Goal: Task Accomplishment & Management: Use online tool/utility

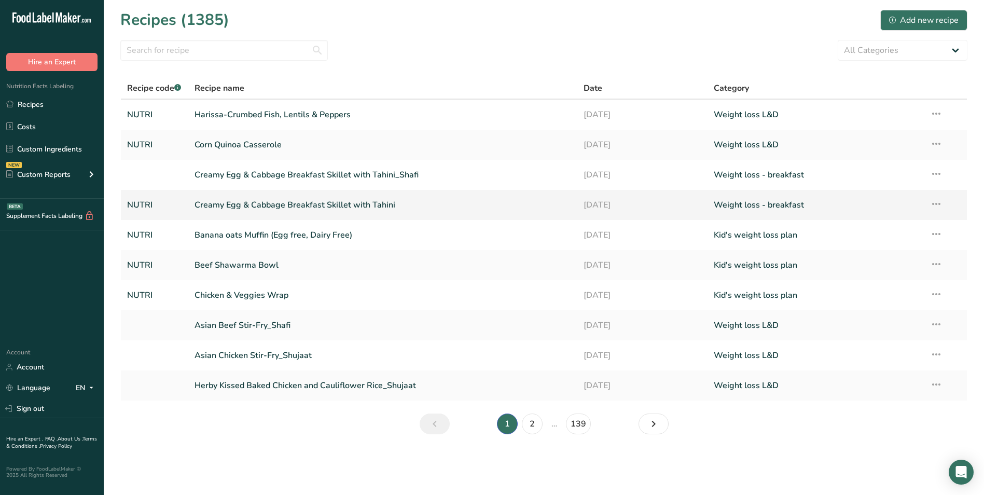
click at [241, 201] on link "Creamy Egg & Cabbage Breakfast Skillet with Tahini" at bounding box center [383, 205] width 377 height 22
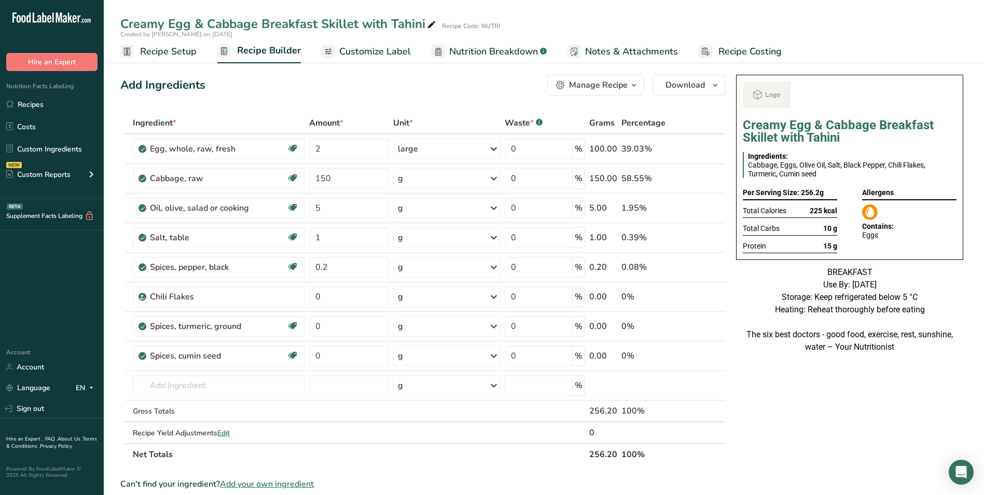
click at [396, 54] on span "Customize Label" at bounding box center [375, 52] width 72 height 14
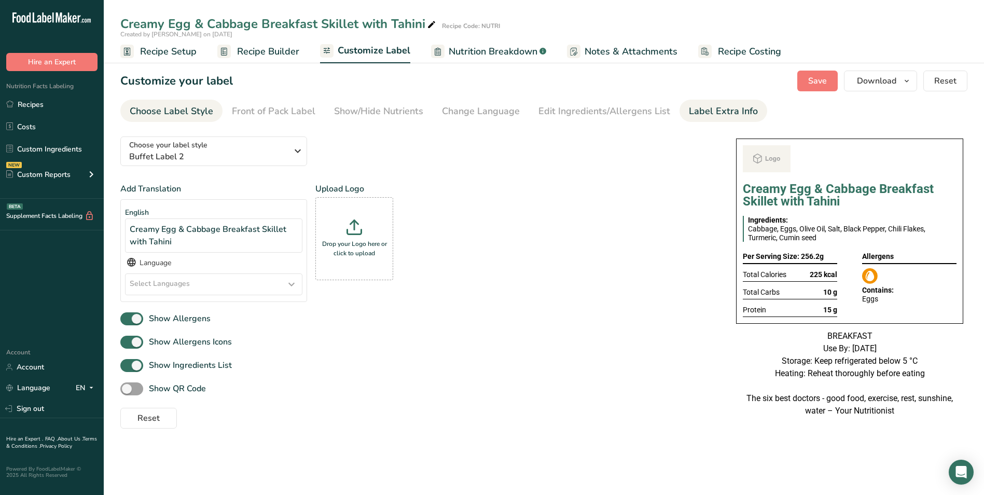
click at [736, 111] on div "Label Extra Info" at bounding box center [723, 111] width 69 height 14
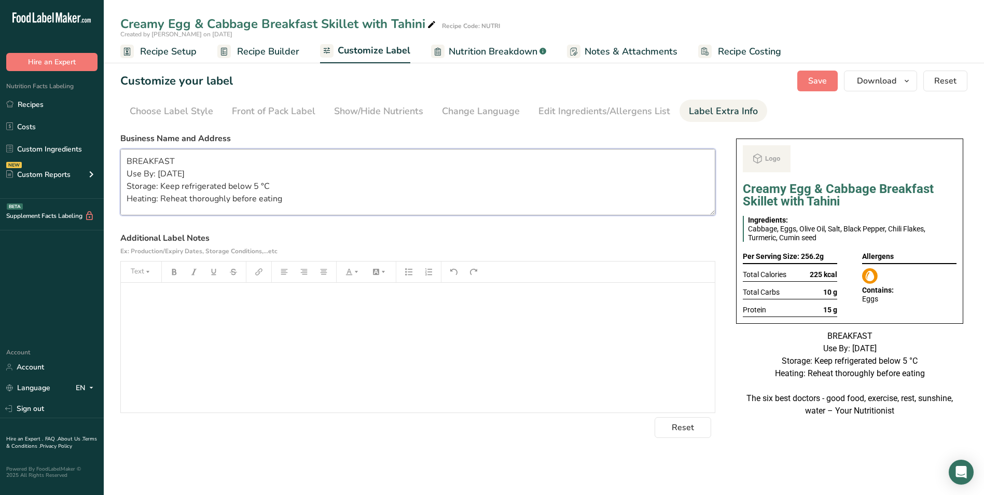
click at [162, 174] on textarea "BREAKFAST Use By: 29/08/2025 Storage: Keep refrigerated below 5 °C Heating: Reh…" at bounding box center [417, 182] width 595 height 66
click at [295, 193] on textarea "BREAKFAST Use By: 30/08/2025 Storage: Keep refrigerated below 5 °C Heating: Reh…" at bounding box center [417, 182] width 595 height 66
type textarea "BREAKFAST Use By: 30/08/2025 Storage: Keep refrigerated below 5 °C Heating: Reh…"
click at [816, 81] on span "Save" at bounding box center [817, 81] width 19 height 12
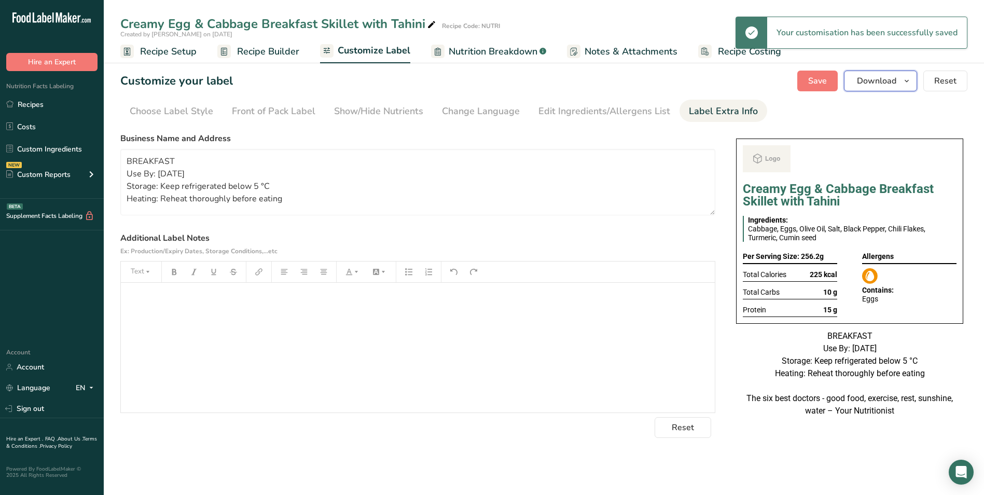
click at [855, 81] on button "Download" at bounding box center [880, 81] width 73 height 21
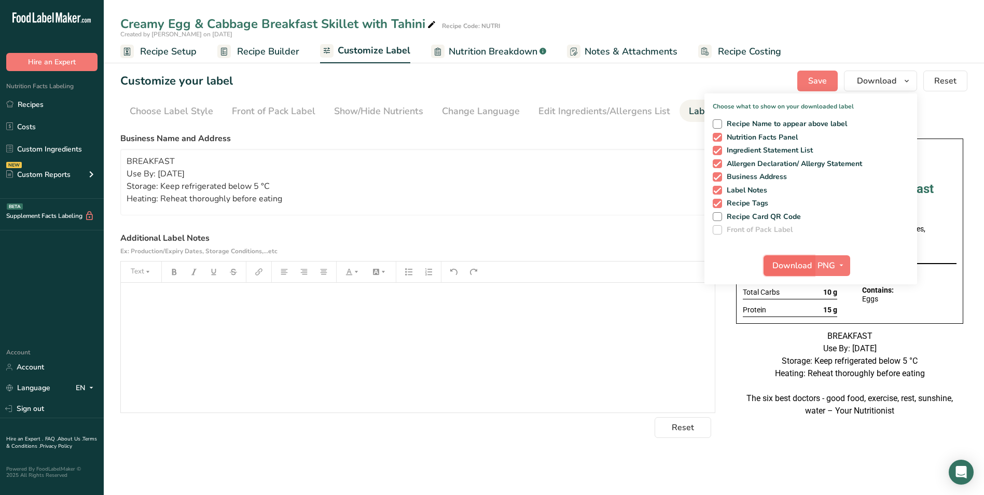
click at [799, 260] on span "Download" at bounding box center [791, 265] width 39 height 12
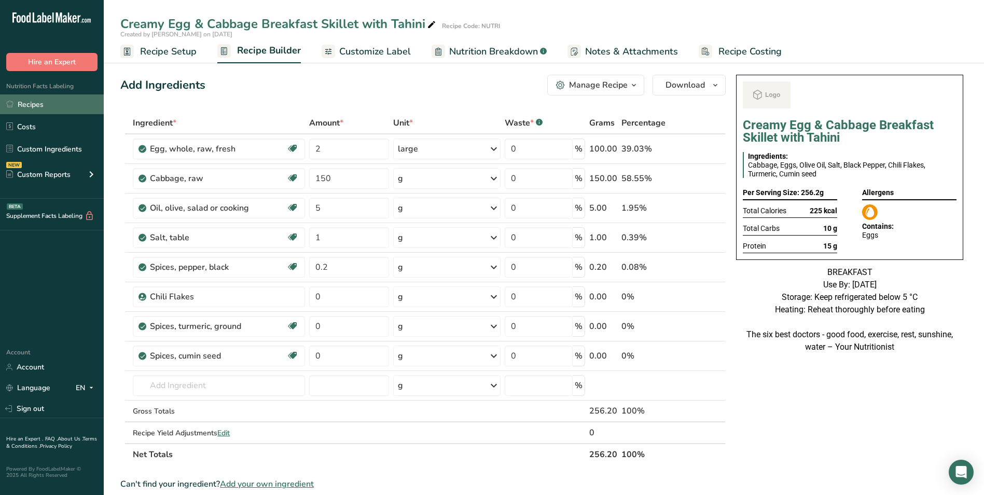
click at [41, 105] on link "Recipes" at bounding box center [52, 104] width 104 height 20
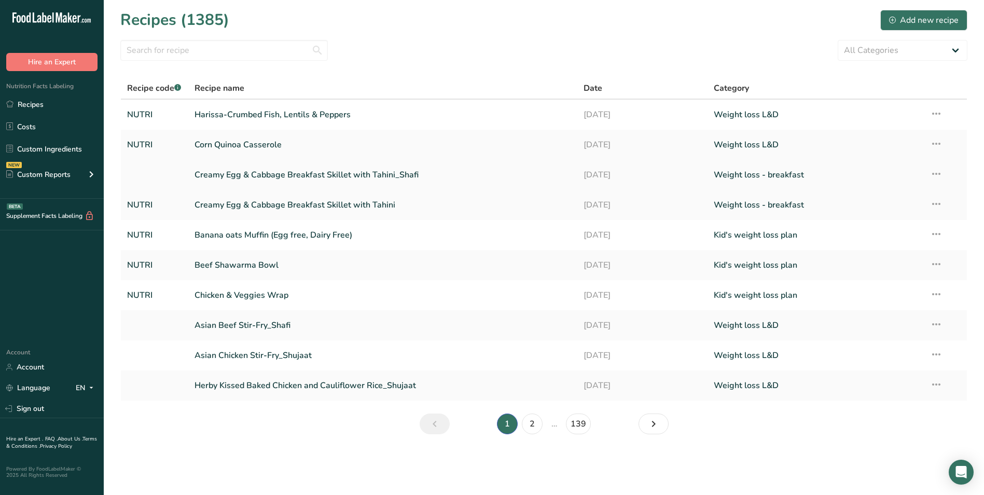
click at [254, 179] on link "Creamy Egg & Cabbage Breakfast Skillet with Tahini_Shafi" at bounding box center [383, 175] width 377 height 22
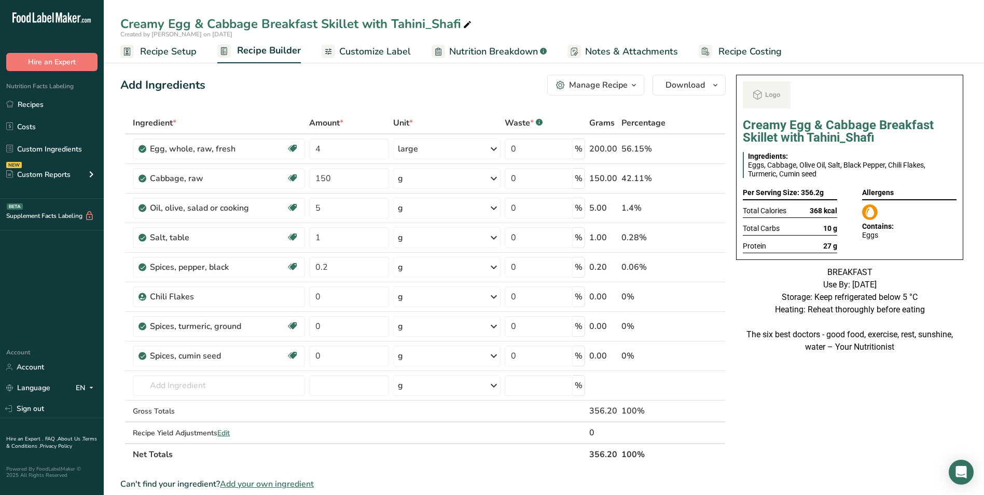
click at [351, 50] on span "Customize Label" at bounding box center [375, 52] width 72 height 14
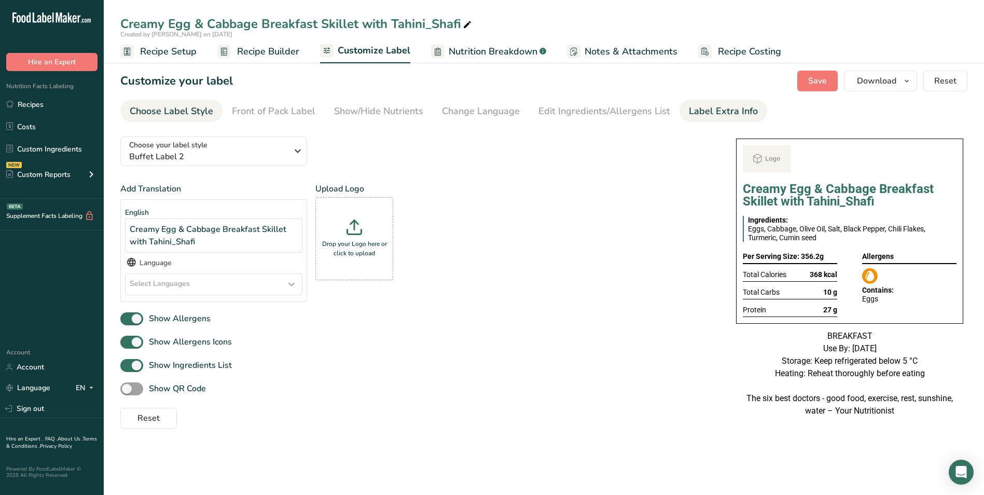
click at [705, 113] on div "Label Extra Info" at bounding box center [723, 111] width 69 height 14
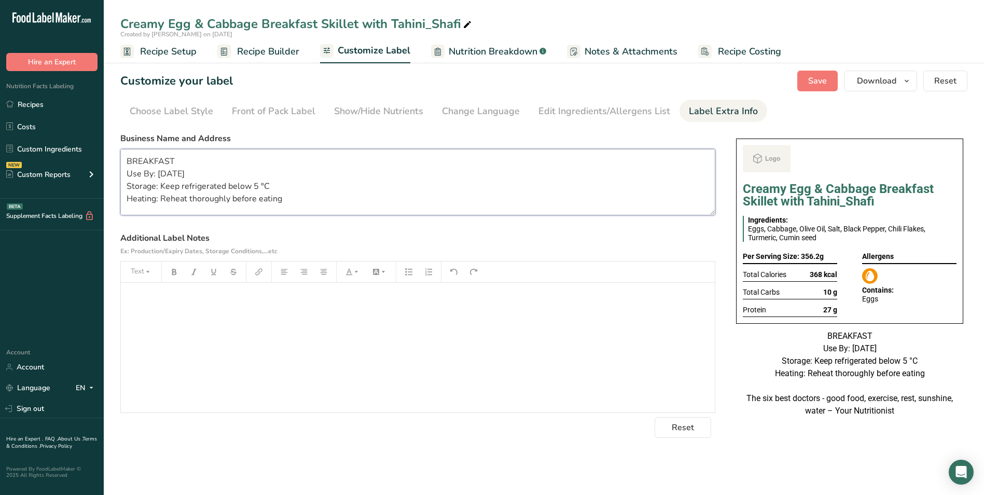
click at [148, 159] on textarea "BREAKFAST Use By: 29/08/2025 Storage: Keep refrigerated below 5 °C Heating: Reh…" at bounding box center [417, 182] width 595 height 66
click at [162, 175] on textarea "BREAKFAST Use By: 29/08/2025 Storage: Keep refrigerated below 5 °C Heating: Reh…" at bounding box center [417, 182] width 595 height 66
type textarea "BREAKFAST Use By: 30/08/2025 Storage: Keep refrigerated below 5 °C Heating: Reh…"
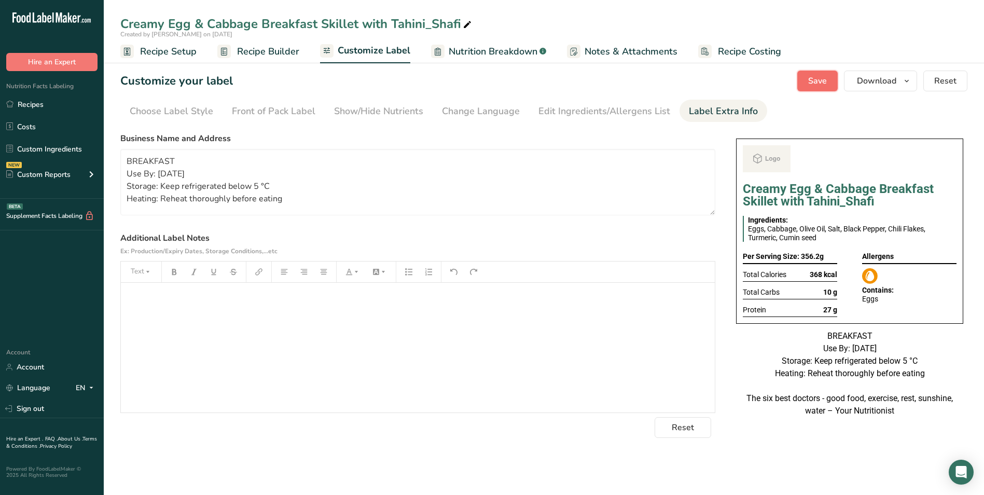
click at [814, 85] on span "Save" at bounding box center [817, 81] width 19 height 12
click at [879, 82] on span "Download" at bounding box center [876, 81] width 39 height 12
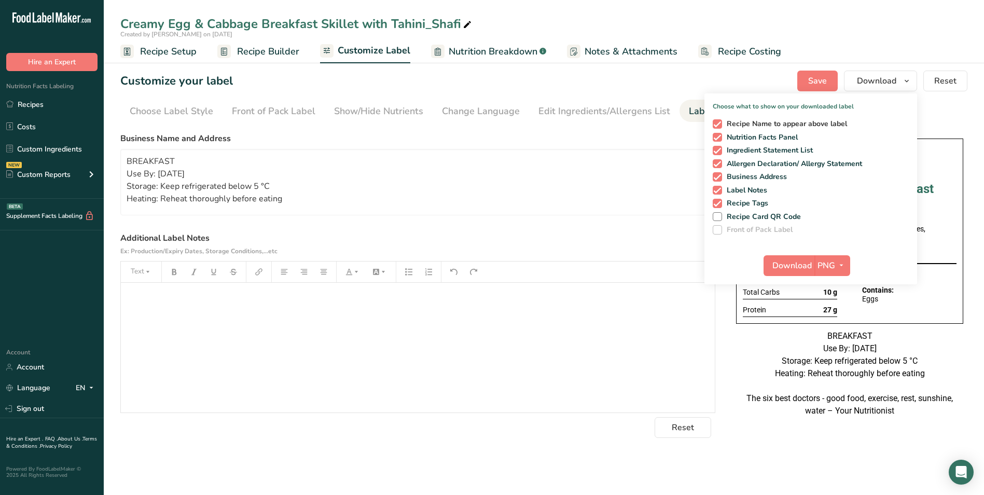
click at [719, 122] on span at bounding box center [717, 123] width 9 height 9
click at [719, 122] on input "Recipe Name to appear above label" at bounding box center [716, 123] width 7 height 7
checkbox input "false"
click at [798, 271] on span "Download" at bounding box center [791, 265] width 39 height 12
click at [680, 79] on div "Customize your label Save Download Choose what to show on your downloaded label…" at bounding box center [543, 81] width 847 height 21
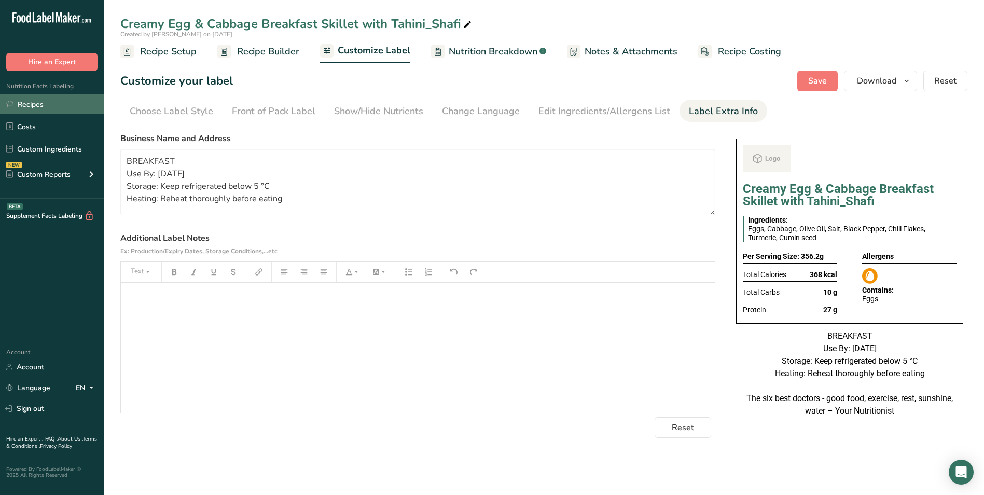
click at [24, 96] on link "Recipes" at bounding box center [52, 104] width 104 height 20
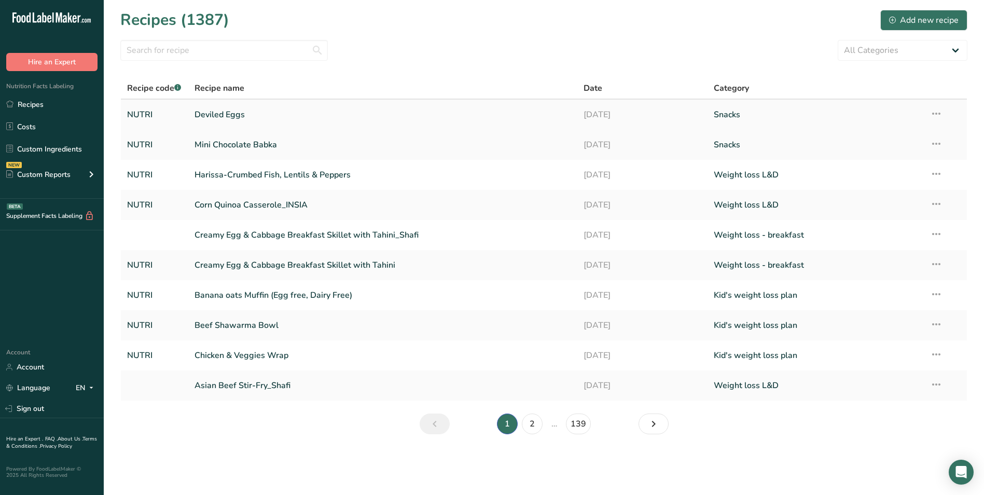
click at [230, 118] on link "Deviled Eggs" at bounding box center [383, 115] width 377 height 22
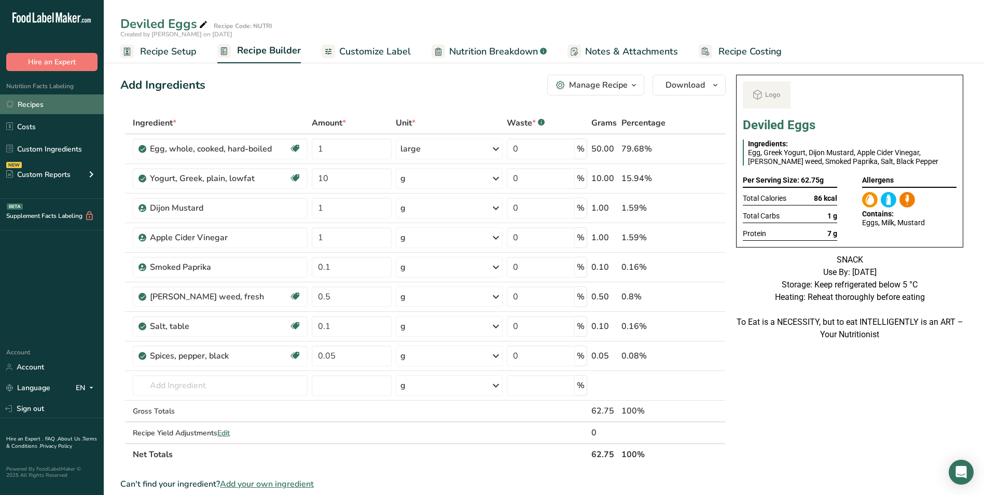
click at [51, 108] on link "Recipes" at bounding box center [52, 104] width 104 height 20
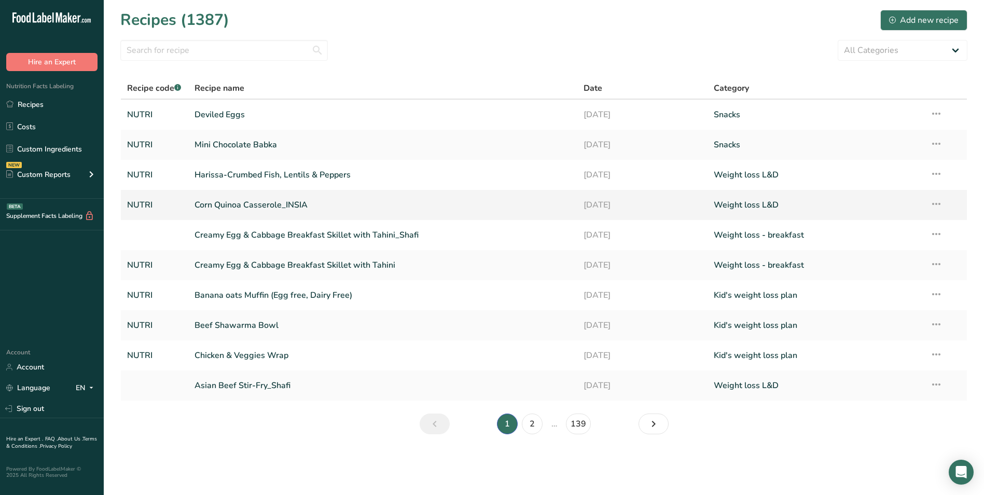
click at [248, 206] on link "Corn Quinoa Casserole_INSIA" at bounding box center [383, 205] width 377 height 22
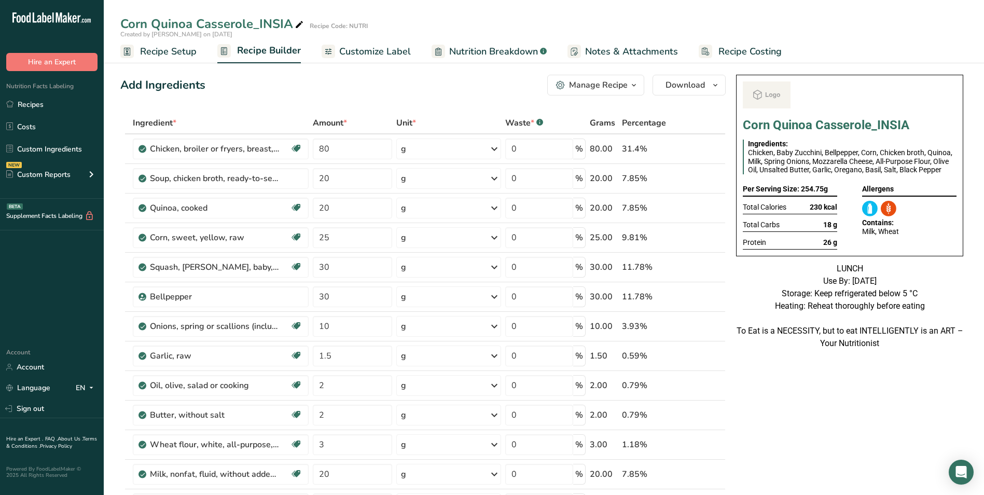
click at [383, 48] on span "Customize Label" at bounding box center [375, 52] width 72 height 14
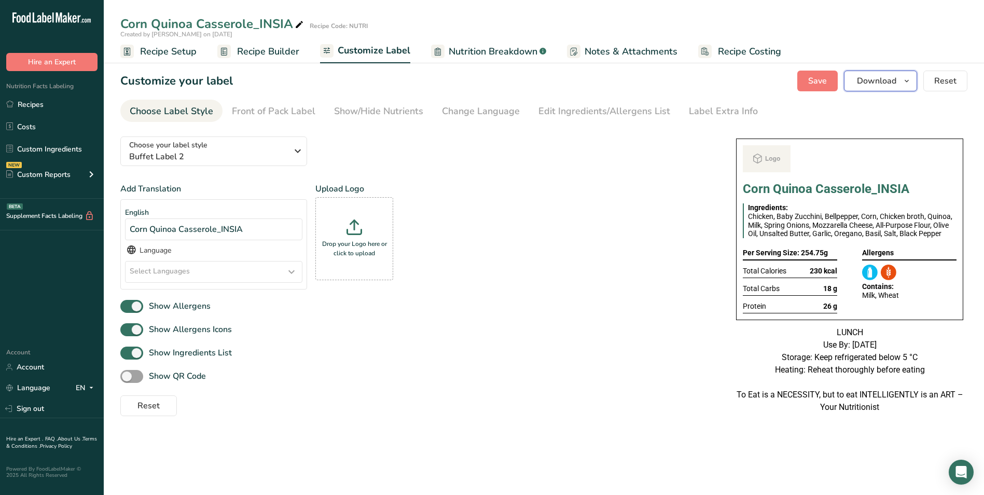
click at [887, 86] on span "Download" at bounding box center [876, 81] width 39 height 12
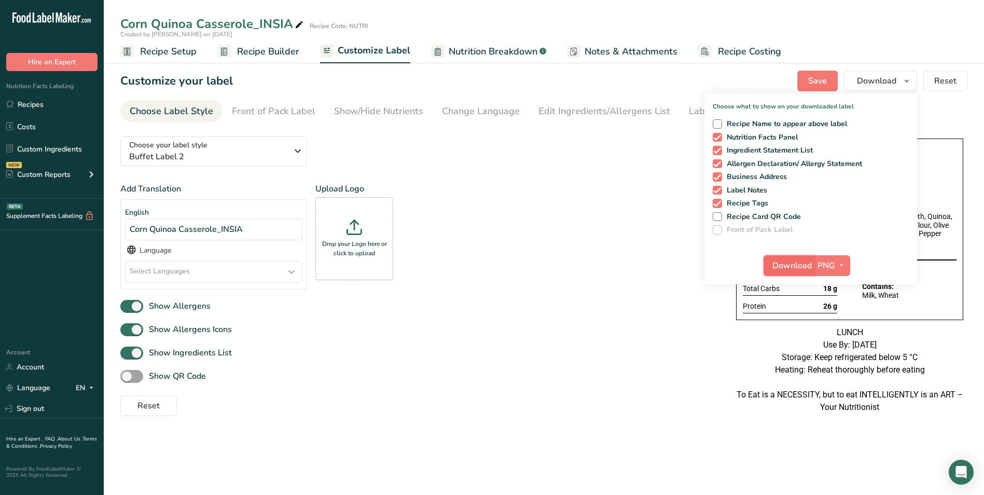
click at [786, 268] on span "Download" at bounding box center [791, 265] width 39 height 12
click at [274, 48] on span "Recipe Builder" at bounding box center [268, 52] width 62 height 14
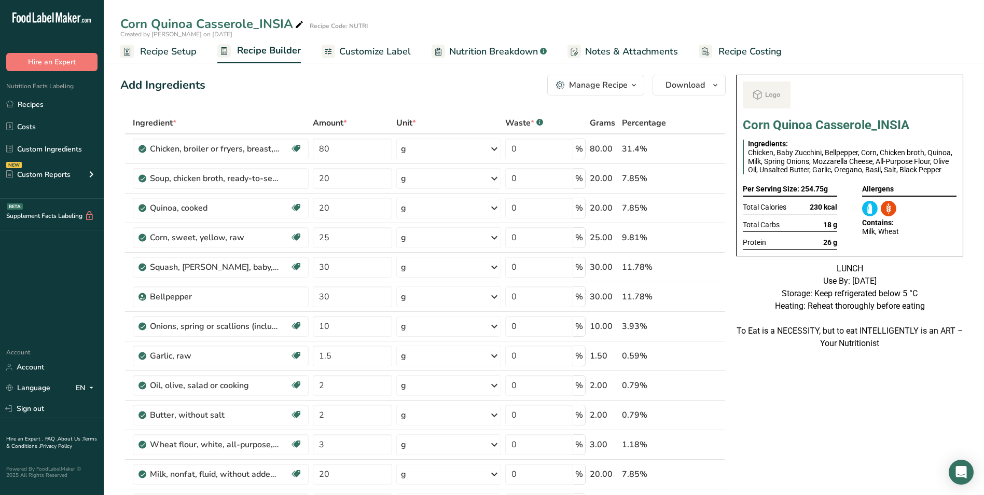
click at [295, 30] on icon at bounding box center [299, 25] width 9 height 15
type input "Corn Quinoa Casserole"
click at [315, 150] on input "80" at bounding box center [353, 148] width 80 height 21
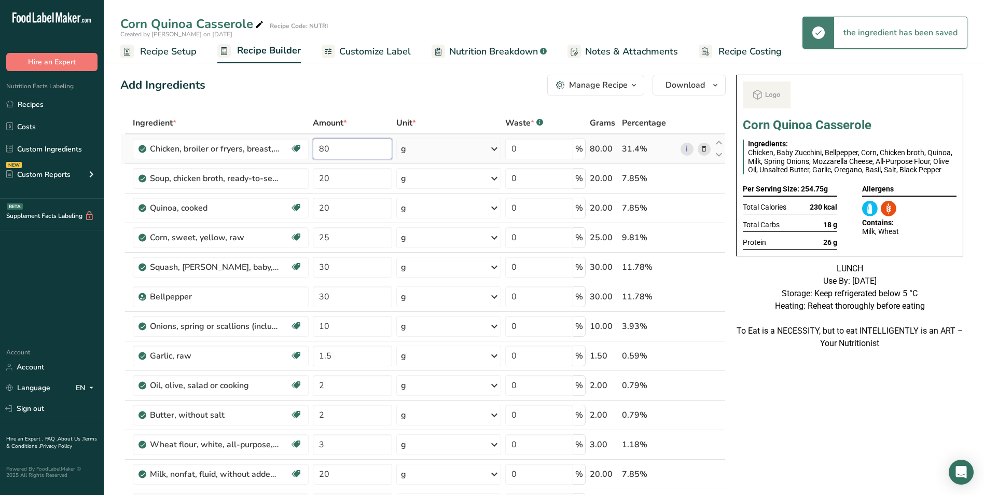
click at [330, 151] on input "80" at bounding box center [353, 148] width 80 height 21
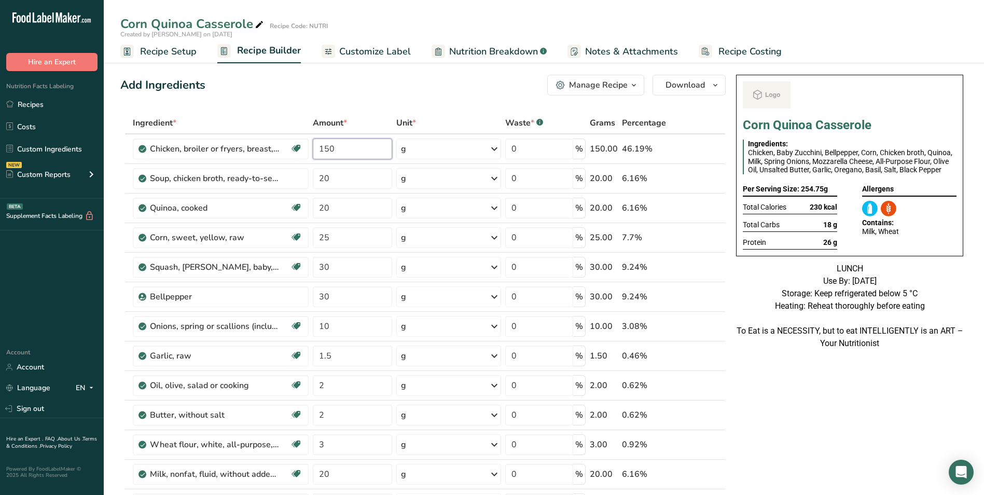
type input "150"
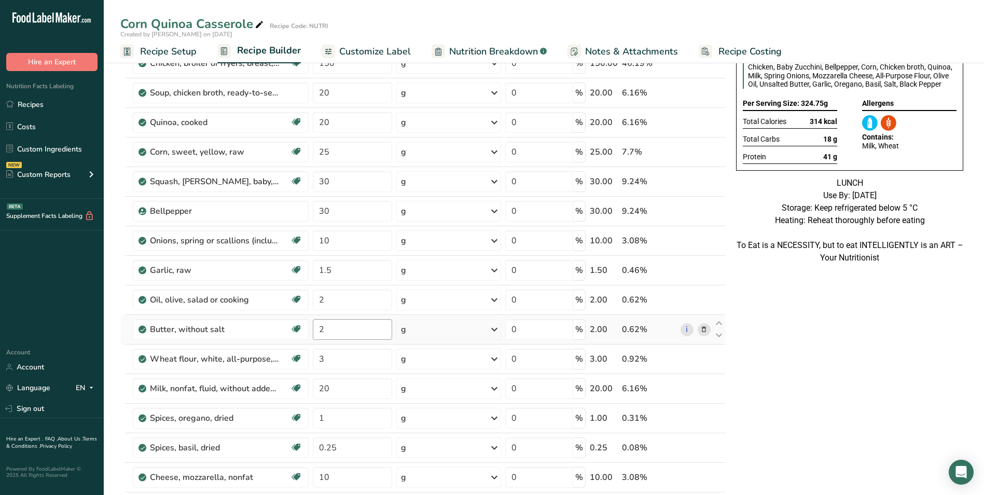
scroll to position [104, 0]
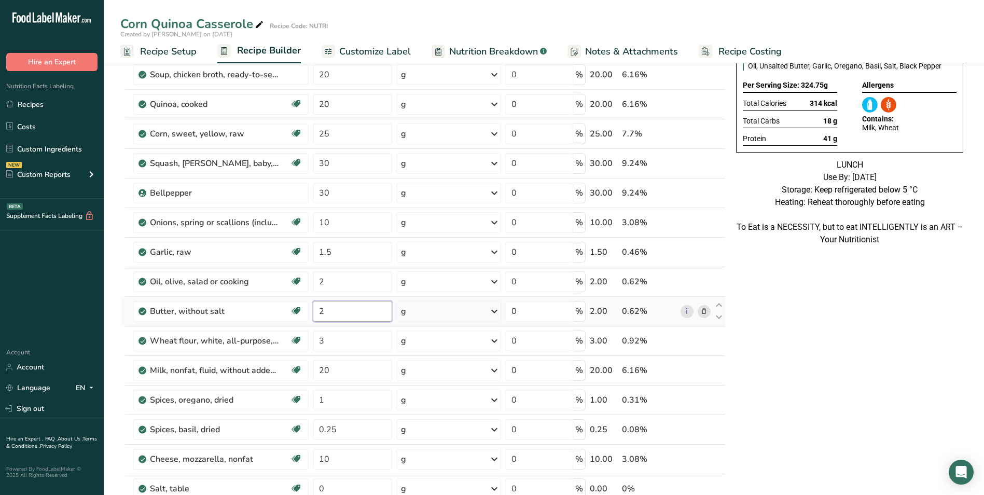
click at [320, 313] on input "2" at bounding box center [353, 311] width 80 height 21
type input "5"
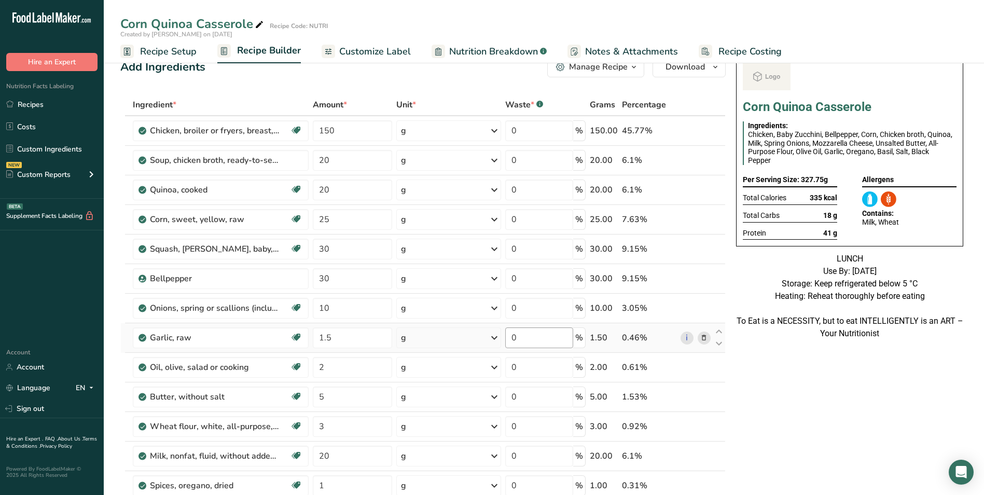
scroll to position [0, 0]
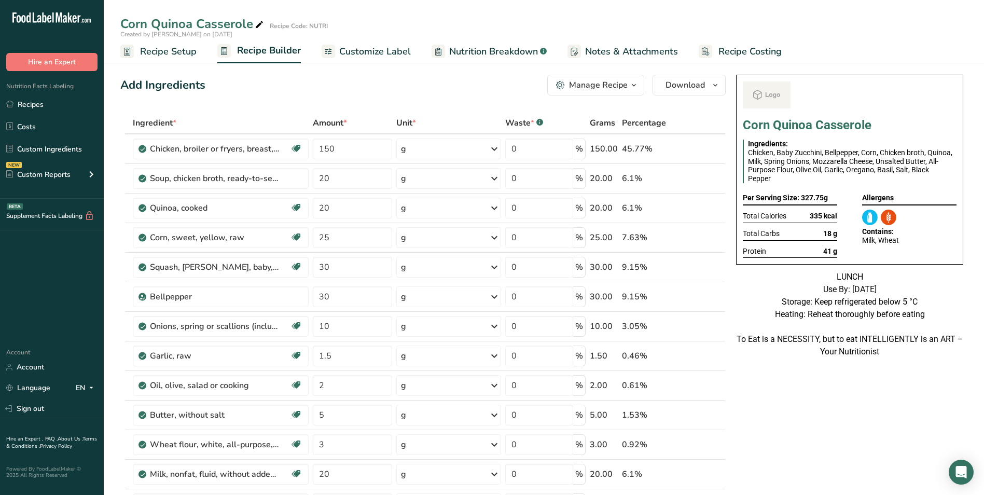
click at [361, 52] on span "Customize Label" at bounding box center [375, 52] width 72 height 14
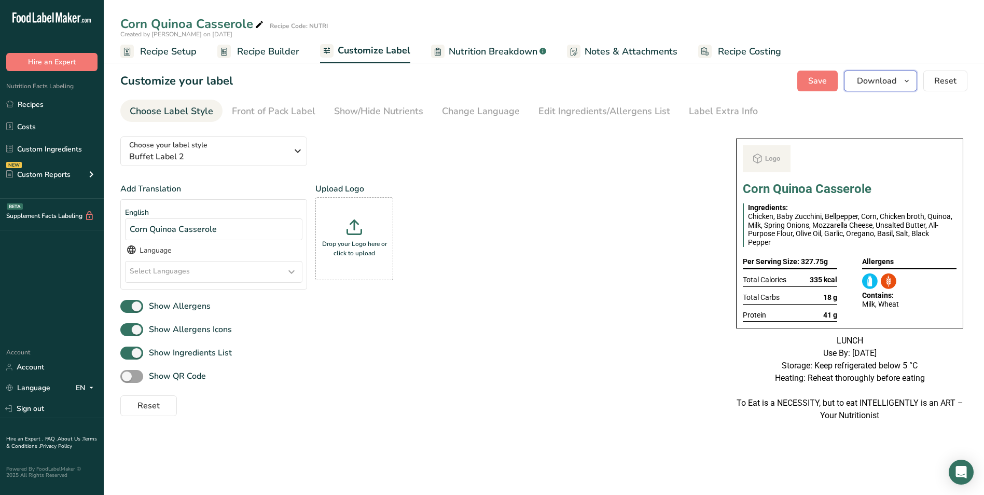
click at [876, 78] on span "Download" at bounding box center [876, 81] width 39 height 12
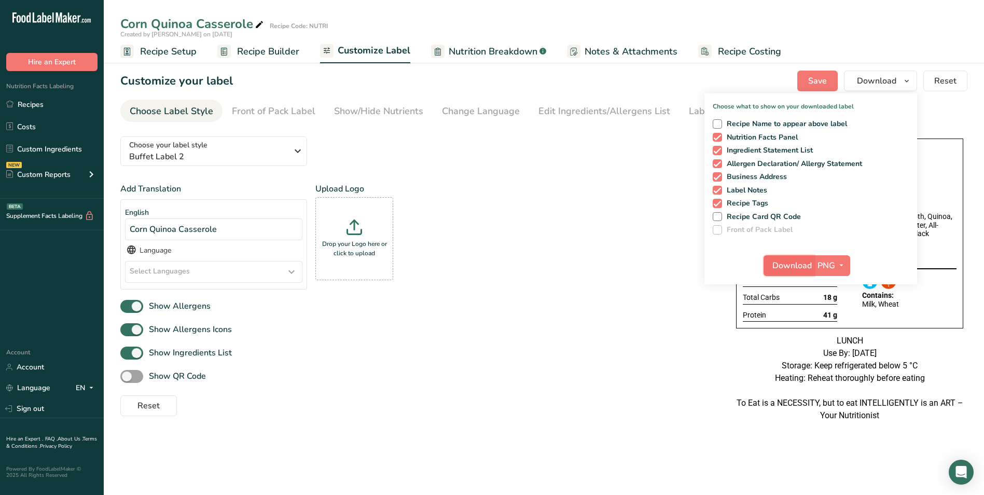
click at [786, 272] on button "Download" at bounding box center [789, 265] width 51 height 21
click at [61, 101] on link "Recipes" at bounding box center [52, 104] width 104 height 20
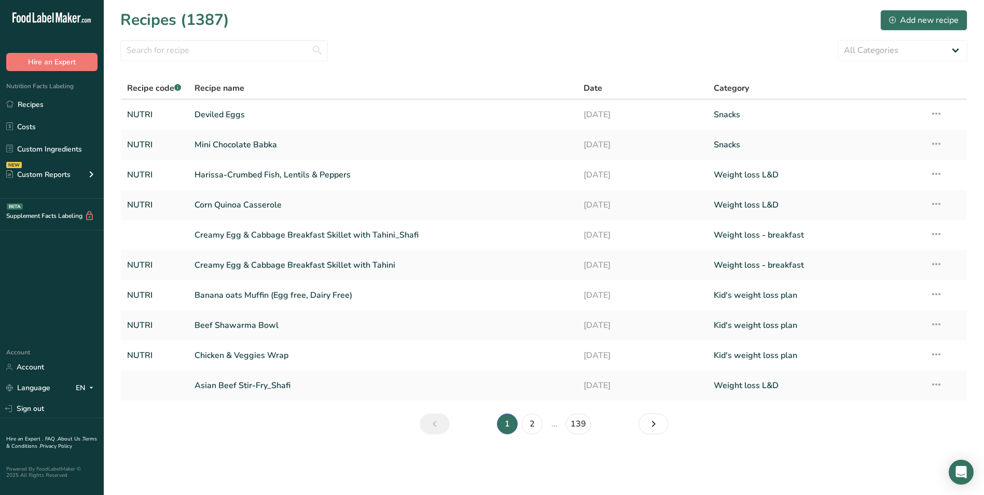
click at [218, 121] on link "Deviled Eggs" at bounding box center [383, 115] width 377 height 22
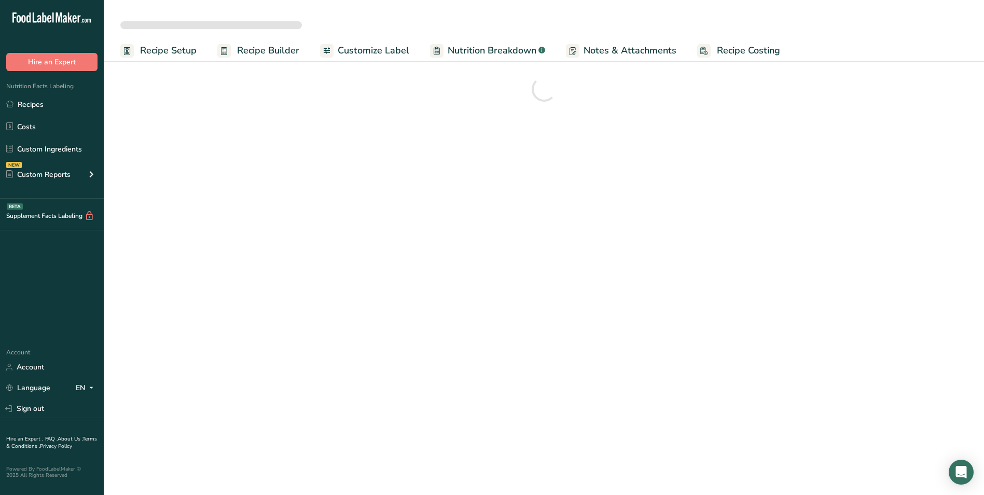
click at [354, 56] on span "Customize Label" at bounding box center [374, 51] width 72 height 14
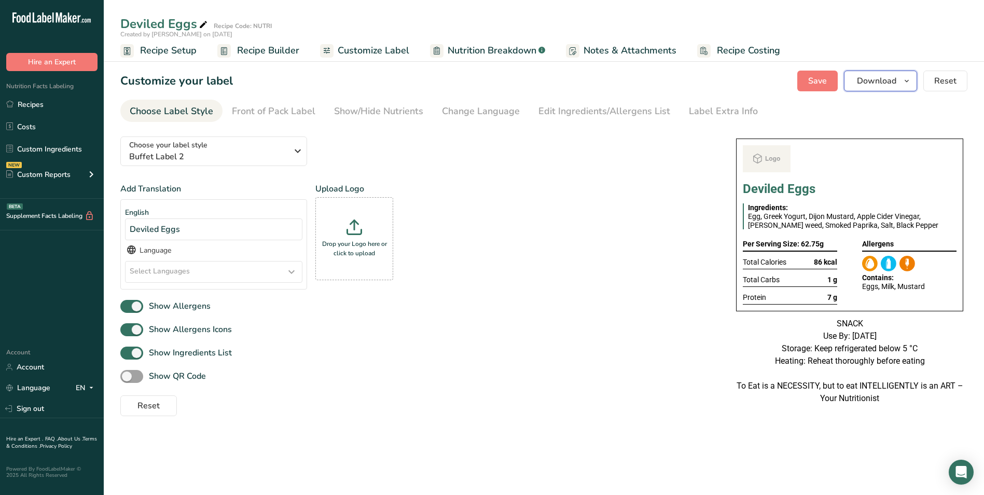
click at [875, 84] on span "Download" at bounding box center [876, 81] width 39 height 12
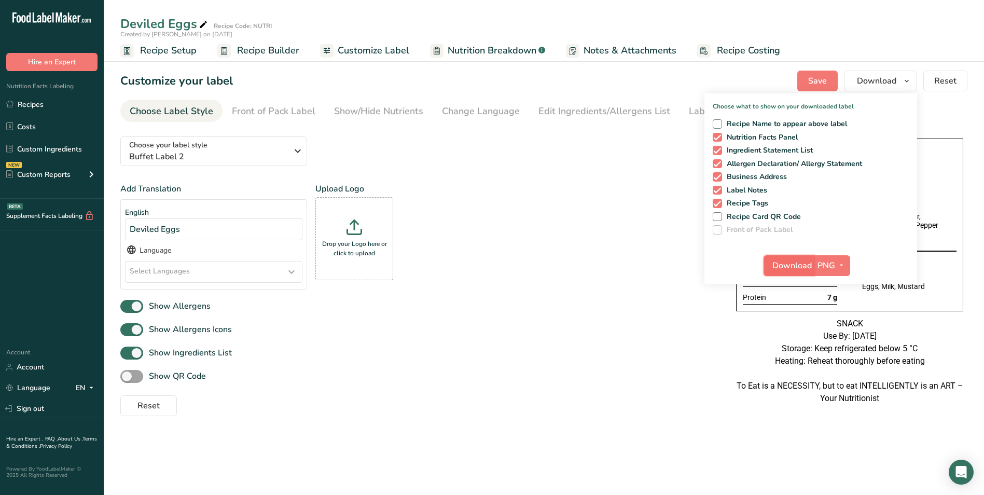
click at [787, 266] on span "Download" at bounding box center [791, 265] width 39 height 12
click at [617, 396] on div "Reset" at bounding box center [417, 403] width 595 height 25
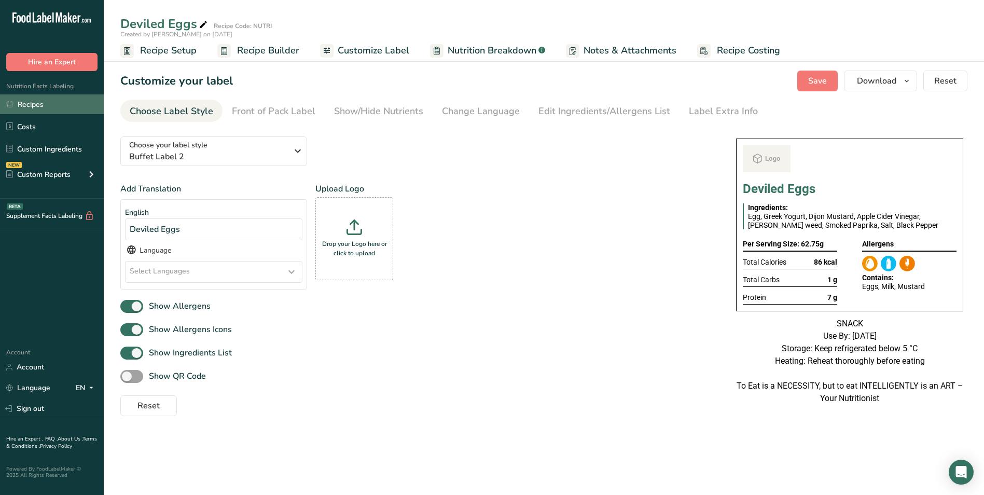
click at [61, 108] on link "Recipes" at bounding box center [52, 104] width 104 height 20
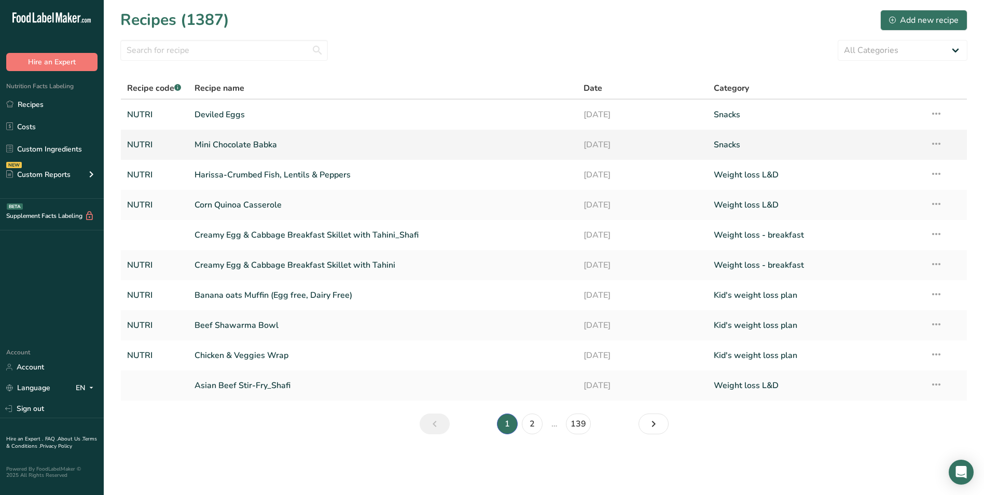
click at [309, 137] on link "Mini Chocolate Babka" at bounding box center [383, 145] width 377 height 22
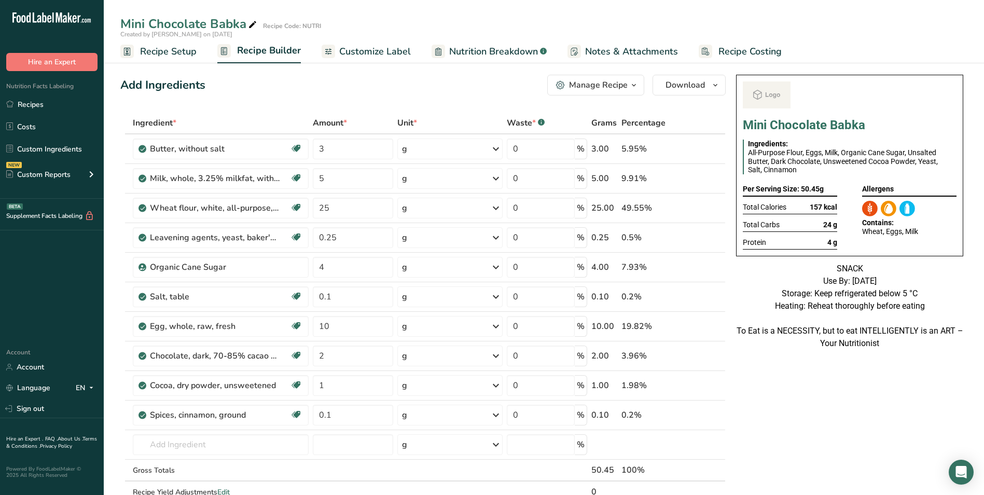
click at [472, 52] on span "Nutrition Breakdown" at bounding box center [493, 52] width 89 height 14
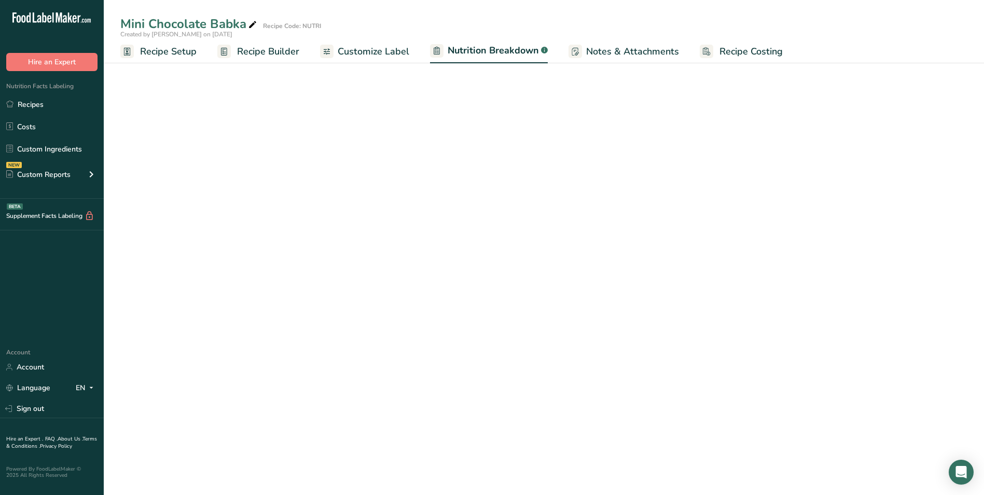
select select "Calories"
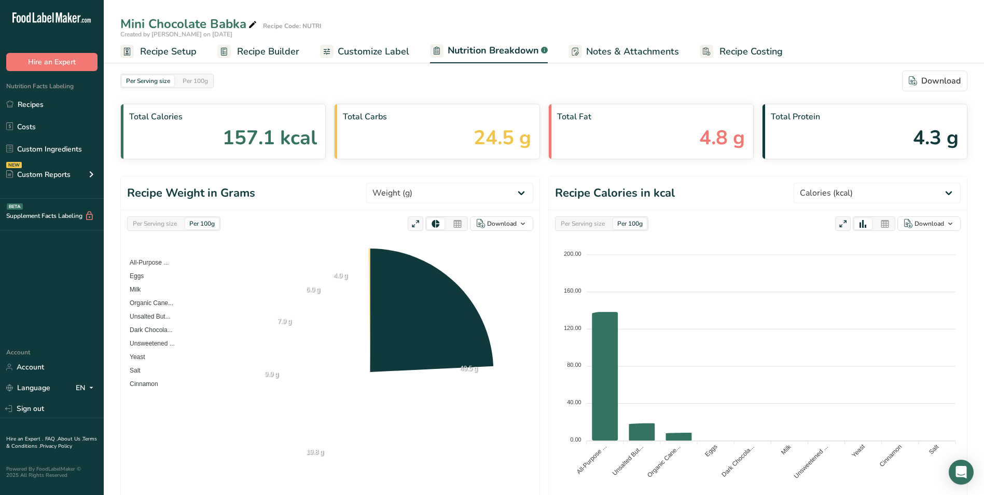
click at [386, 58] on span "Customize Label" at bounding box center [374, 52] width 72 height 14
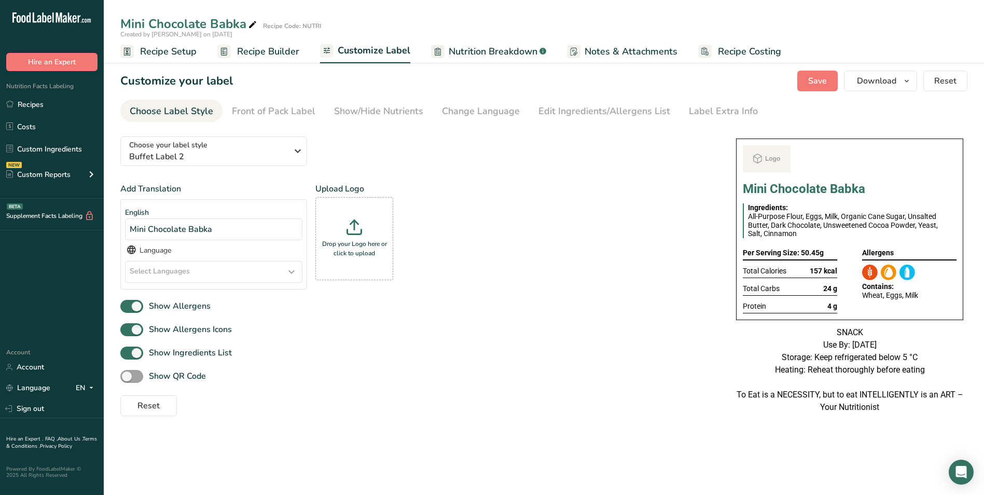
click at [890, 94] on section "Customize your label Save Download Choose what to show on your downloaded label…" at bounding box center [544, 247] width 880 height 386
click at [890, 91] on button "Download" at bounding box center [880, 81] width 73 height 21
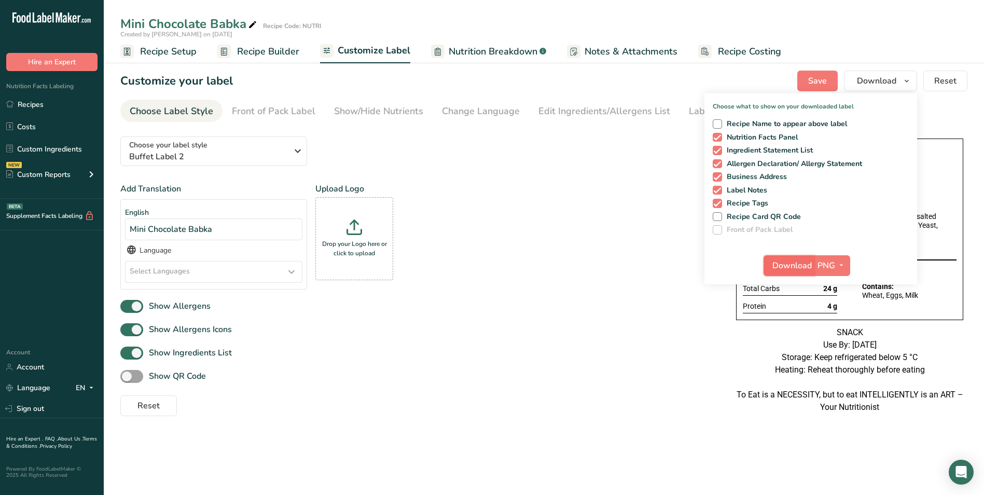
click at [787, 260] on span "Download" at bounding box center [791, 265] width 39 height 12
click at [49, 106] on link "Recipes" at bounding box center [52, 104] width 104 height 20
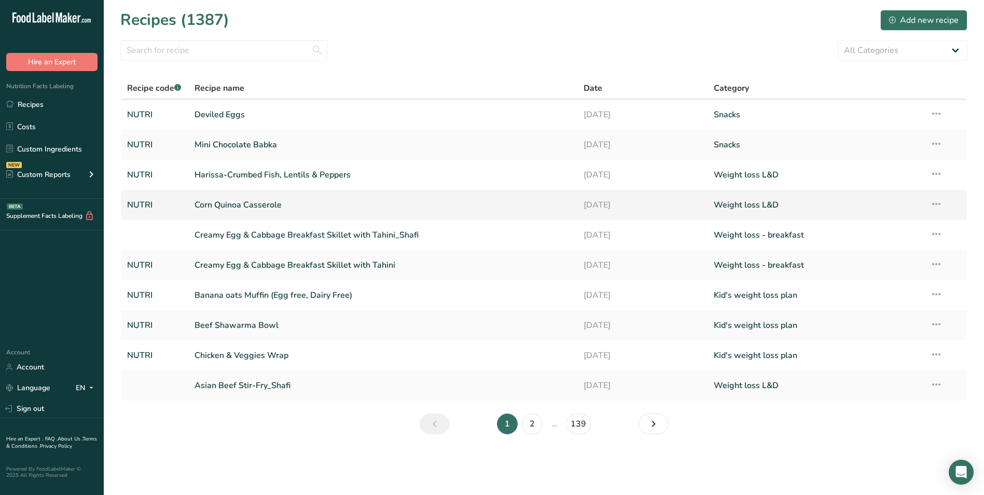
click at [267, 209] on link "Corn Quinoa Casserole" at bounding box center [383, 205] width 377 height 22
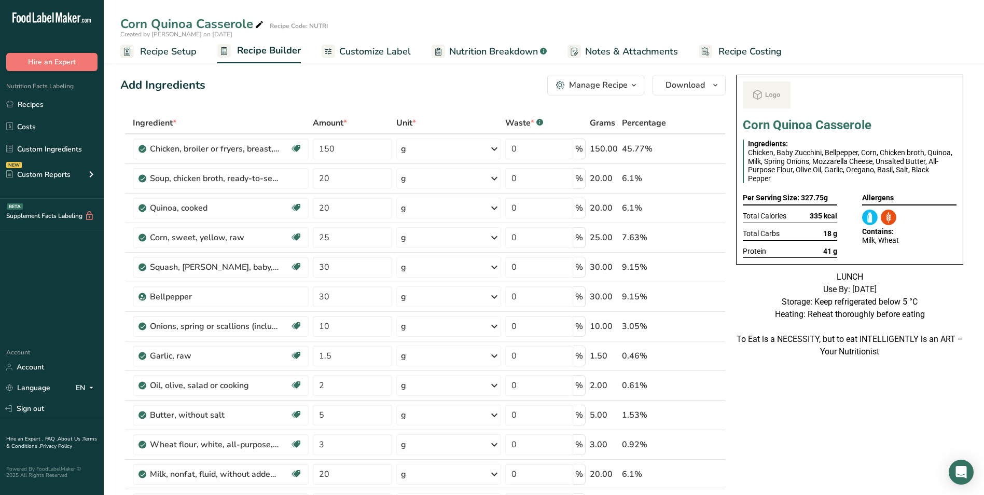
click at [355, 56] on span "Customize Label" at bounding box center [375, 52] width 72 height 14
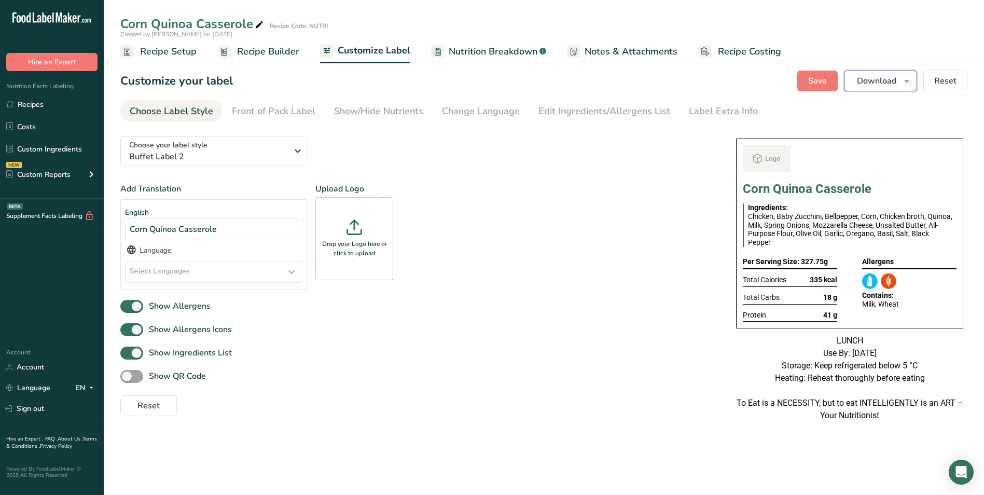
click at [868, 76] on span "Download" at bounding box center [876, 81] width 39 height 12
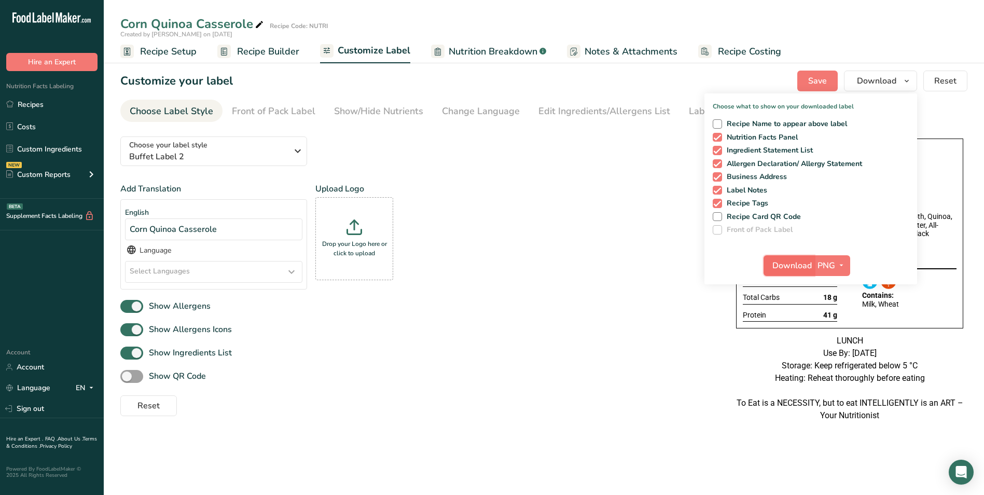
click at [789, 261] on span "Download" at bounding box center [791, 265] width 39 height 12
click at [35, 101] on link "Recipes" at bounding box center [52, 104] width 104 height 20
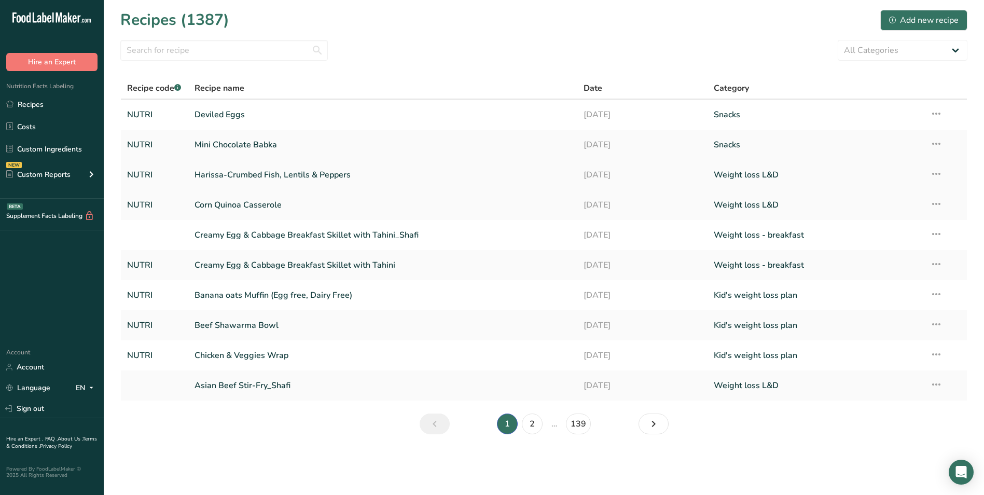
click at [242, 181] on link "Harissa-Crumbed Fish, Lentils & Peppers" at bounding box center [383, 175] width 377 height 22
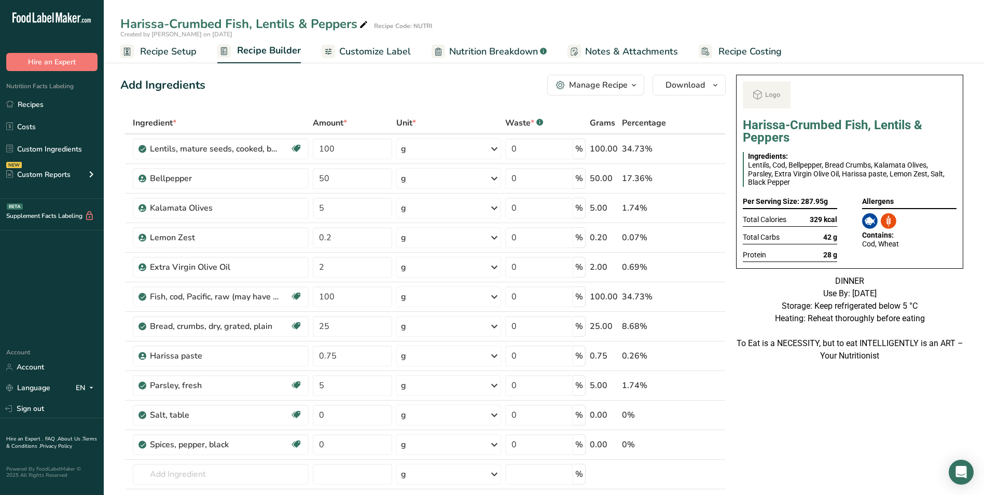
click at [377, 57] on span "Customize Label" at bounding box center [375, 52] width 72 height 14
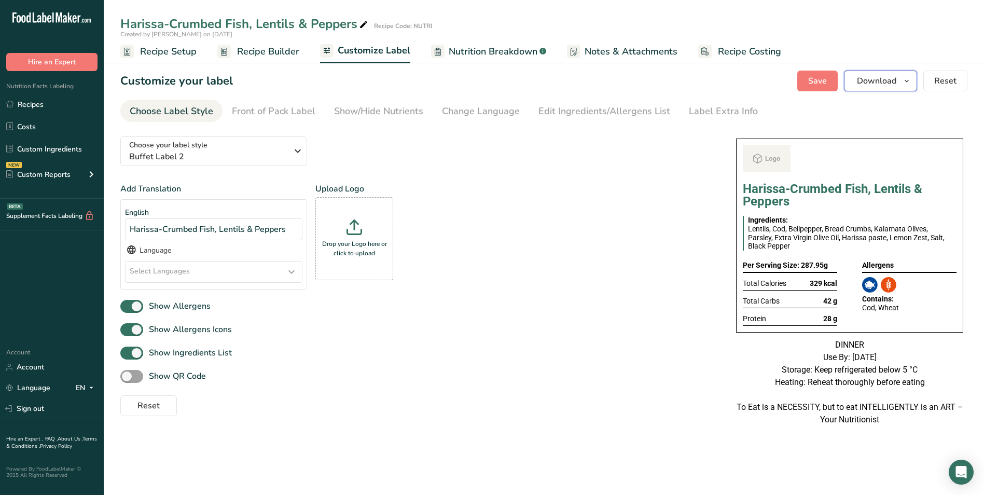
click at [864, 82] on span "Download" at bounding box center [876, 81] width 39 height 12
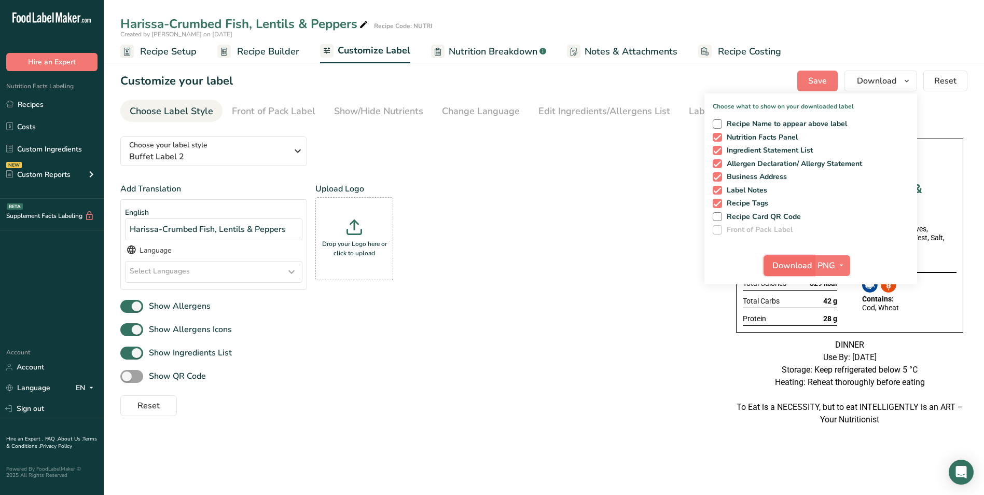
click at [790, 261] on span "Download" at bounding box center [791, 265] width 39 height 12
click at [44, 105] on link "Recipes" at bounding box center [52, 104] width 104 height 20
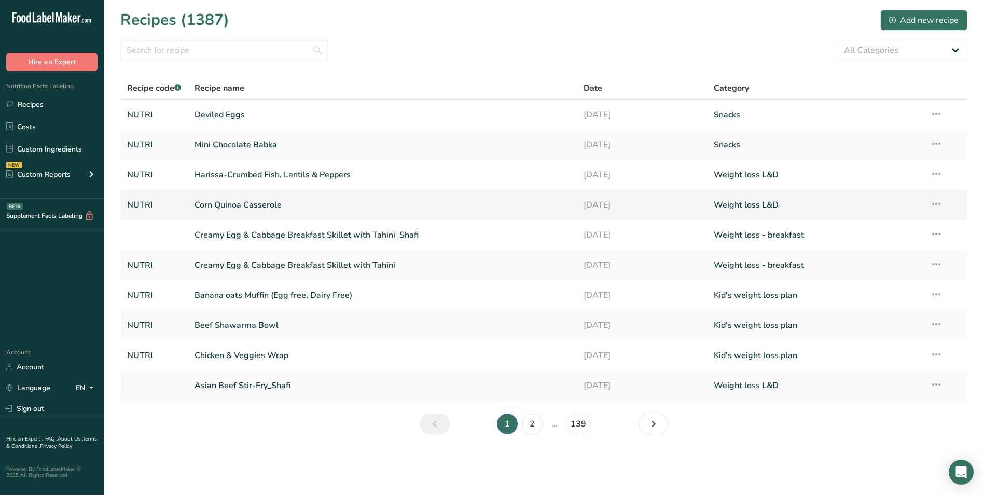
click at [273, 207] on link "Corn Quinoa Casserole" at bounding box center [383, 205] width 377 height 22
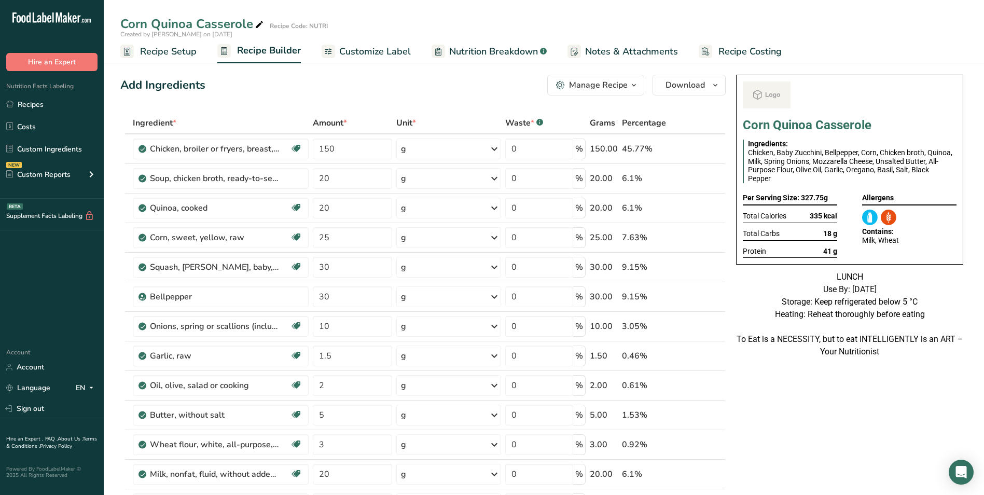
click at [370, 53] on span "Customize Label" at bounding box center [375, 52] width 72 height 14
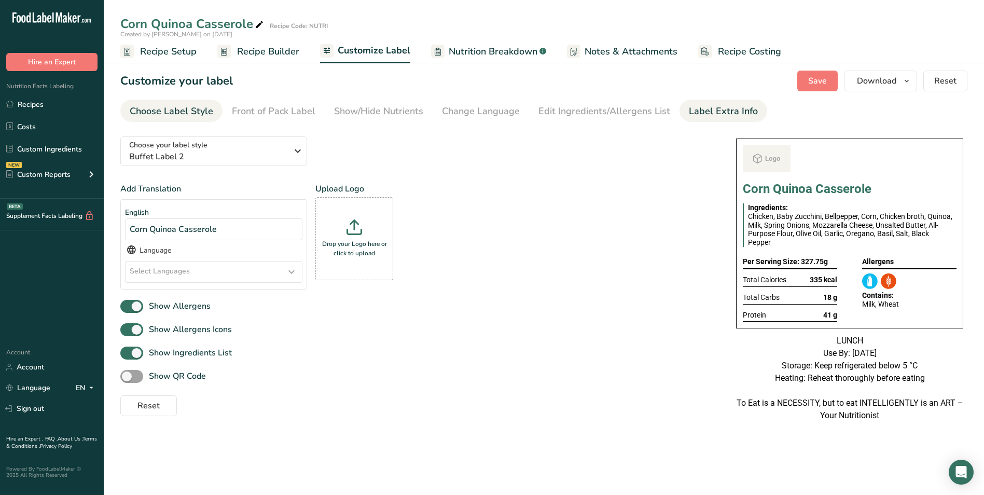
click at [702, 113] on div "Label Extra Info" at bounding box center [723, 111] width 69 height 14
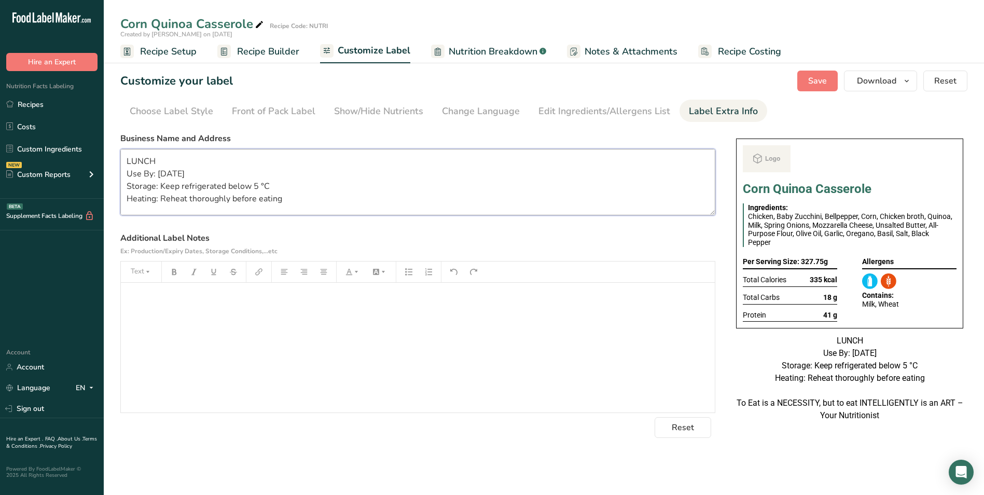
click at [164, 172] on textarea "LUNCH Use By: [DATE] Storage: Keep refrigerated below 5 °C Heating: Reheat thor…" at bounding box center [417, 182] width 595 height 66
click at [166, 173] on textarea "LUNCH Use By: [DATE] Storage: Keep refrigerated below 5 °C Heating: Reheat thor…" at bounding box center [417, 182] width 595 height 66
type textarea "LUNCH Use By: [DATE] Storage: Keep refrigerated below 5 °C Heating: Reheat thor…"
click at [830, 80] on button "Save" at bounding box center [817, 81] width 40 height 21
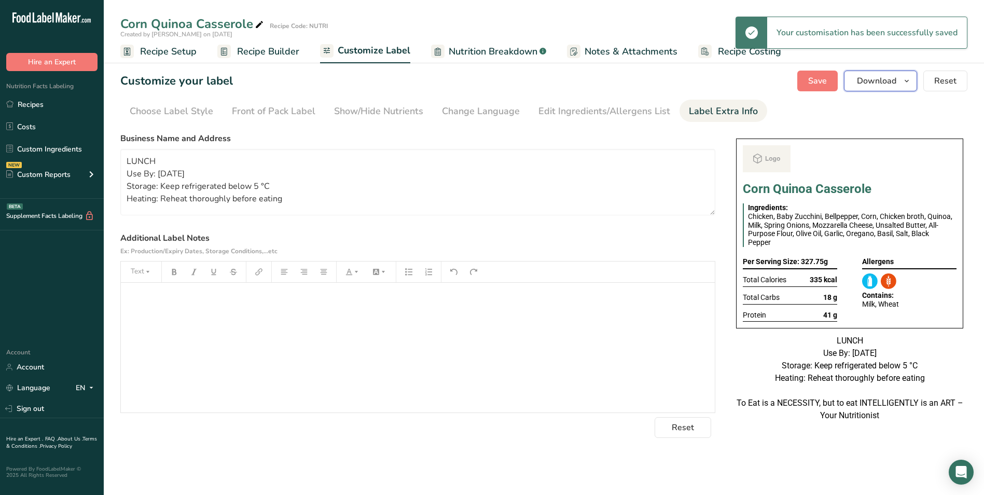
click at [868, 77] on span "Download" at bounding box center [876, 81] width 39 height 12
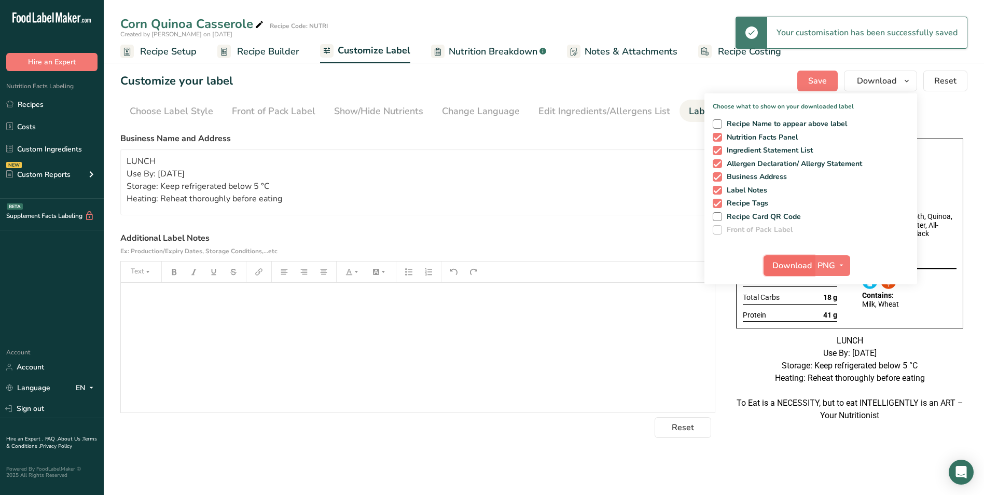
click at [801, 266] on span "Download" at bounding box center [791, 265] width 39 height 12
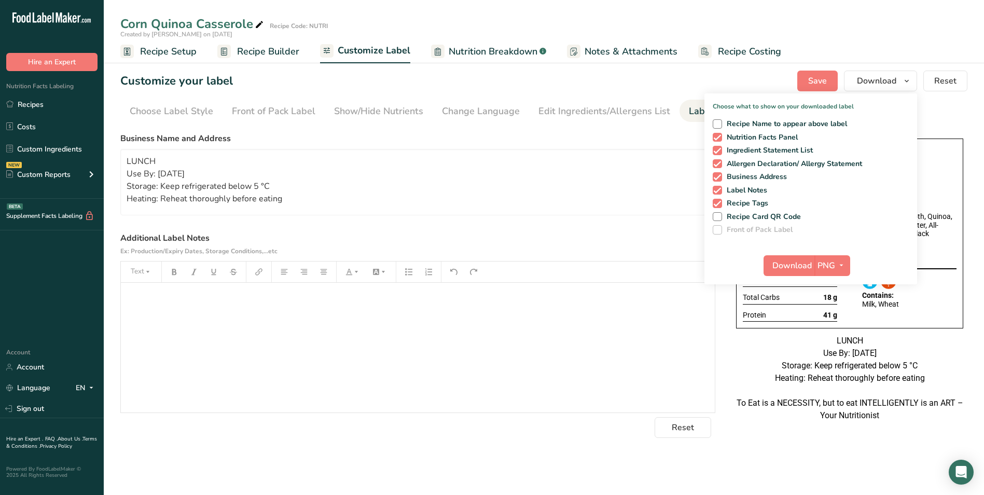
drag, startPoint x: 183, startPoint y: 55, endPoint x: 296, endPoint y: 47, distance: 113.3
click at [183, 55] on span "Recipe Setup" at bounding box center [168, 52] width 57 height 14
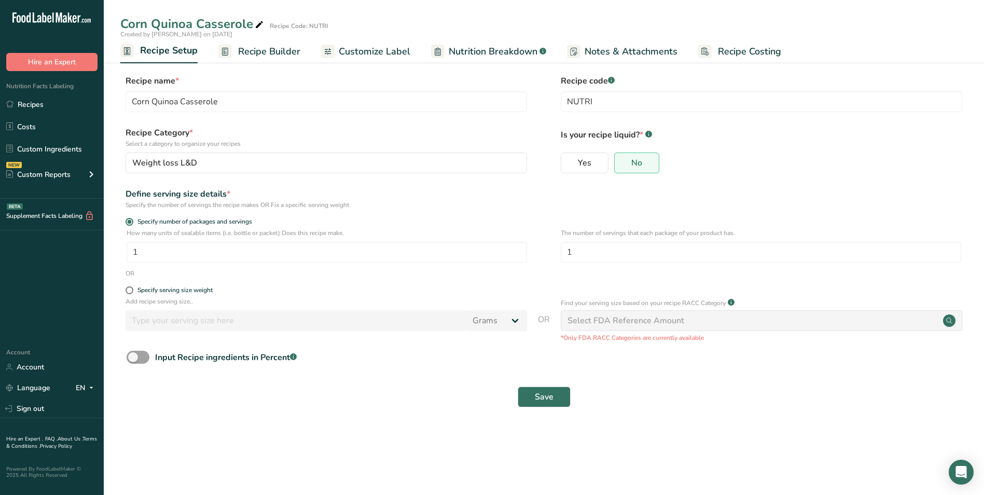
click at [275, 50] on span "Recipe Builder" at bounding box center [269, 52] width 62 height 14
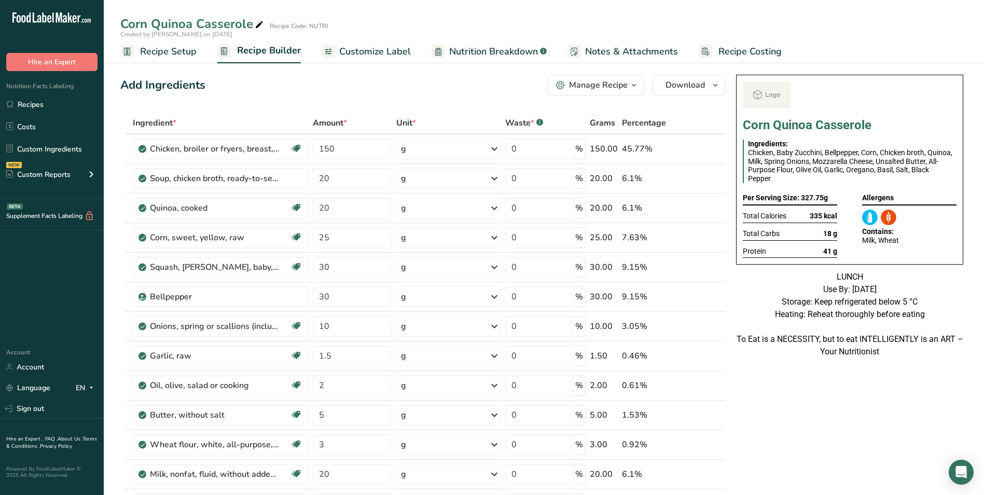
click at [620, 87] on div "Manage Recipe" at bounding box center [598, 85] width 59 height 12
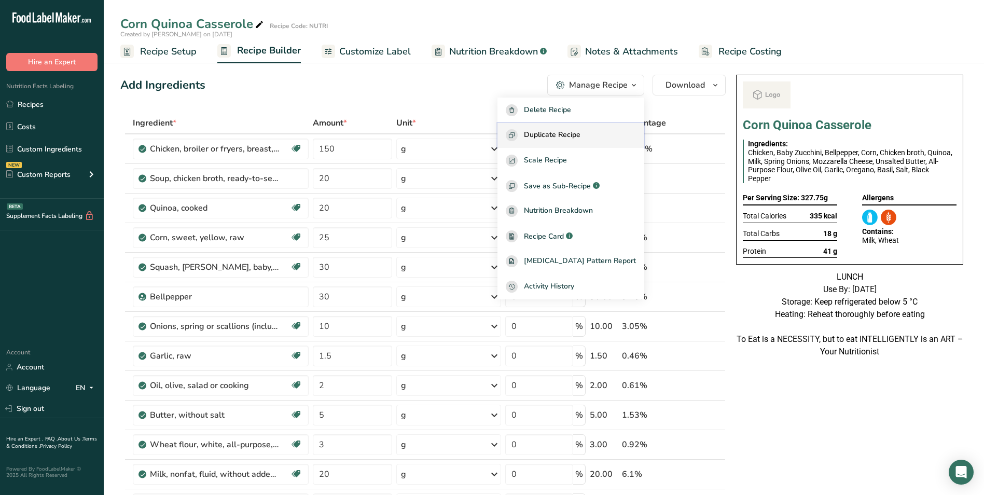
click at [600, 133] on div "Duplicate Recipe" at bounding box center [571, 135] width 130 height 12
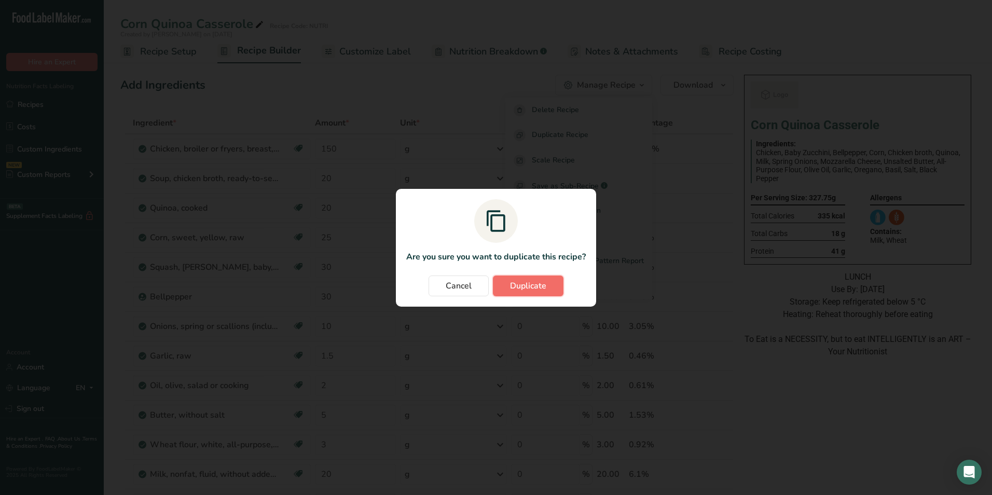
click at [547, 280] on button "Duplicate" at bounding box center [528, 285] width 71 height 21
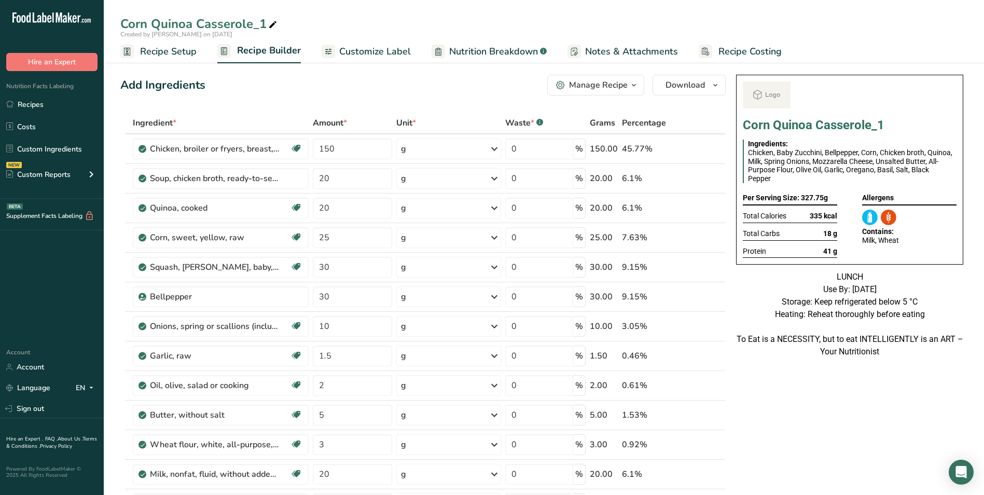
click at [273, 20] on icon at bounding box center [272, 25] width 9 height 15
type input "Corn Quinoa Casserole_Shafi"
click at [315, 87] on div "Add Ingredients Manage Recipe Delete Recipe Duplicate Recipe Scale Recipe Save …" at bounding box center [422, 85] width 605 height 21
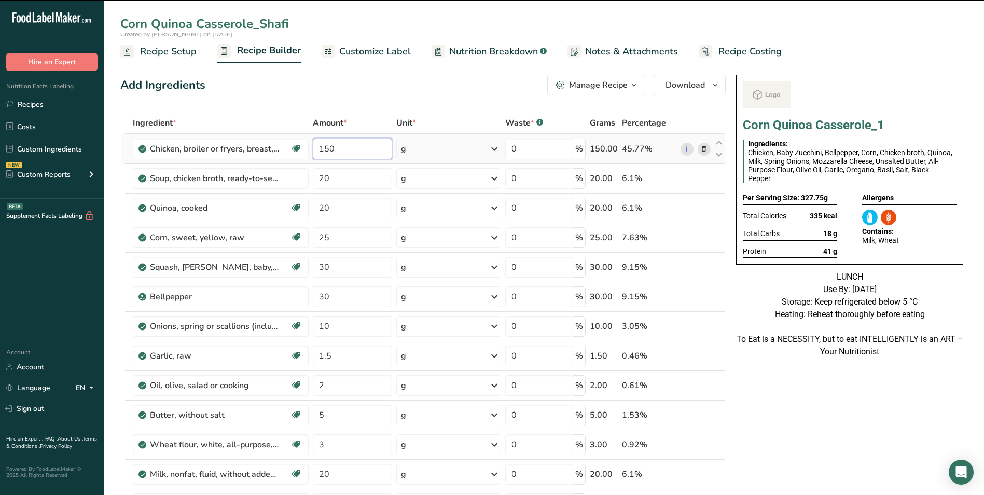
click at [324, 152] on input "150" at bounding box center [353, 148] width 80 height 21
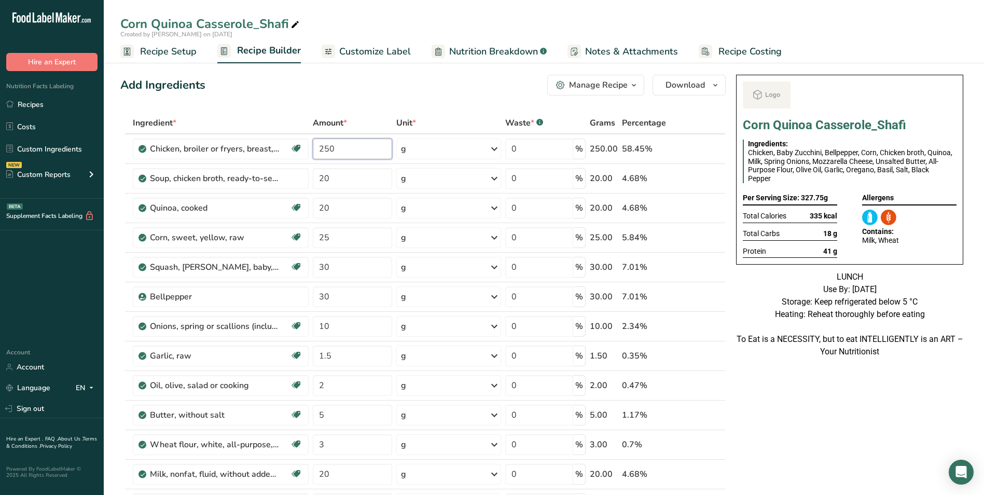
type input "250"
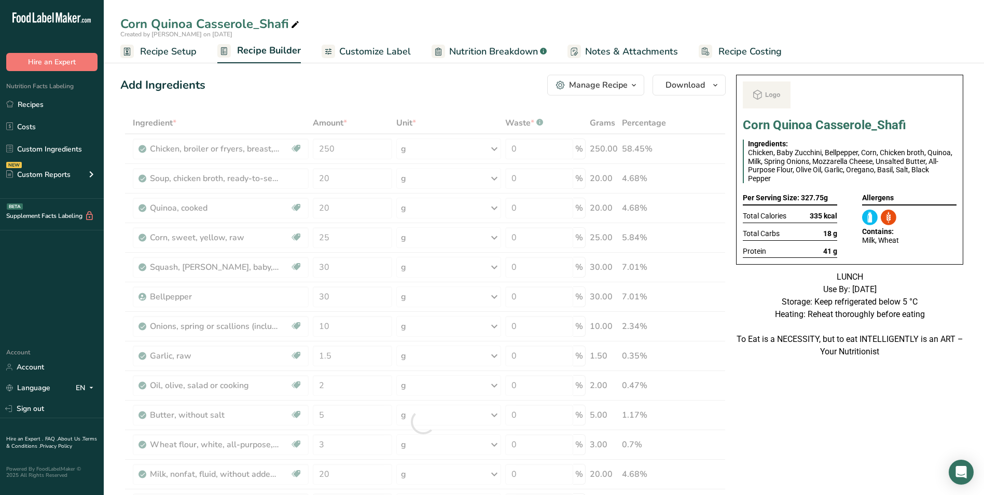
click at [383, 93] on div "Add Ingredients Manage Recipe Delete Recipe Duplicate Recipe Scale Recipe Save …" at bounding box center [422, 85] width 605 height 21
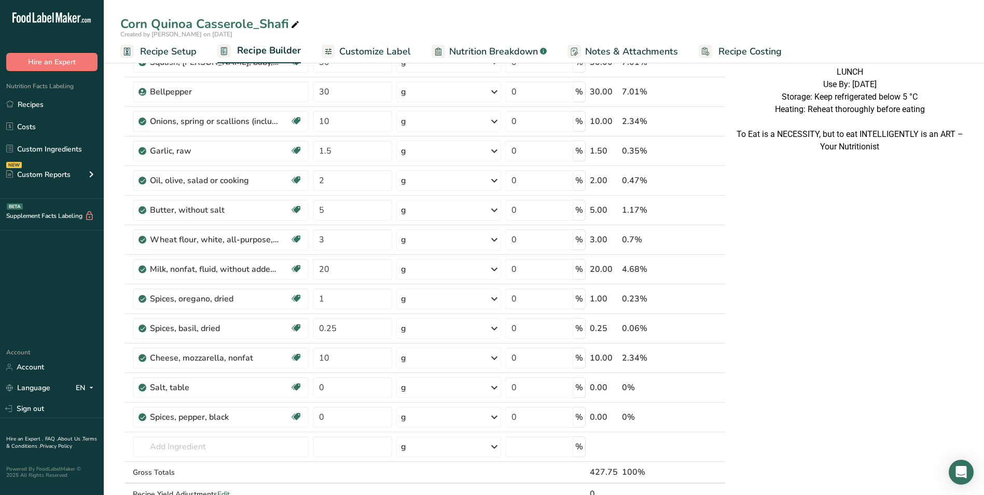
scroll to position [207, 0]
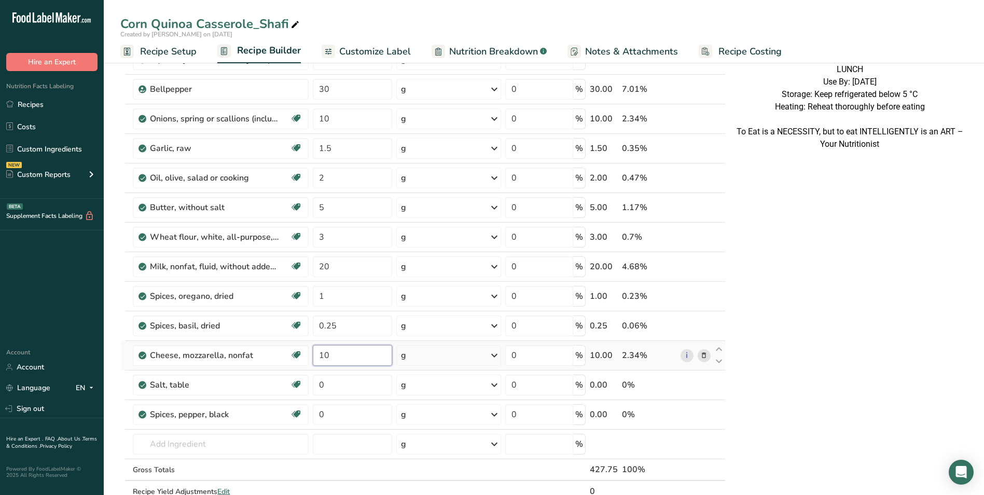
click at [321, 357] on input "10" at bounding box center [353, 355] width 80 height 21
type input "20"
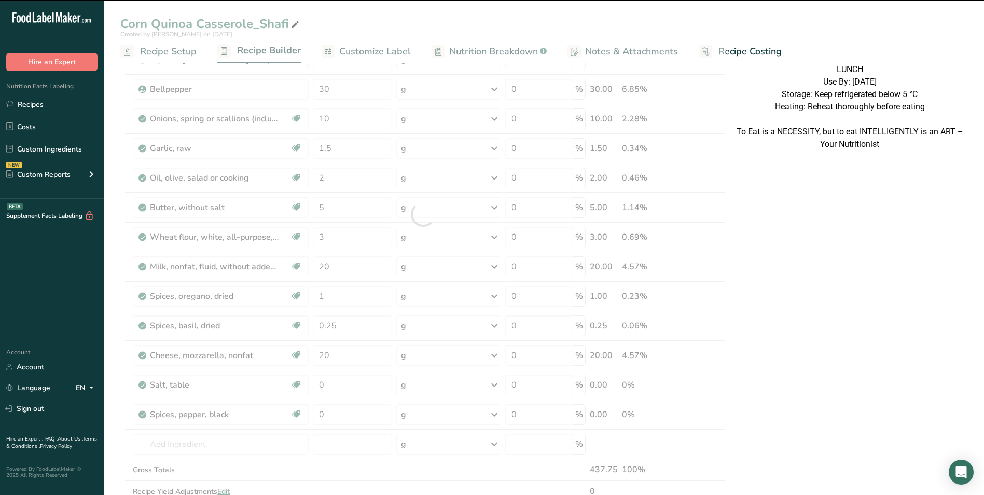
scroll to position [0, 0]
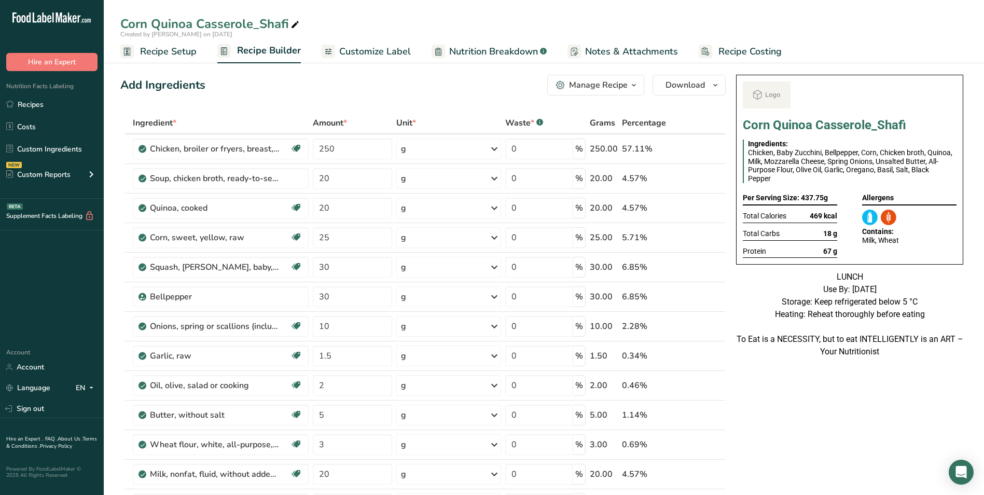
click at [597, 82] on div "Manage Recipe" at bounding box center [598, 85] width 59 height 12
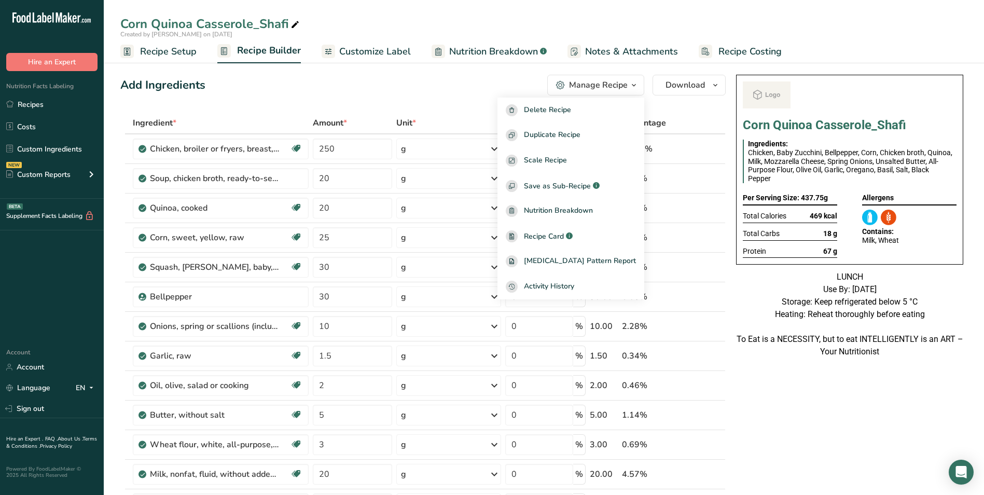
click at [376, 52] on span "Customize Label" at bounding box center [375, 52] width 72 height 14
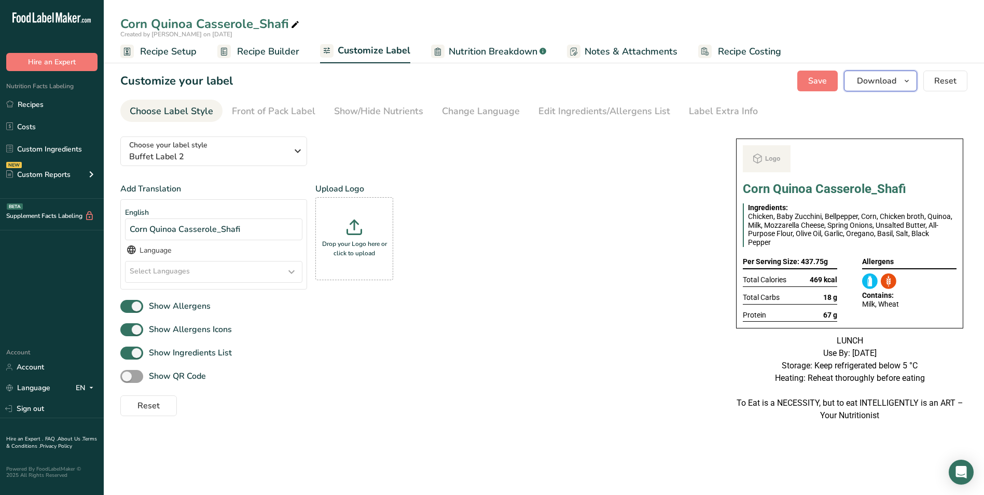
click at [879, 73] on button "Download" at bounding box center [880, 81] width 73 height 21
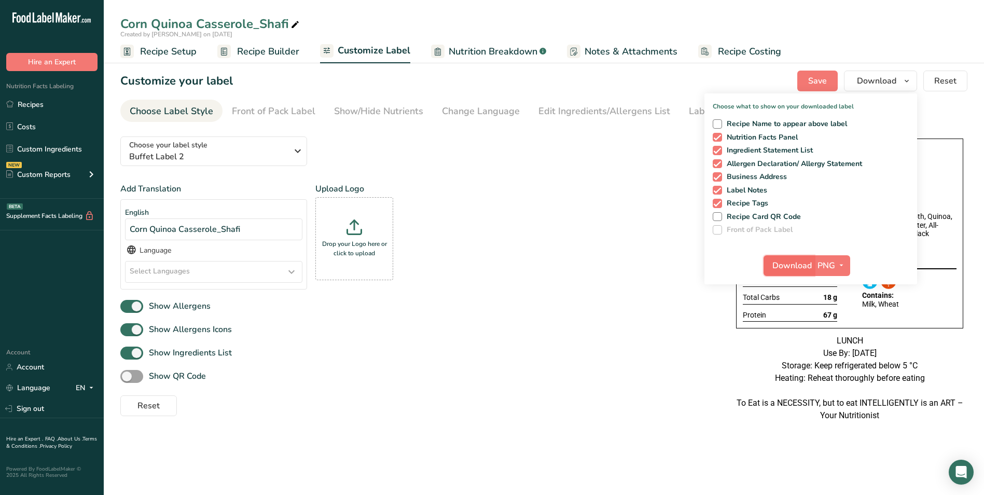
click at [780, 260] on span "Download" at bounding box center [791, 265] width 39 height 12
click at [157, 52] on span "Recipe Setup" at bounding box center [168, 52] width 57 height 14
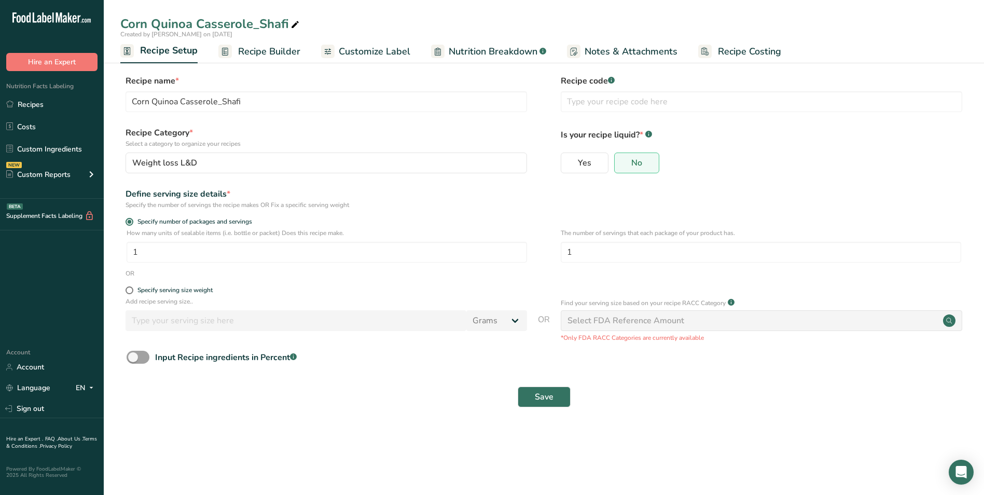
click at [289, 47] on span "Recipe Builder" at bounding box center [269, 52] width 62 height 14
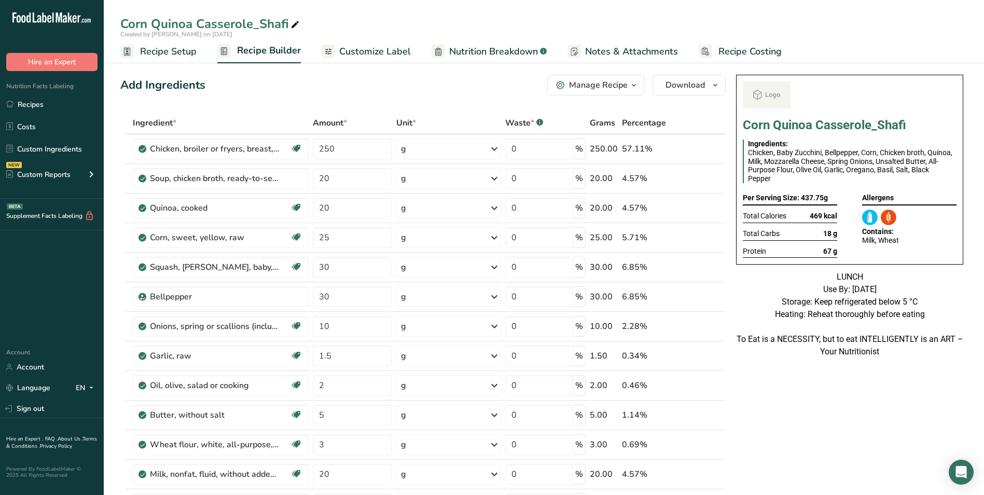
click at [296, 24] on icon at bounding box center [294, 25] width 9 height 15
type input "Corn Quinoa Casserole_Shujaat"
click at [333, 81] on div "Add Ingredients Manage Recipe Delete Recipe Duplicate Recipe Scale Recipe Save …" at bounding box center [422, 85] width 605 height 21
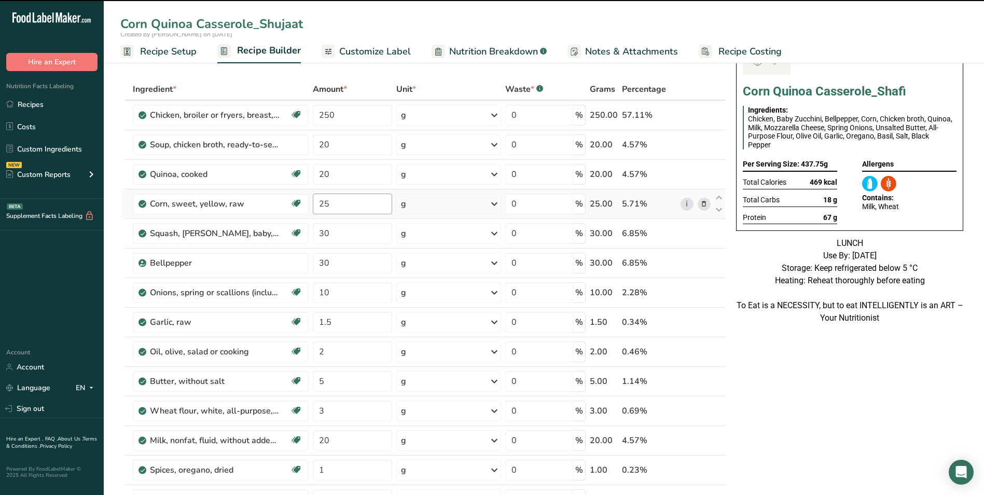
scroll to position [52, 0]
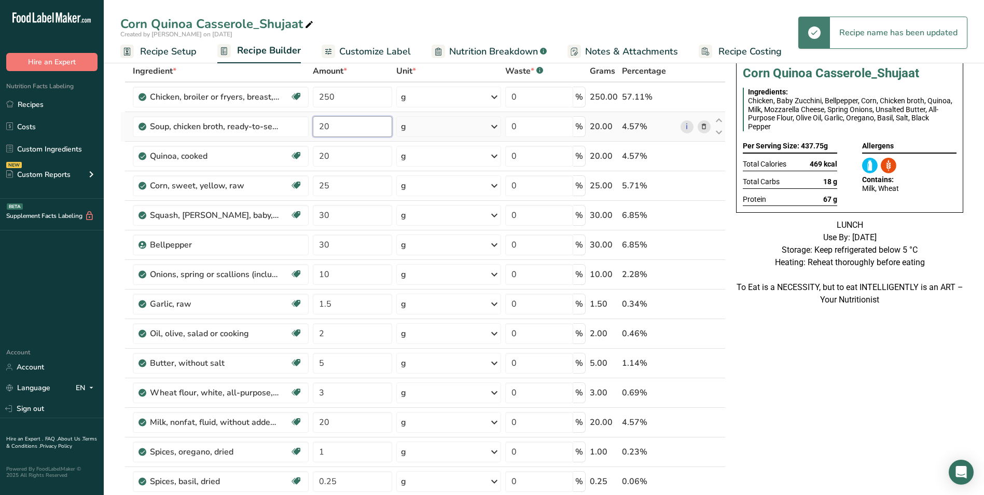
click at [320, 126] on input "20" at bounding box center [353, 126] width 80 height 21
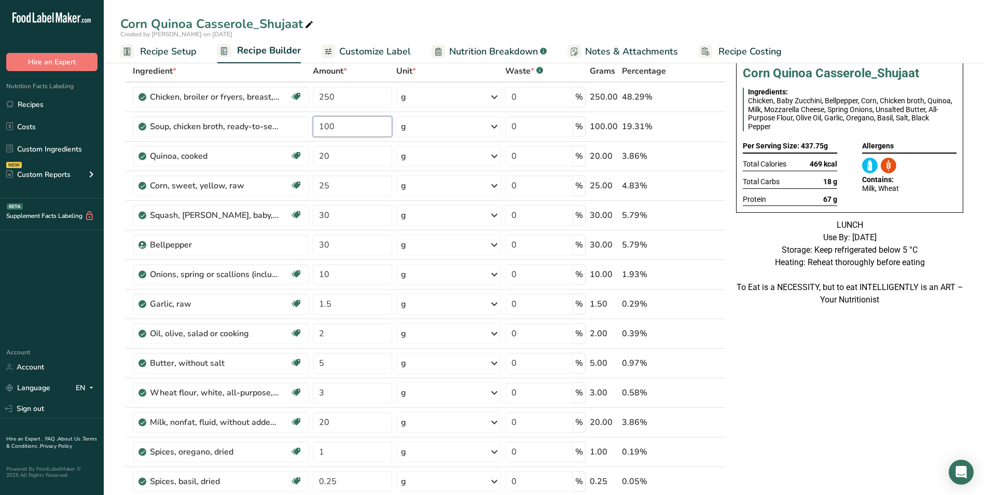
type input "100"
type input "80"
type input "50"
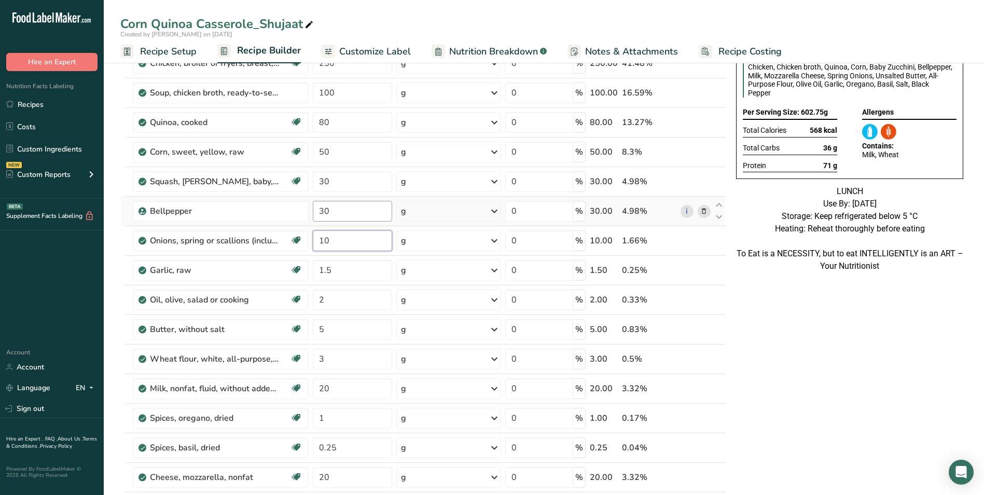
scroll to position [104, 0]
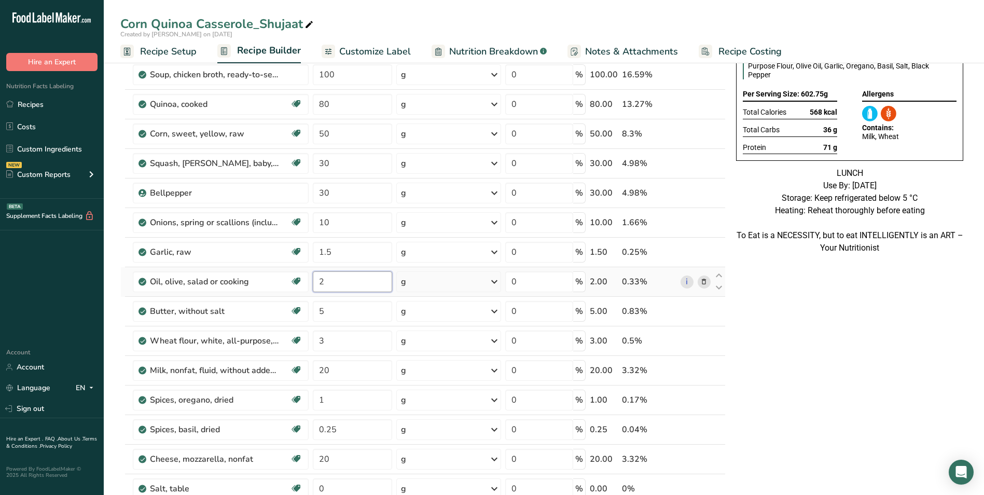
click at [317, 281] on div "Ingredient * Amount * Unit * Waste * .a-a{fill:#347362;}.b-a{fill:#fff;} Grams …" at bounding box center [422, 317] width 605 height 619
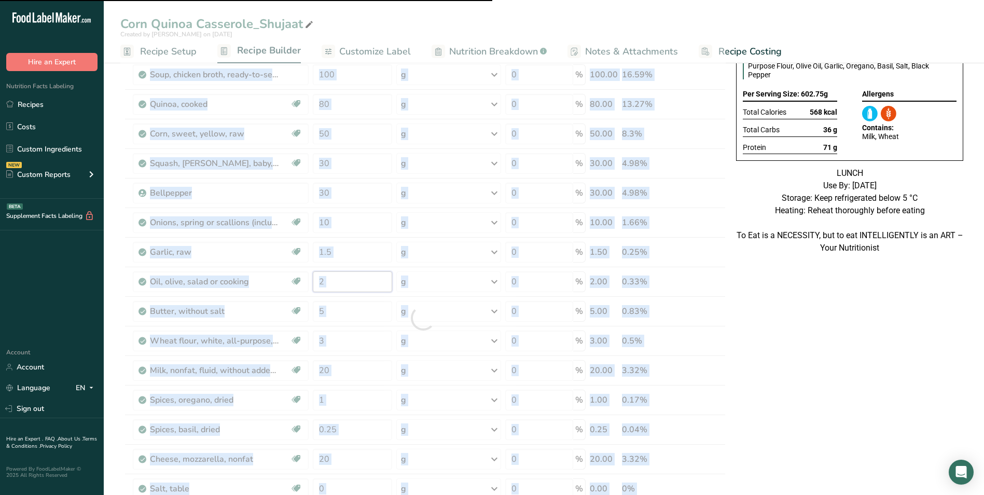
click at [336, 283] on input "2" at bounding box center [353, 281] width 80 height 21
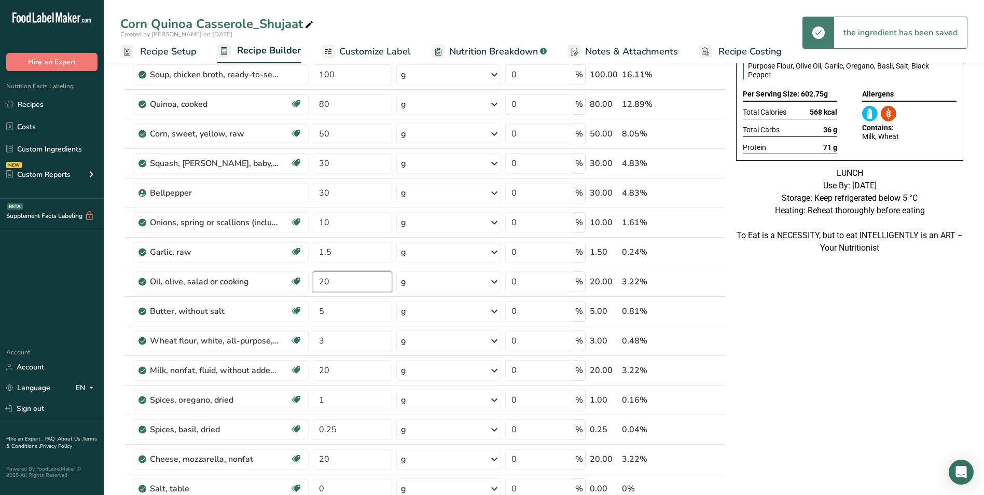
type input "20"
type input "10"
type input "8"
type input "50"
click at [320, 358] on div "Ingredient * Amount * Unit * Waste * .a-a{fill:#347362;}.b-a{fill:#fff;} Grams …" at bounding box center [422, 317] width 605 height 619
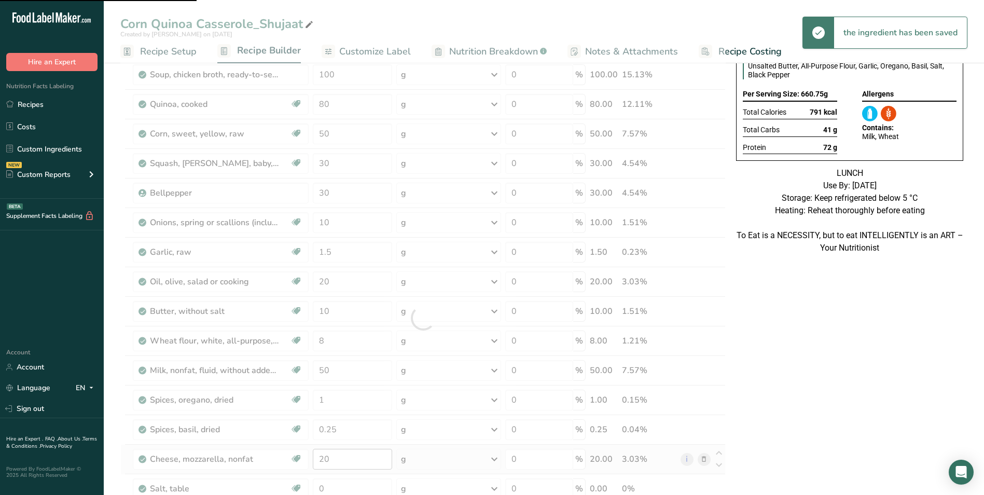
scroll to position [207, 0]
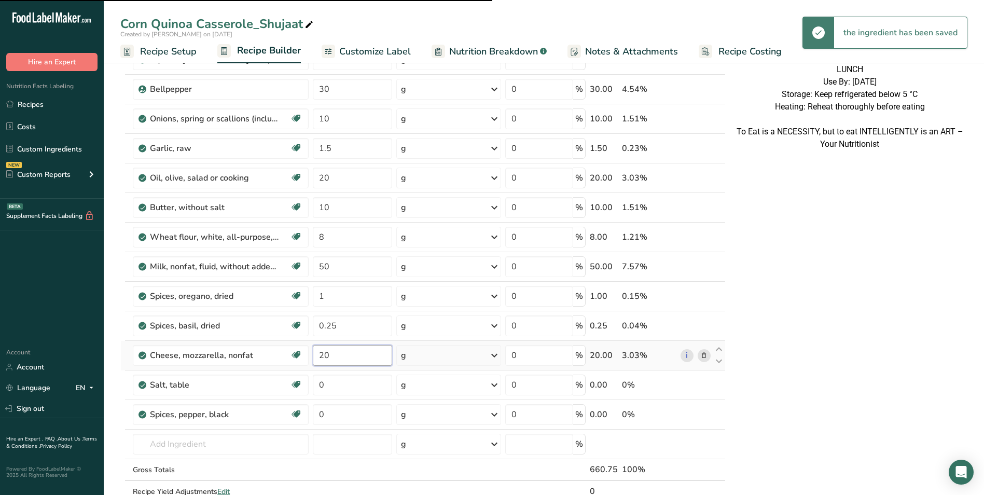
click at [321, 358] on input "20" at bounding box center [353, 355] width 80 height 21
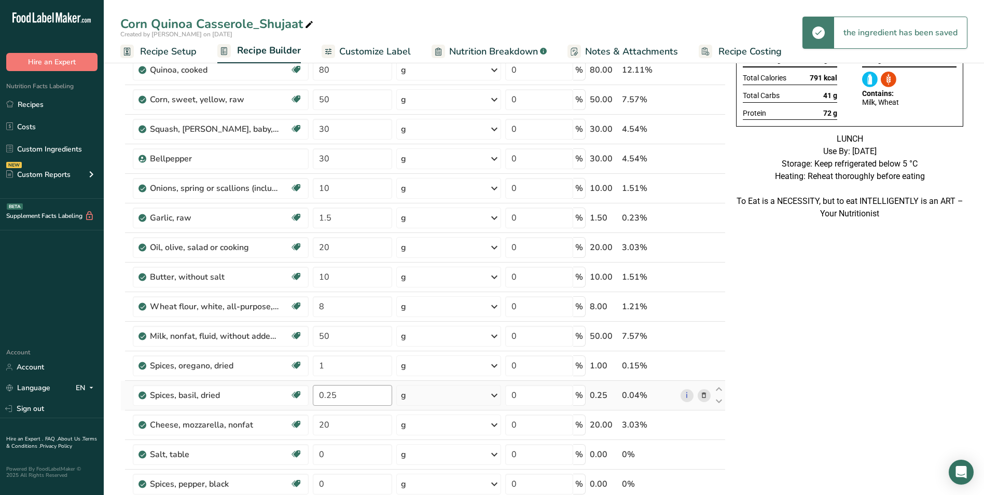
scroll to position [156, 0]
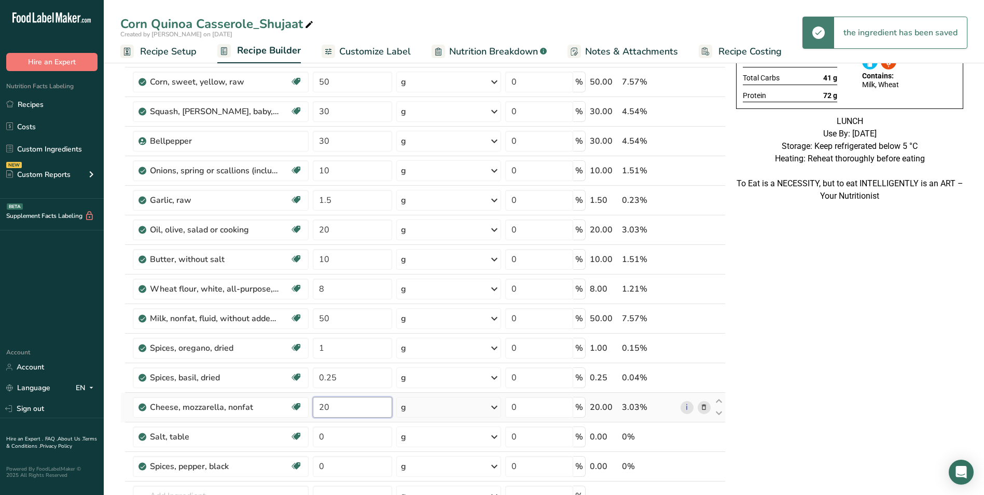
click at [320, 411] on input "20" at bounding box center [353, 407] width 80 height 21
type input "30"
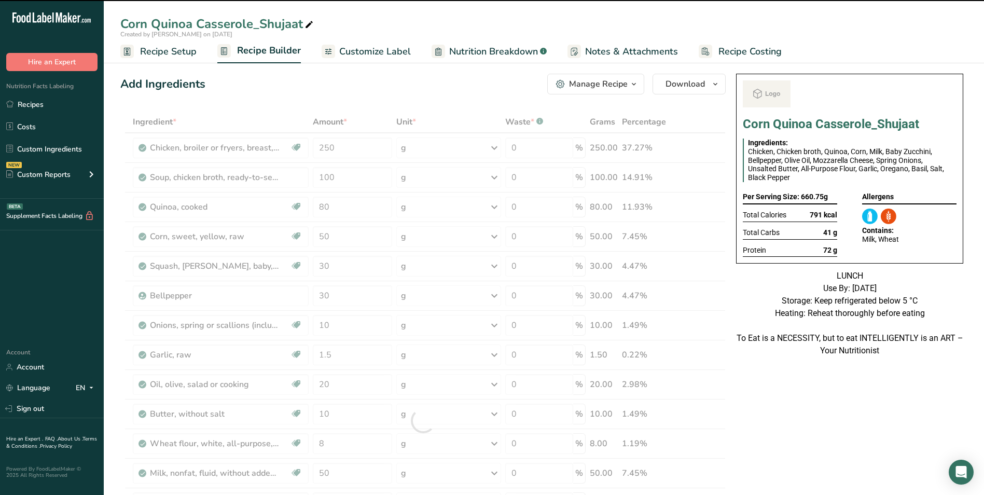
scroll to position [0, 0]
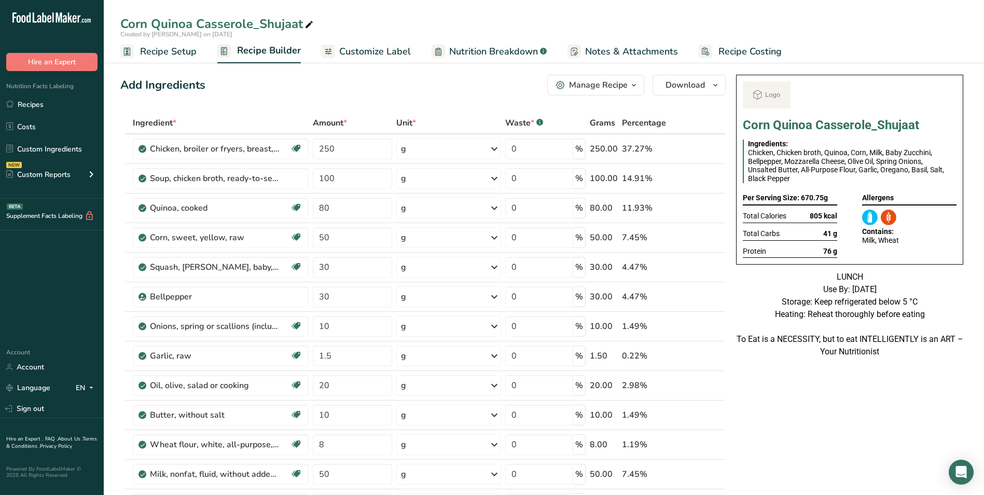
click at [359, 50] on span "Customize Label" at bounding box center [375, 52] width 72 height 14
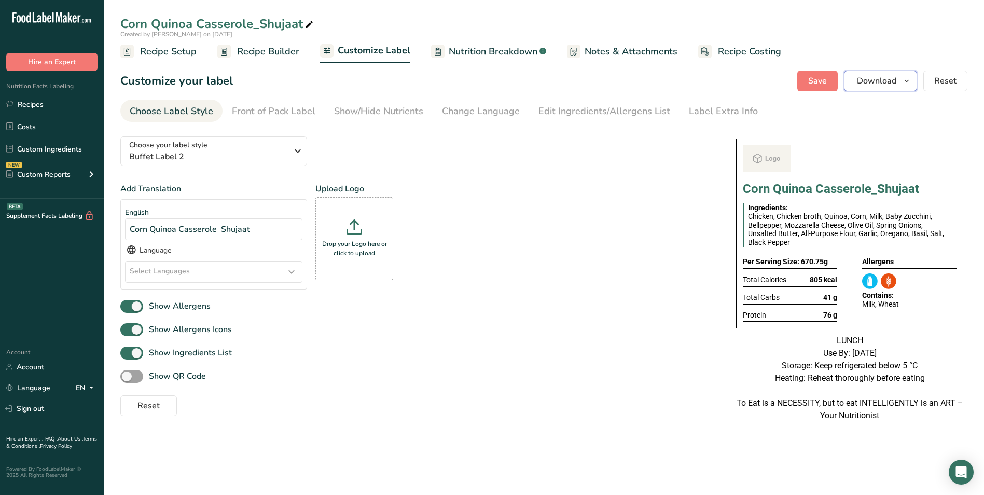
click at [888, 77] on span "Download" at bounding box center [876, 81] width 39 height 12
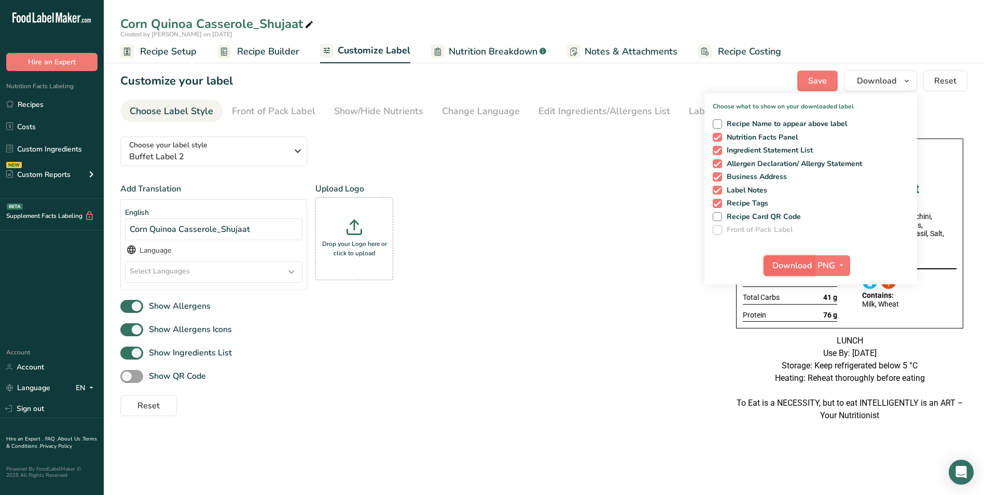
click at [793, 262] on span "Download" at bounding box center [791, 265] width 39 height 12
click at [39, 104] on link "Recipes" at bounding box center [52, 104] width 104 height 20
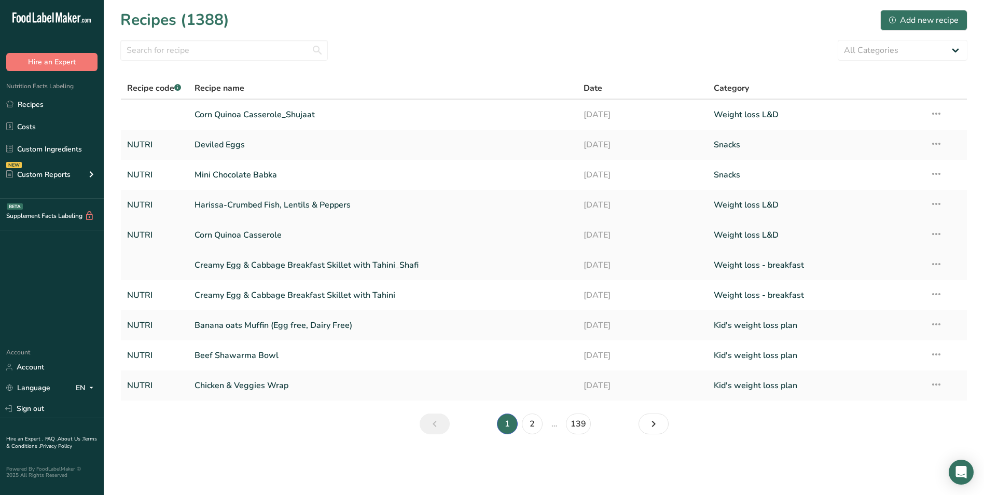
click at [285, 230] on link "Corn Quinoa Casserole" at bounding box center [383, 235] width 377 height 22
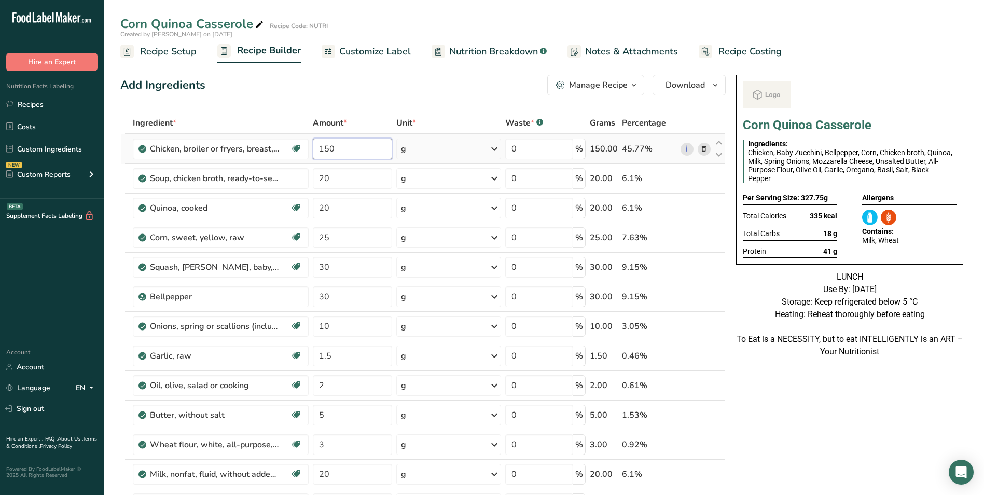
click at [322, 150] on input "150" at bounding box center [353, 148] width 80 height 21
click at [582, 93] on button "Manage Recipe" at bounding box center [595, 85] width 97 height 21
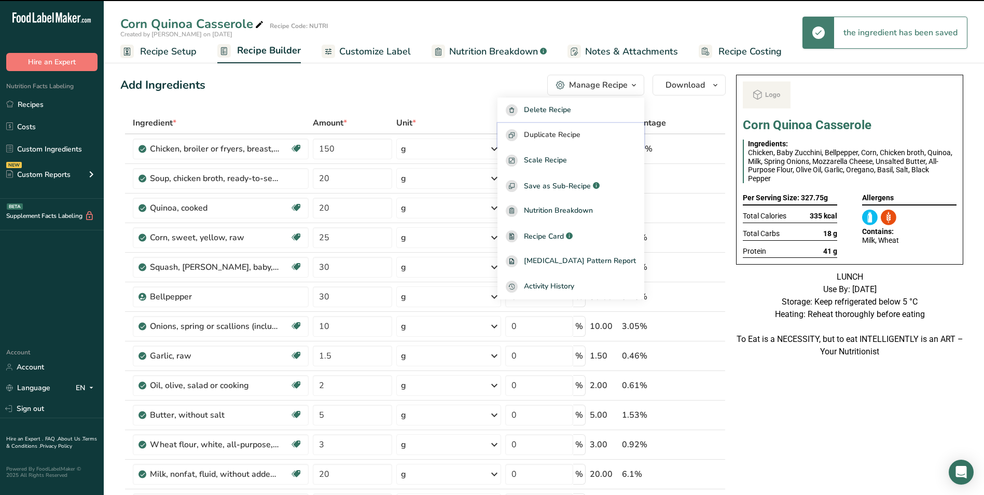
click at [572, 133] on span "Duplicate Recipe" at bounding box center [552, 135] width 57 height 12
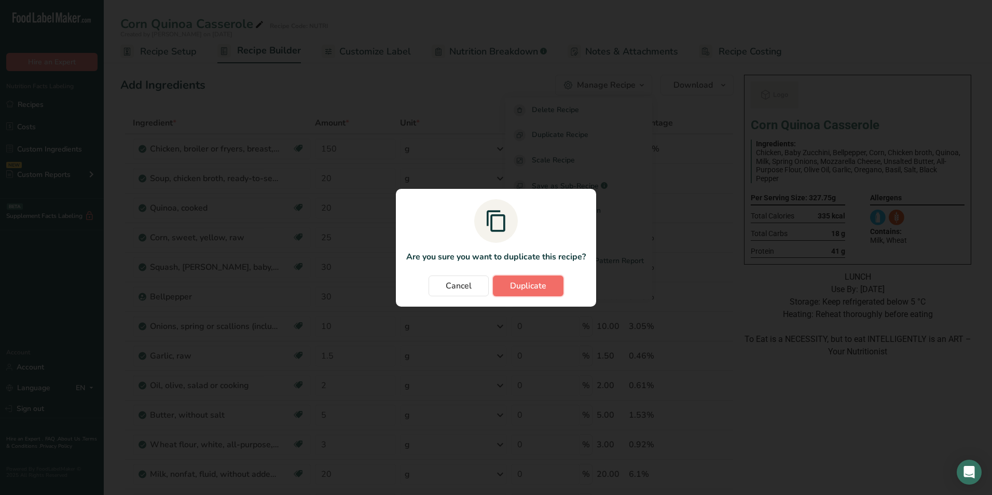
click at [531, 290] on span "Duplicate" at bounding box center [528, 286] width 36 height 12
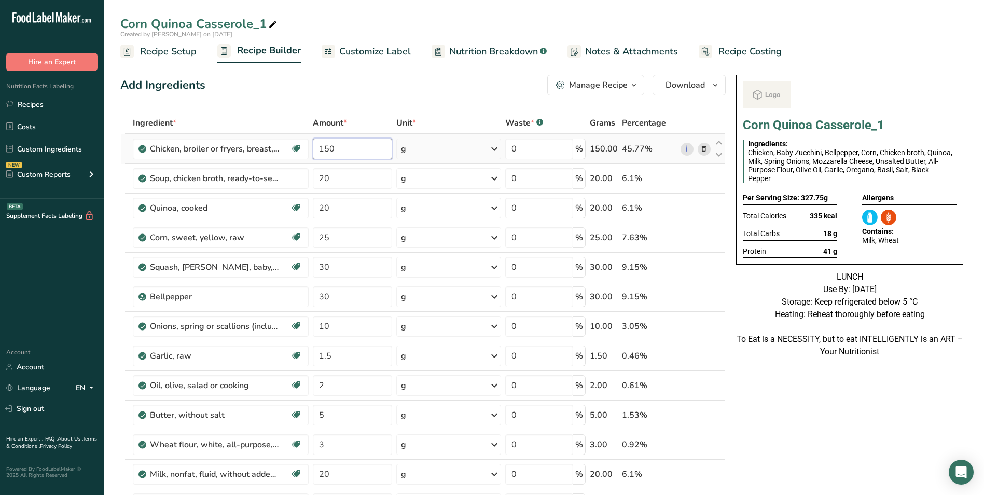
click at [324, 148] on input "150" at bounding box center [353, 148] width 80 height 21
type input "80"
click at [272, 22] on icon at bounding box center [272, 25] width 9 height 15
type input "Corn Quinoa Casserole_INSIA"
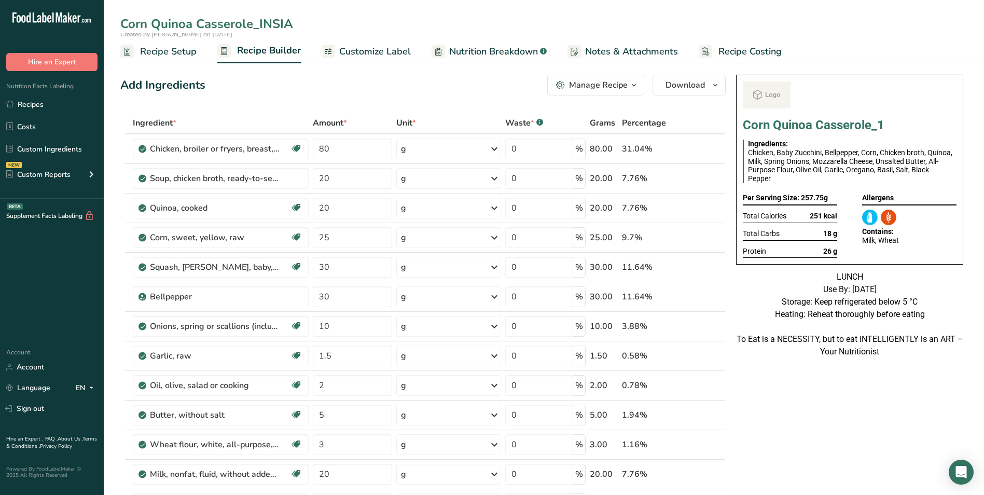
click at [378, 55] on span "Customize Label" at bounding box center [375, 52] width 72 height 14
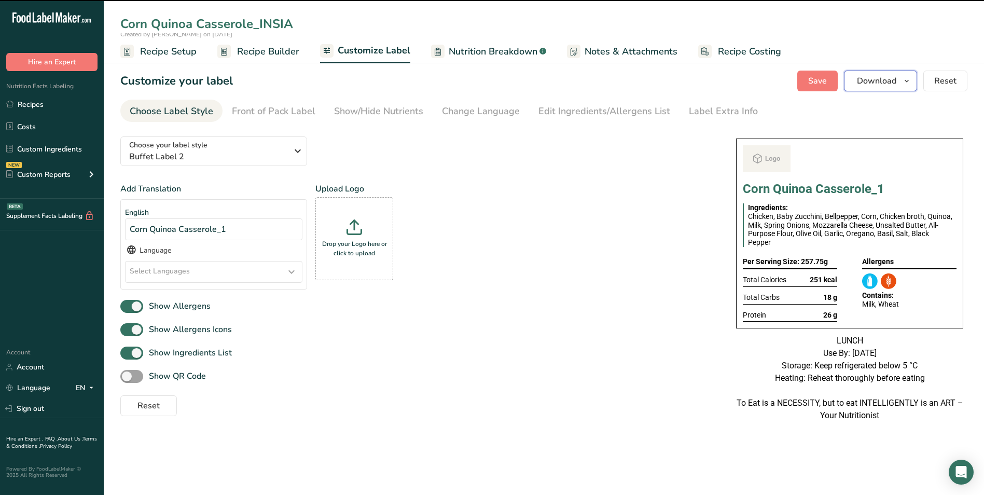
click at [886, 86] on span "Download" at bounding box center [876, 81] width 39 height 12
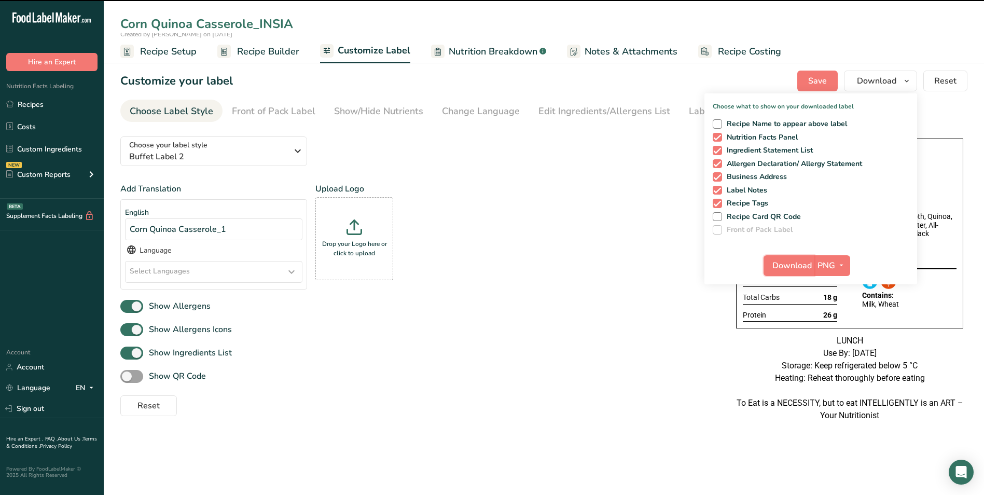
click at [790, 267] on span "Download" at bounding box center [791, 265] width 39 height 12
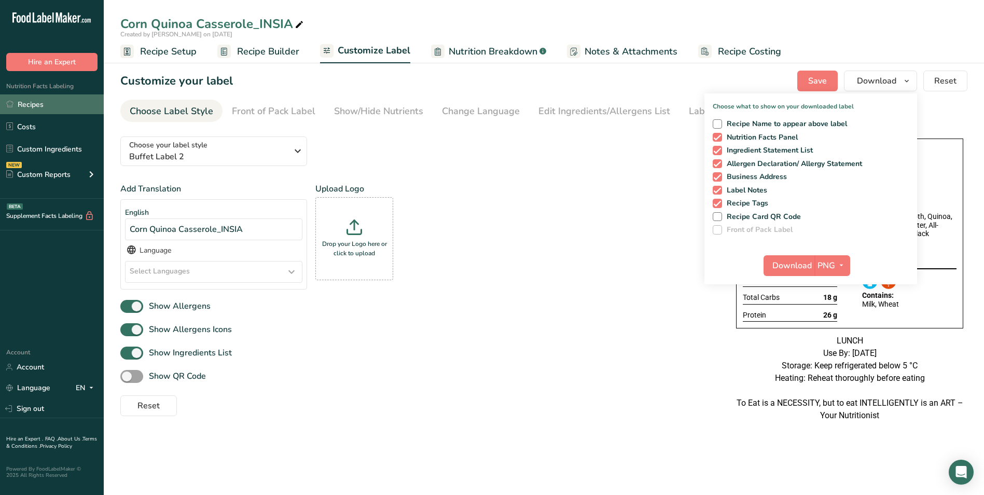
click at [43, 107] on link "Recipes" at bounding box center [52, 104] width 104 height 20
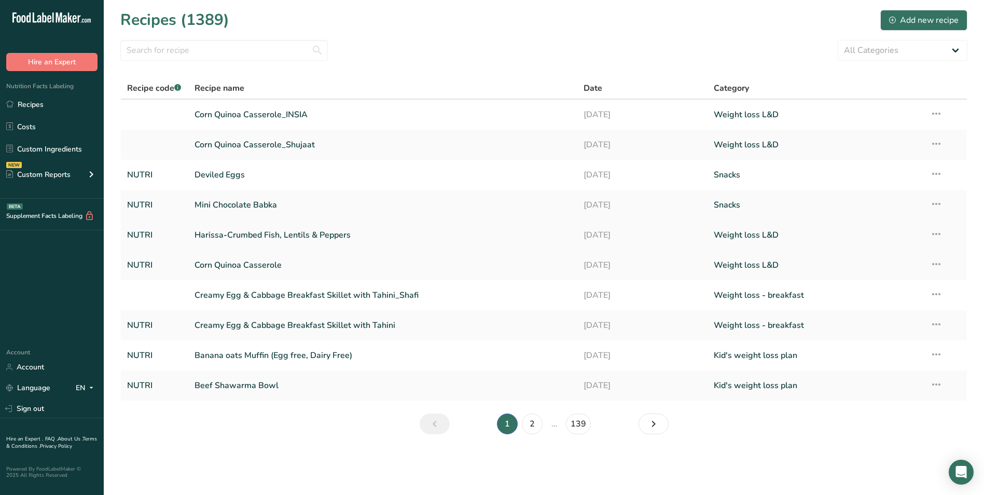
click at [353, 231] on link "Harissa-Crumbed Fish, Lentils & Peppers" at bounding box center [383, 235] width 377 height 22
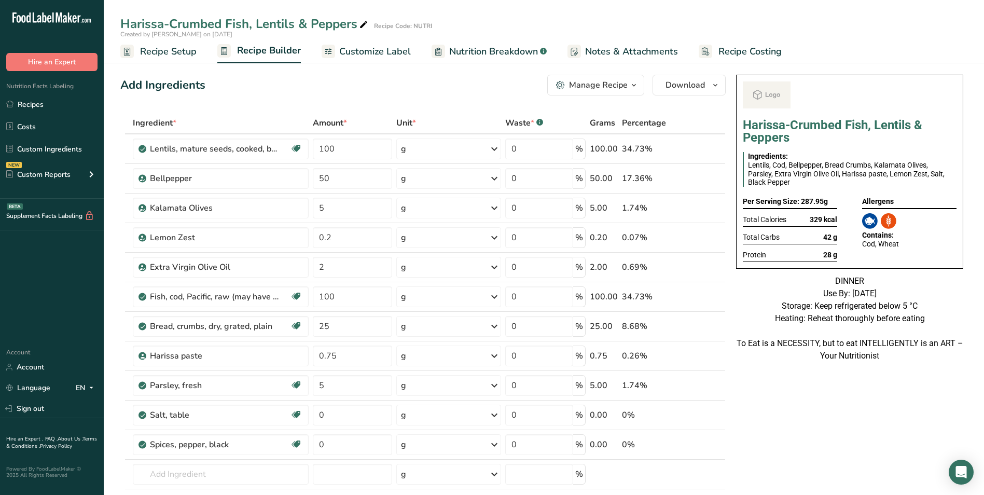
click at [619, 84] on div "Manage Recipe" at bounding box center [598, 85] width 59 height 12
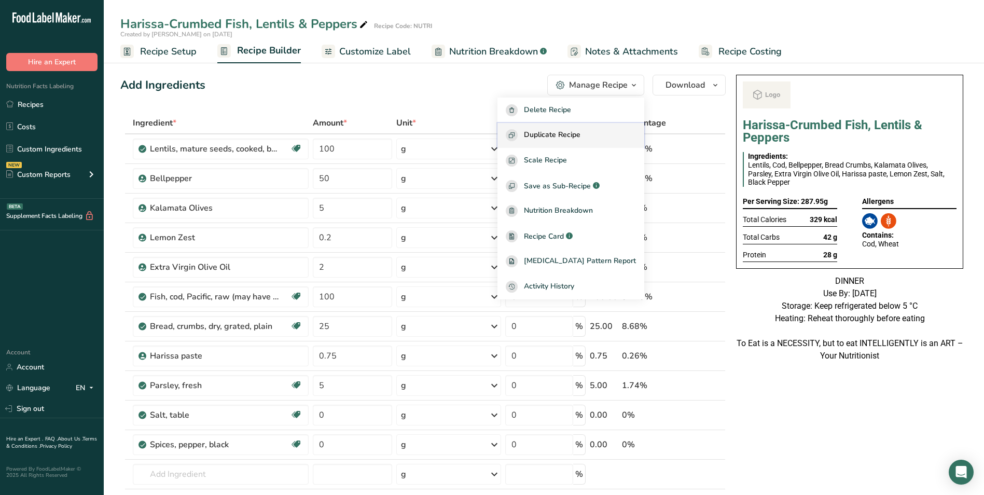
click at [567, 129] on span "Duplicate Recipe" at bounding box center [552, 135] width 57 height 12
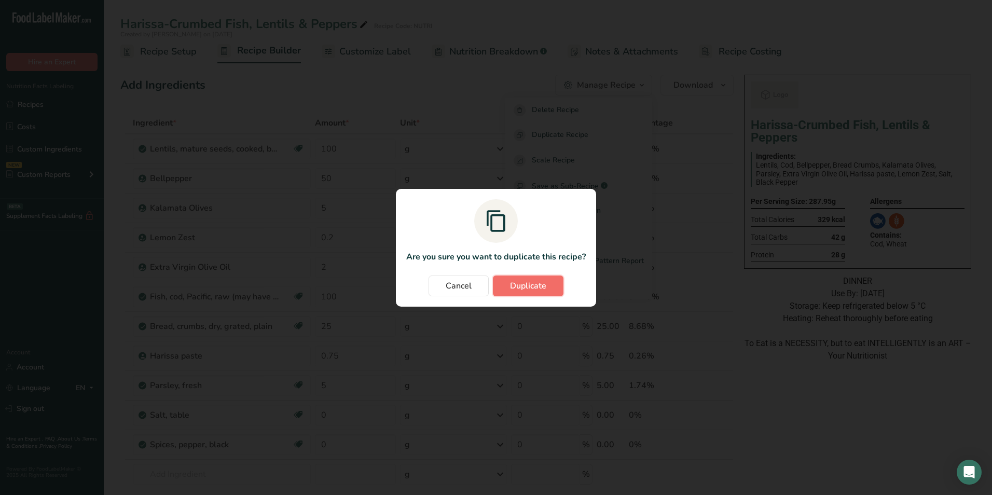
click at [530, 283] on span "Duplicate" at bounding box center [528, 286] width 36 height 12
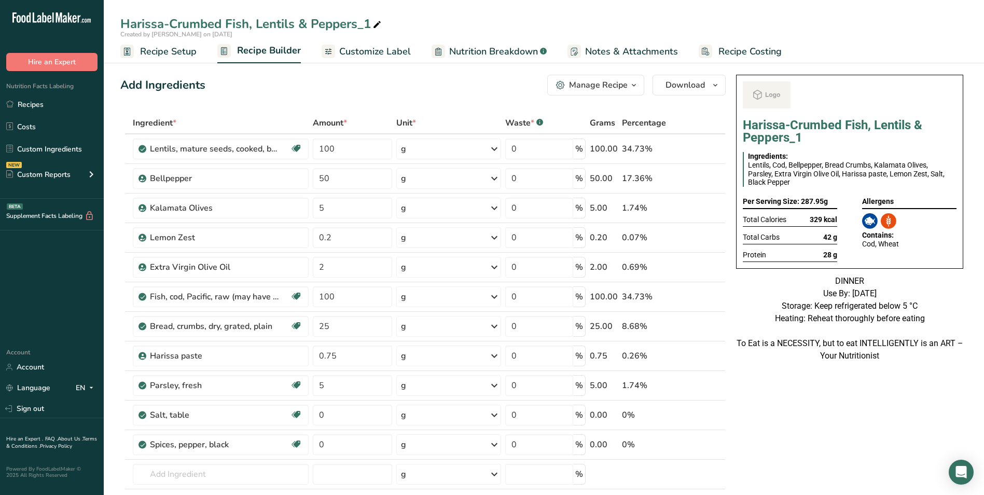
click at [382, 22] on icon at bounding box center [376, 25] width 9 height 15
type input "Harissa-Crumbed Fish, Lentils & Peppers_Shafi"
click at [321, 86] on div "Add Ingredients Manage Recipe Delete Recipe Duplicate Recipe Scale Recipe Save …" at bounding box center [422, 85] width 605 height 21
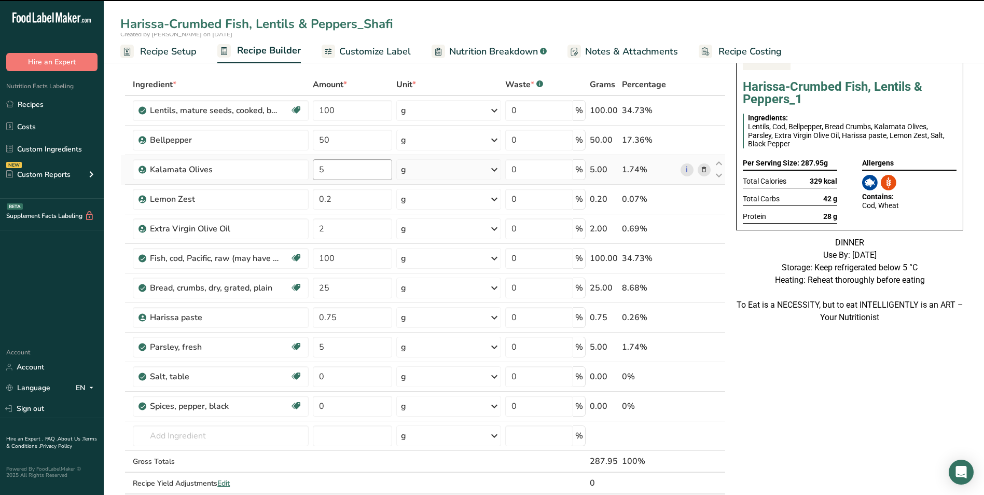
scroll to position [104, 0]
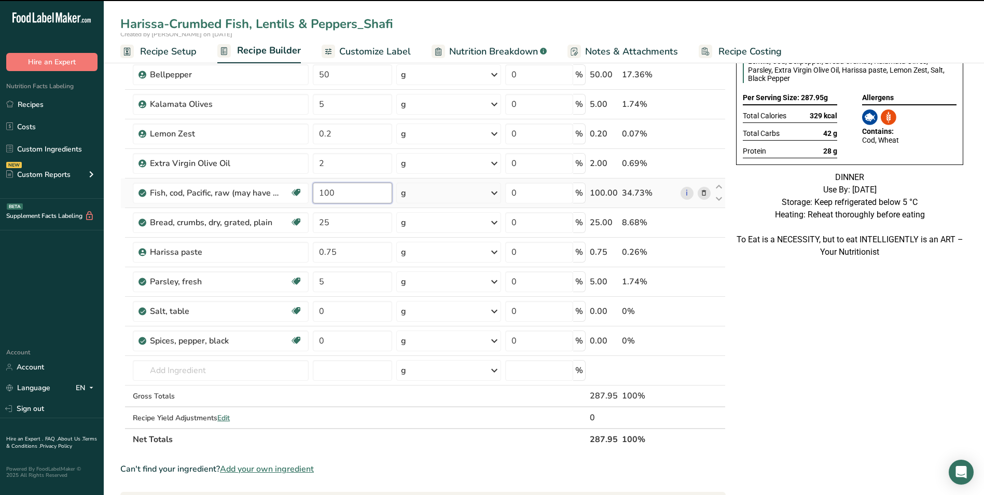
click at [322, 196] on input "100" at bounding box center [353, 193] width 80 height 21
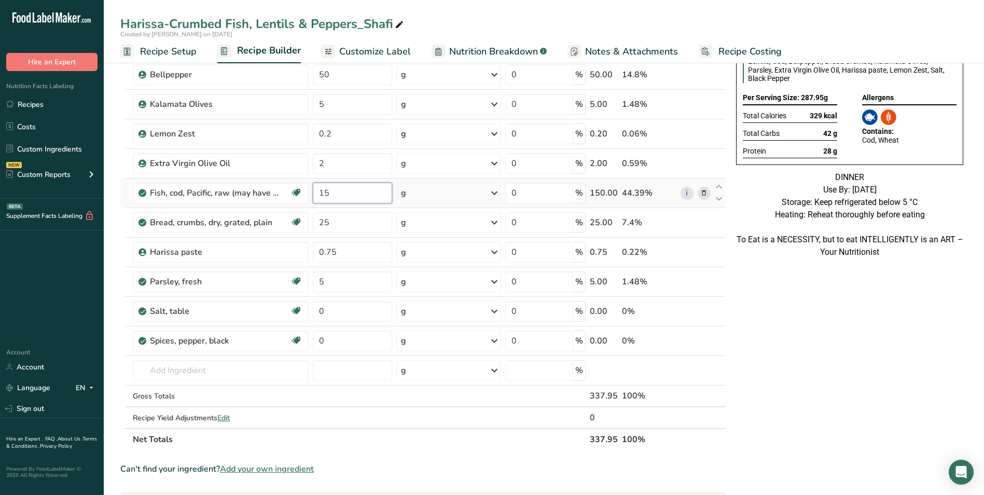
type input "1"
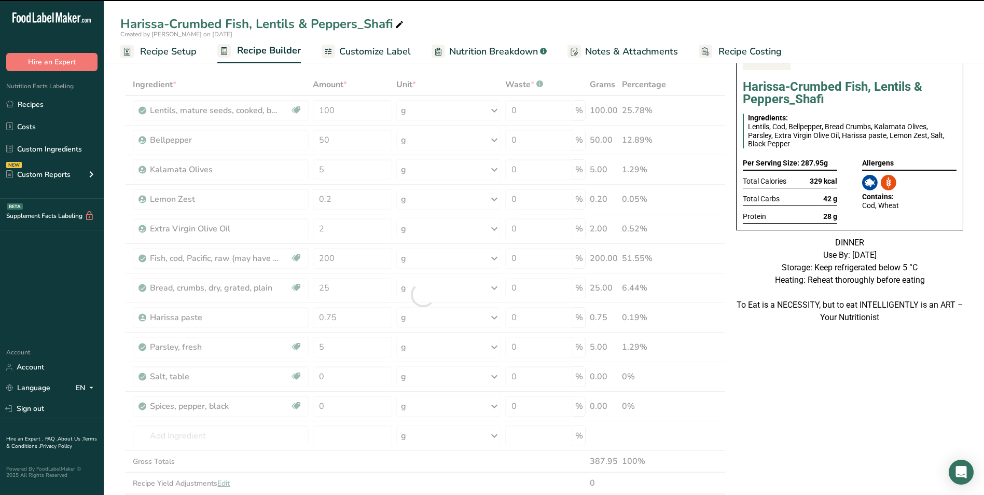
scroll to position [0, 0]
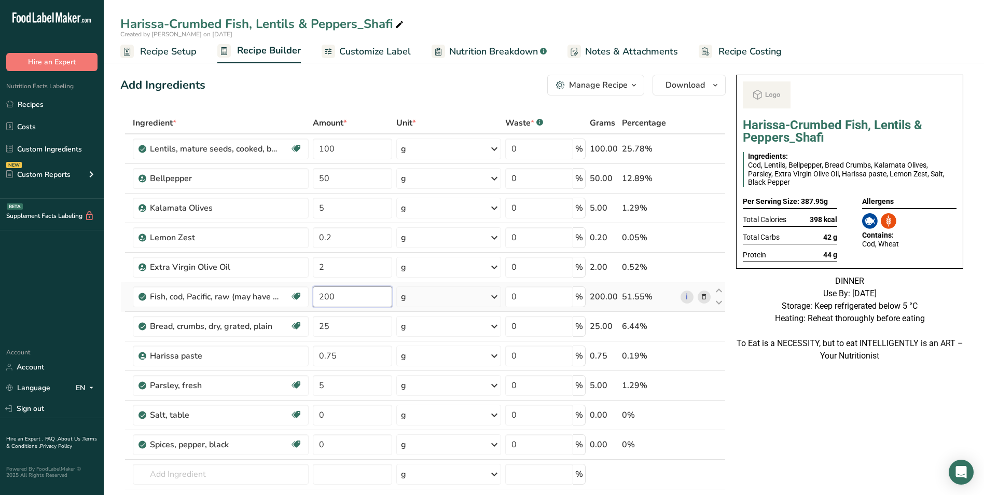
click at [326, 298] on input "200" at bounding box center [353, 296] width 80 height 21
type input "250"
click at [571, 84] on div "Manage Recipe" at bounding box center [598, 85] width 59 height 12
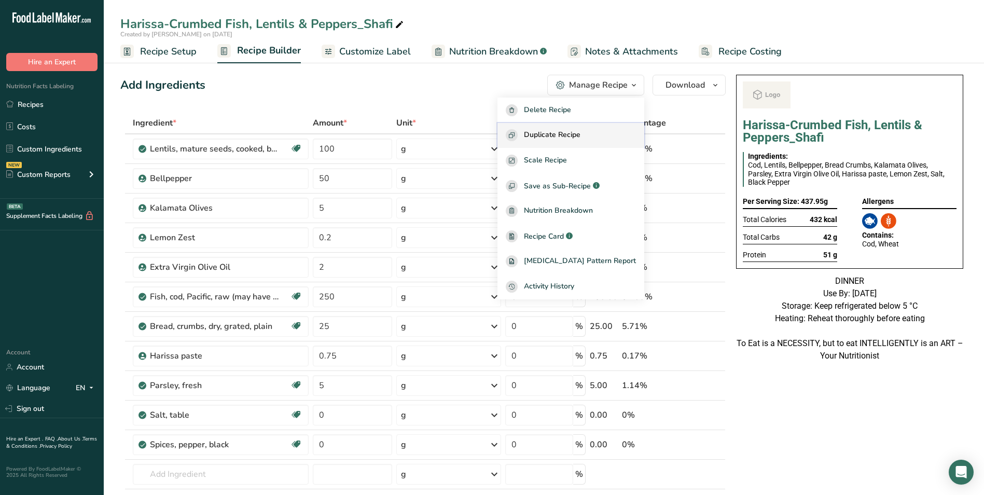
click at [571, 132] on span "Duplicate Recipe" at bounding box center [552, 135] width 57 height 12
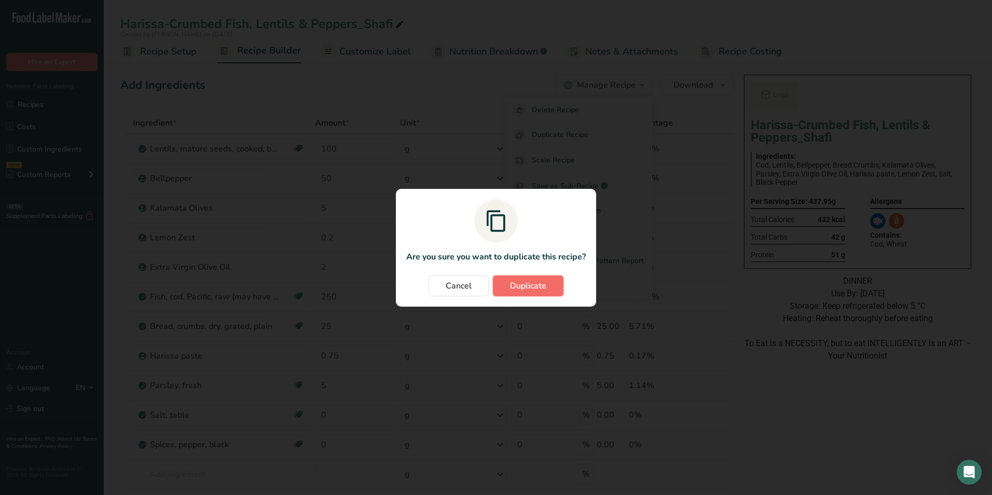
click at [536, 281] on span "Duplicate" at bounding box center [528, 286] width 36 height 12
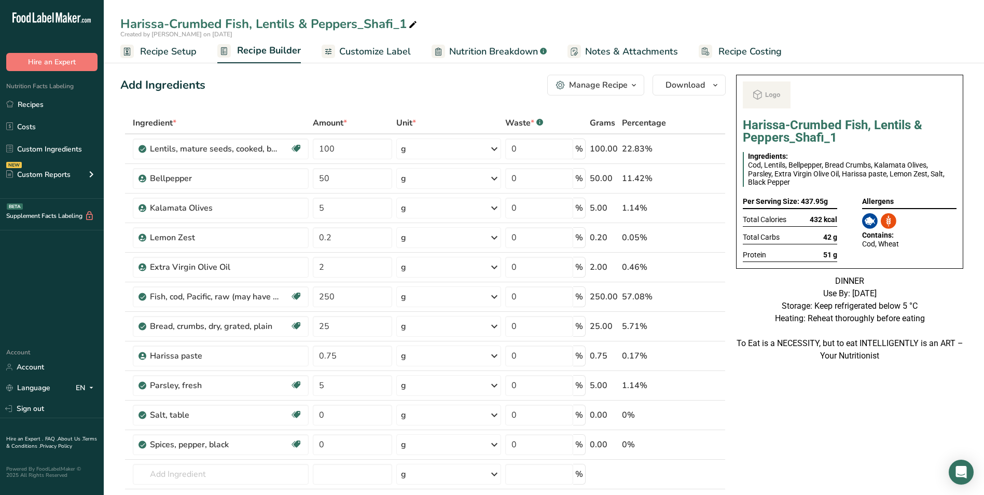
click at [413, 19] on icon at bounding box center [412, 25] width 9 height 15
type input "Harissa-Crumbed Fish, Lentils & Peppers_Shujaat"
click at [406, 82] on div "Add Ingredients Manage Recipe Delete Recipe Duplicate Recipe Scale Recipe Save …" at bounding box center [422, 85] width 605 height 21
click at [317, 153] on input "100" at bounding box center [353, 148] width 80 height 21
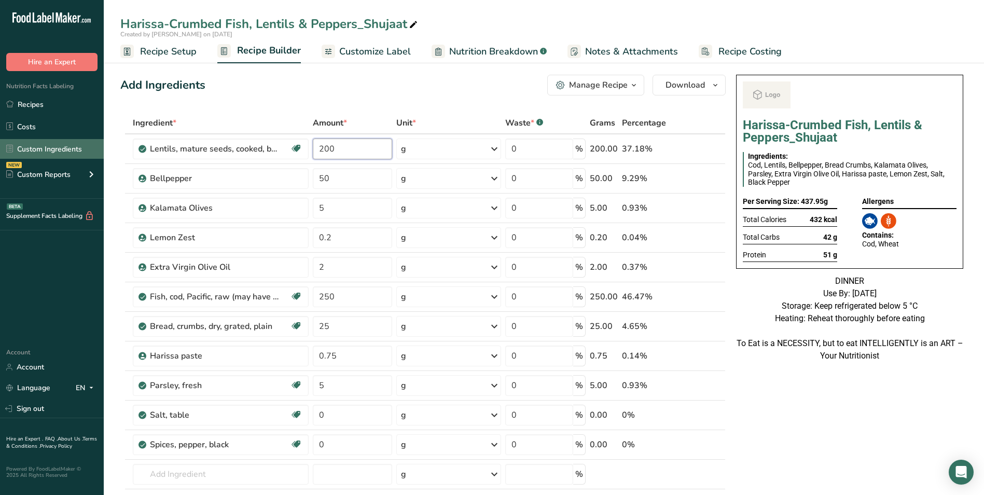
type input "200"
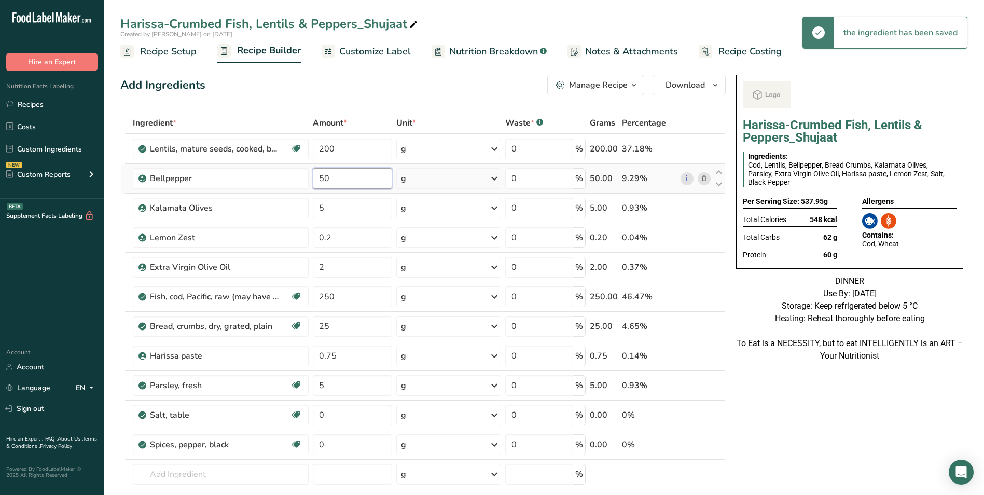
click at [321, 179] on input "50" at bounding box center [353, 178] width 80 height 21
type input "100"
click at [322, 209] on input "5" at bounding box center [353, 208] width 80 height 21
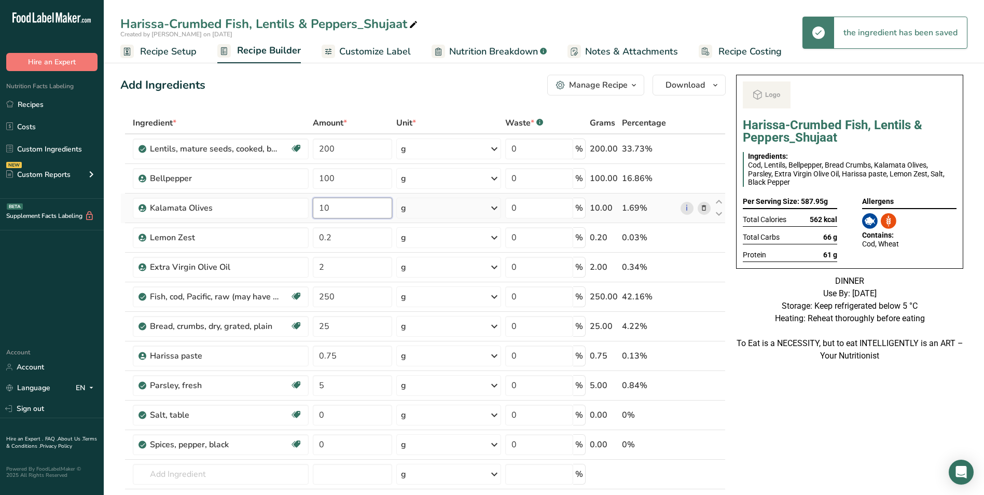
type input "10"
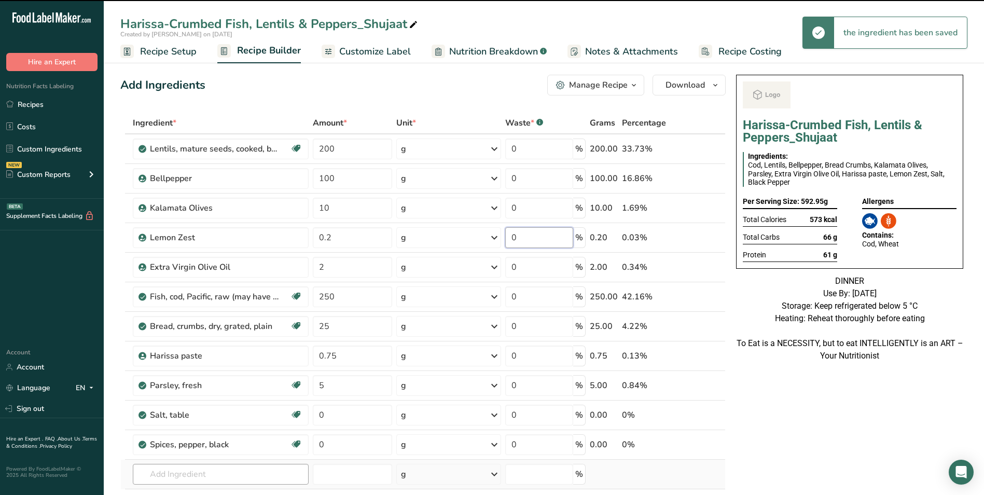
scroll to position [52, 0]
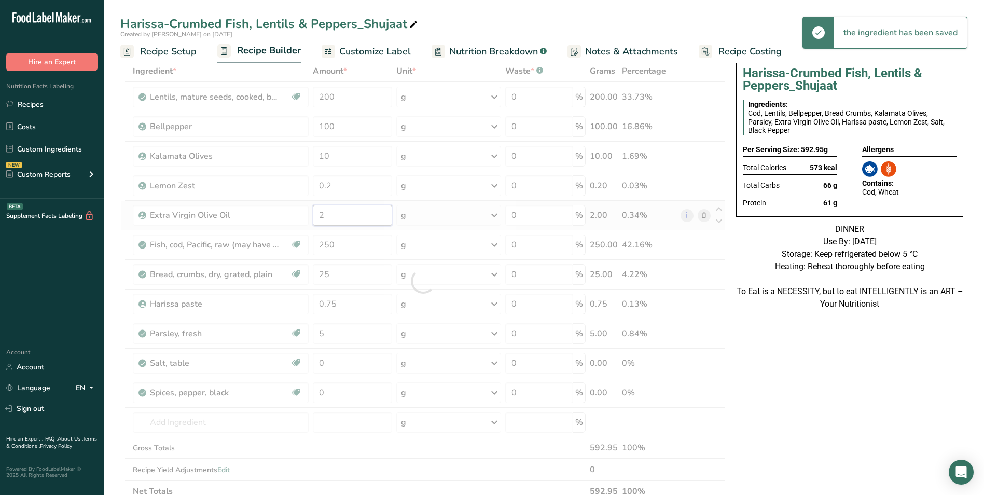
click at [320, 220] on div "Ingredient * Amount * Unit * Waste * .a-a{fill:#347362;}.b-a{fill:#fff;} Grams …" at bounding box center [422, 281] width 605 height 442
click at [320, 220] on div at bounding box center [422, 281] width 605 height 442
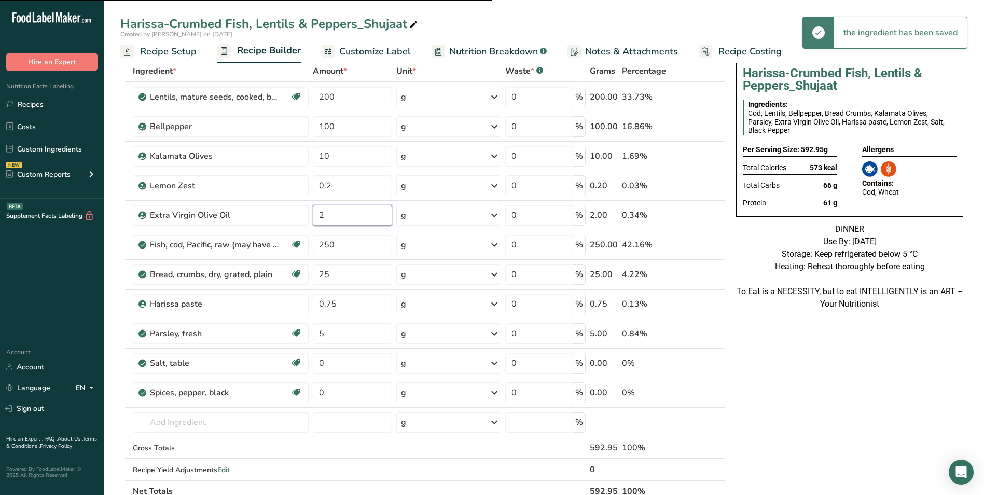
click at [320, 219] on input "2" at bounding box center [353, 215] width 80 height 21
type input "20"
click at [321, 271] on input "25" at bounding box center [353, 274] width 80 height 21
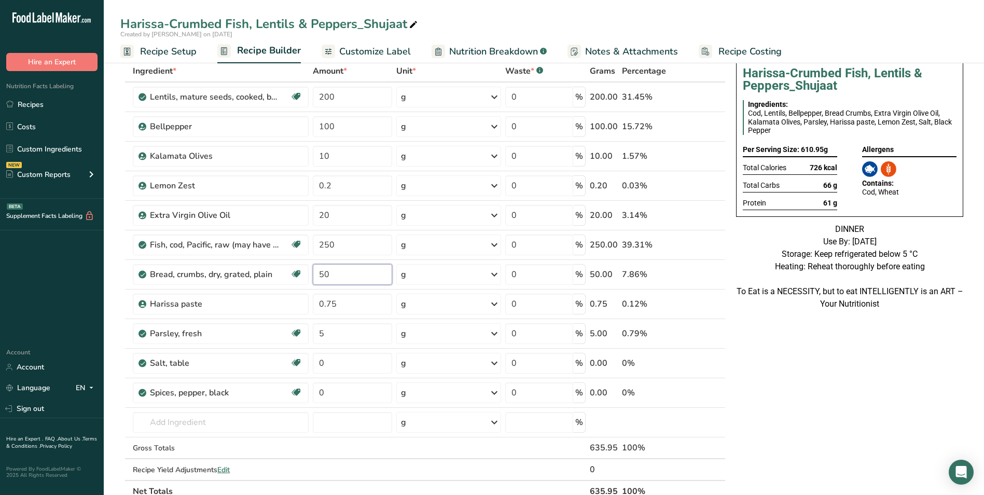
type input "50"
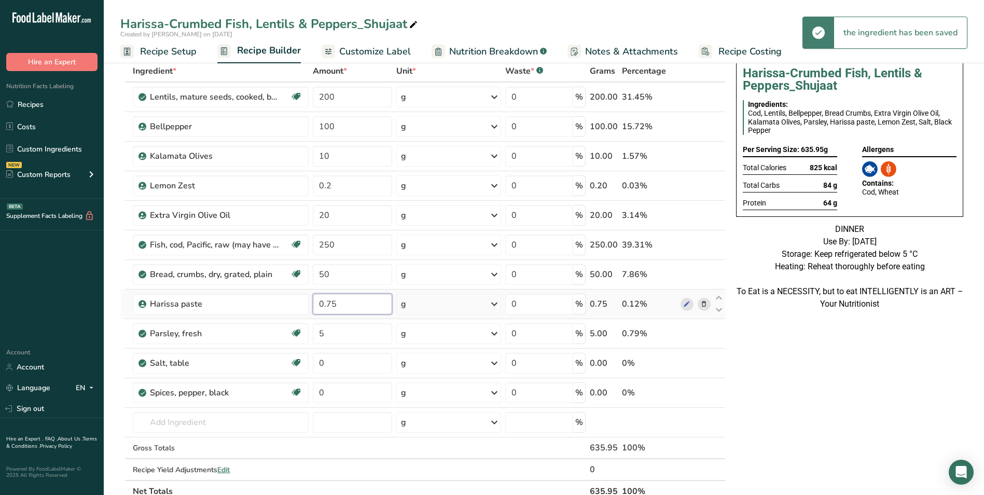
click at [325, 308] on input "0.75" at bounding box center [353, 304] width 80 height 21
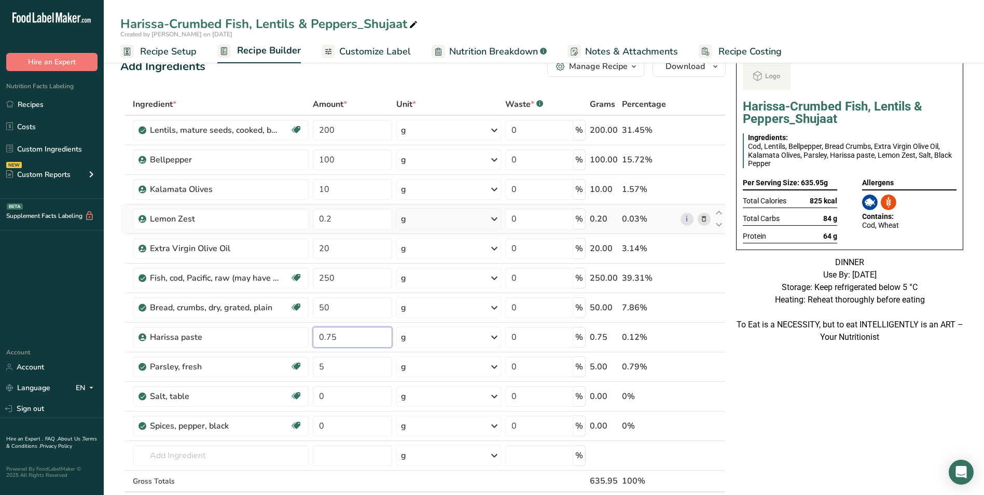
scroll to position [0, 0]
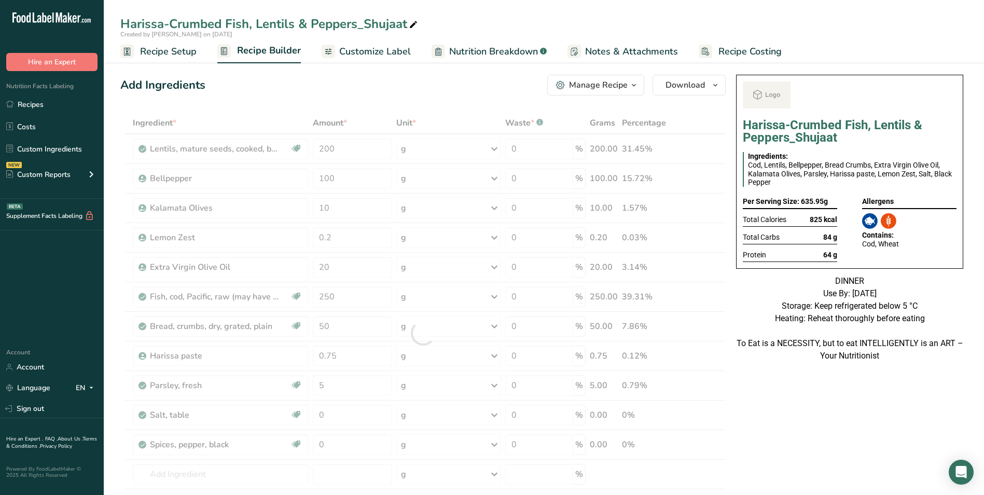
click at [376, 48] on span "Customize Label" at bounding box center [375, 52] width 72 height 14
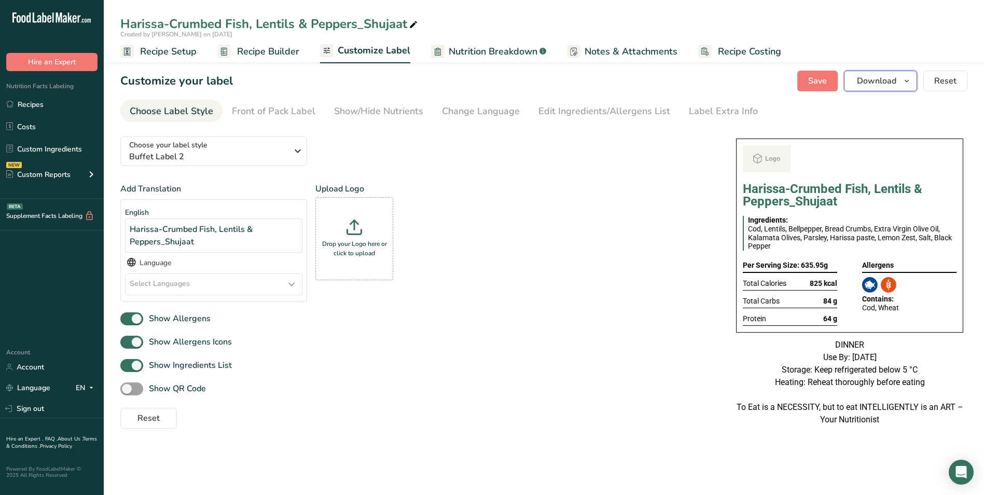
click at [899, 83] on button "Download" at bounding box center [880, 81] width 73 height 21
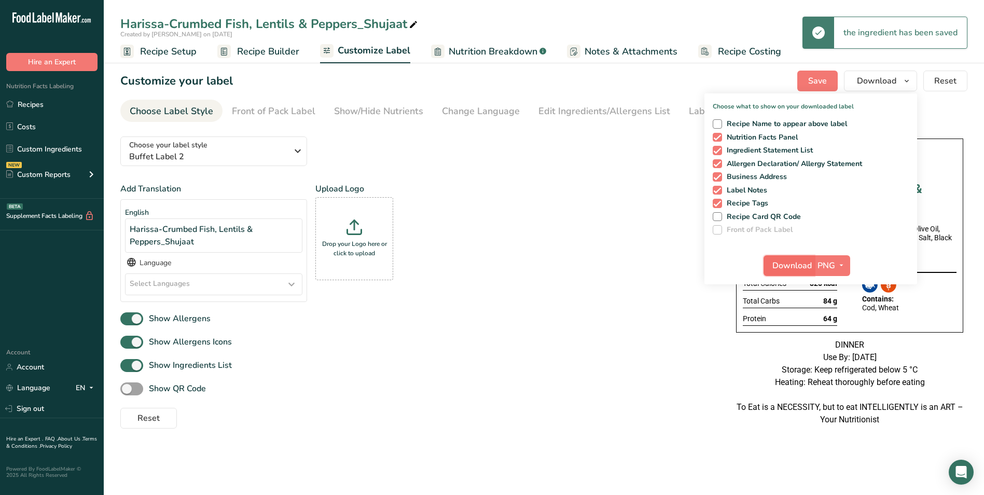
click at [793, 261] on span "Download" at bounding box center [791, 265] width 39 height 12
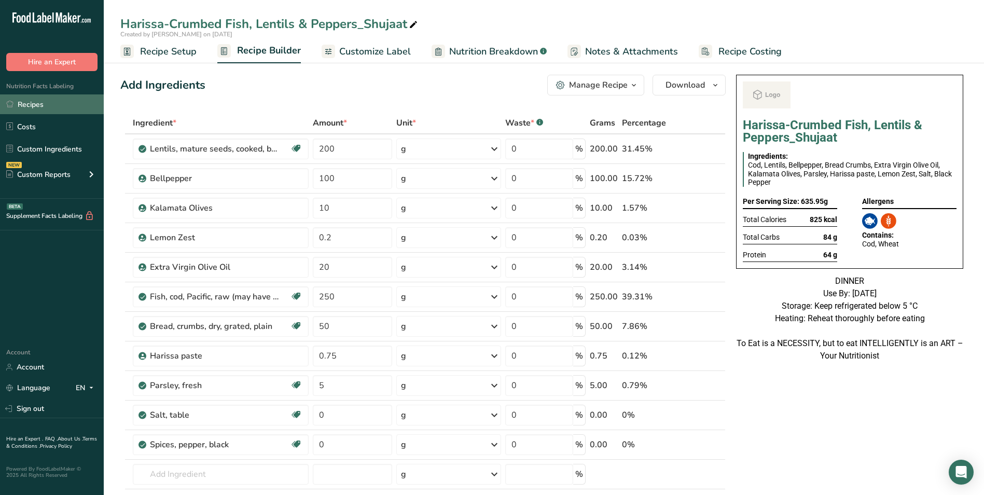
click at [52, 100] on link "Recipes" at bounding box center [52, 104] width 104 height 20
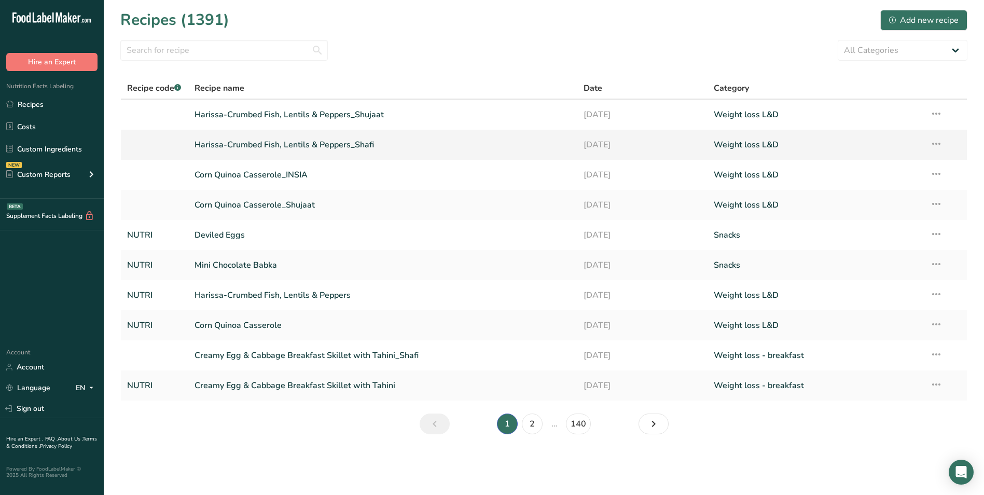
click at [334, 141] on link "Harissa-Crumbed Fish, Lentils & Peppers_Shafi" at bounding box center [383, 145] width 377 height 22
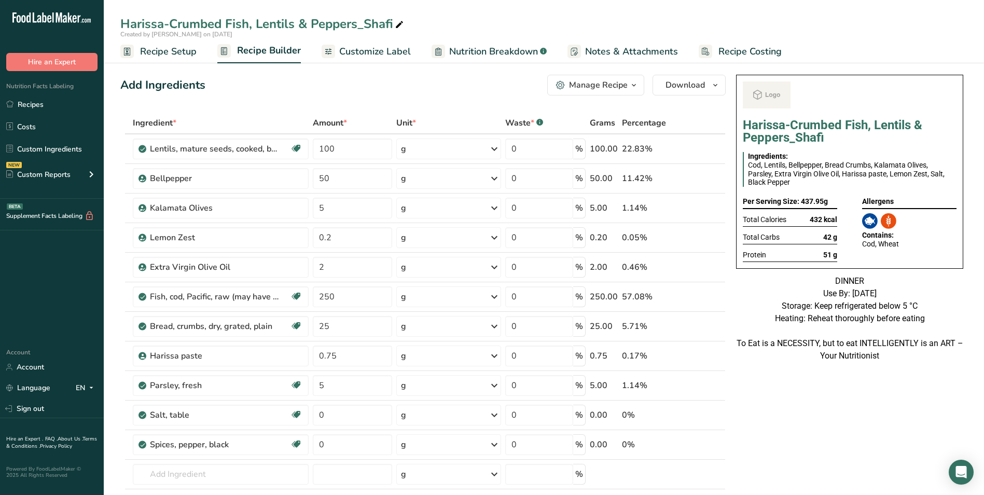
click at [393, 45] on span "Customize Label" at bounding box center [375, 52] width 72 height 14
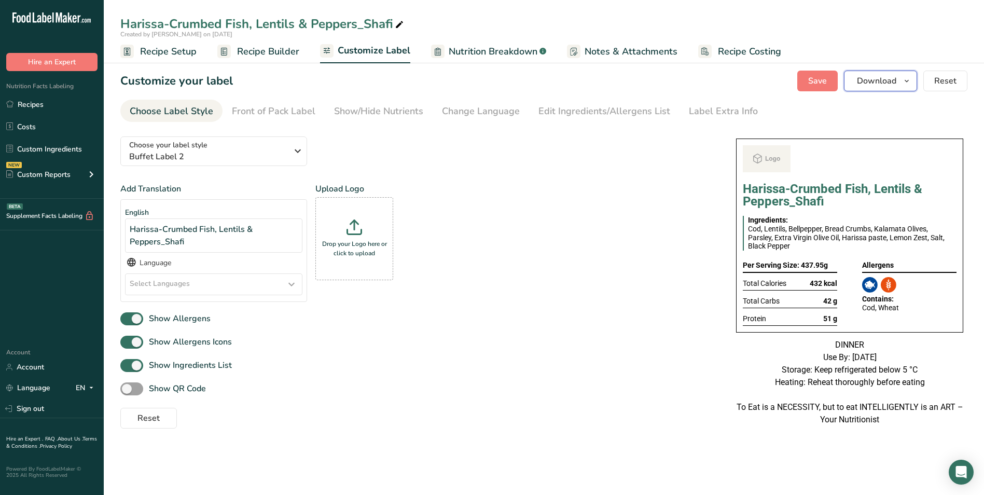
click at [888, 88] on button "Download" at bounding box center [880, 81] width 73 height 21
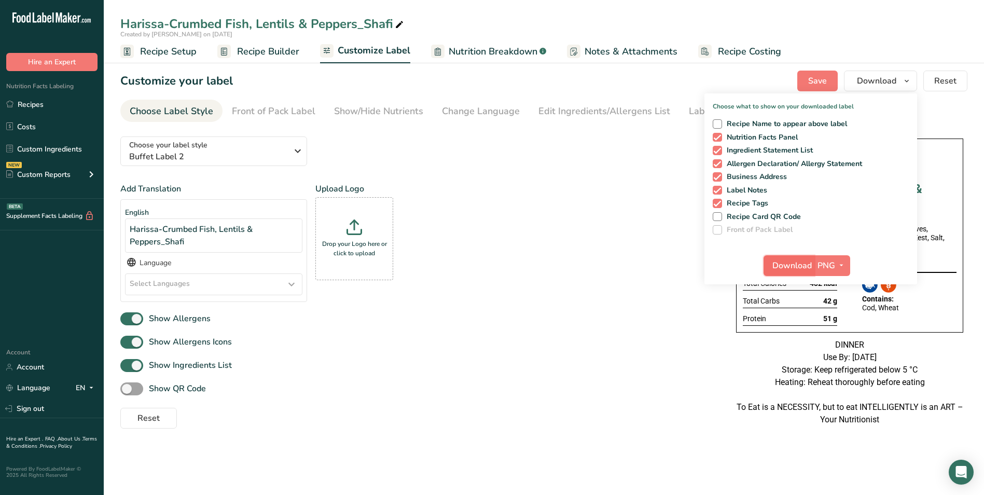
click at [800, 266] on span "Download" at bounding box center [791, 265] width 39 height 12
click at [787, 271] on span "Download" at bounding box center [791, 265] width 39 height 12
click at [49, 101] on link "Recipes" at bounding box center [52, 104] width 104 height 20
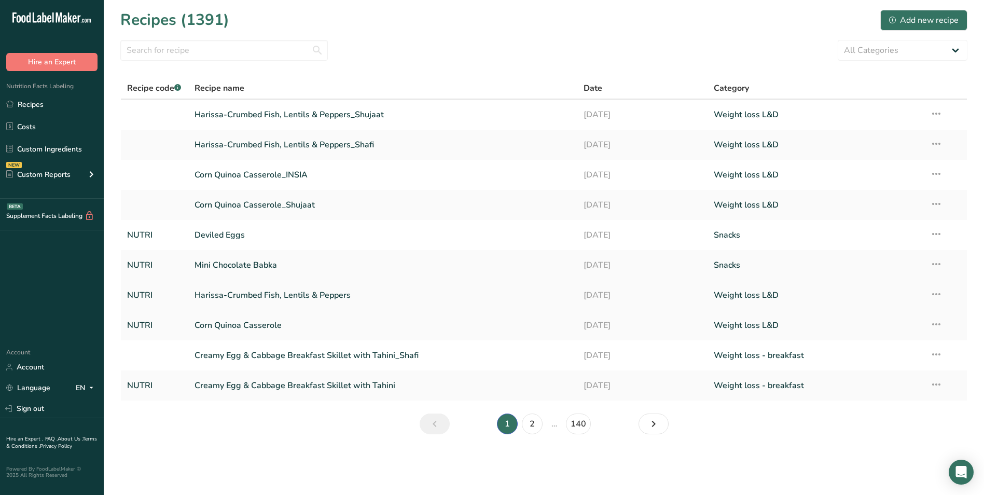
click at [279, 299] on link "Harissa-Crumbed Fish, Lentils & Peppers" at bounding box center [383, 295] width 377 height 22
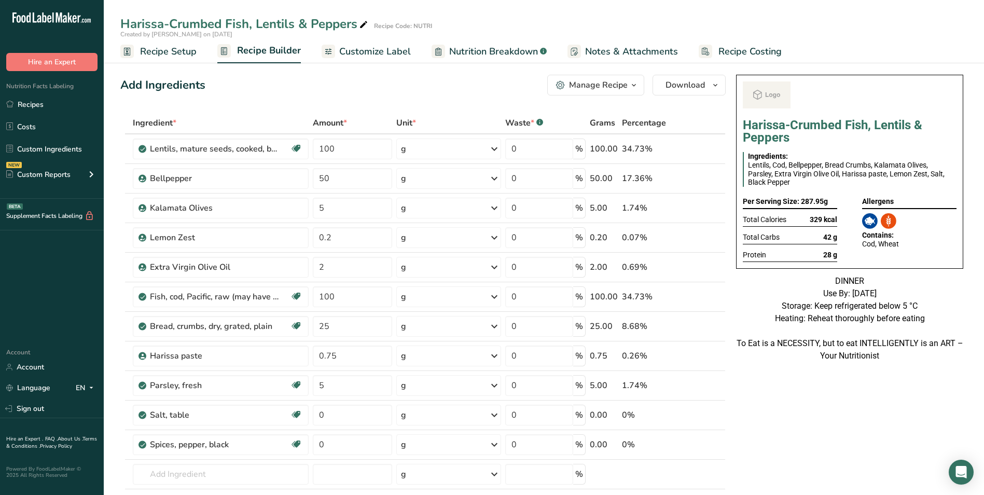
click at [565, 84] on icon "button" at bounding box center [560, 85] width 9 height 9
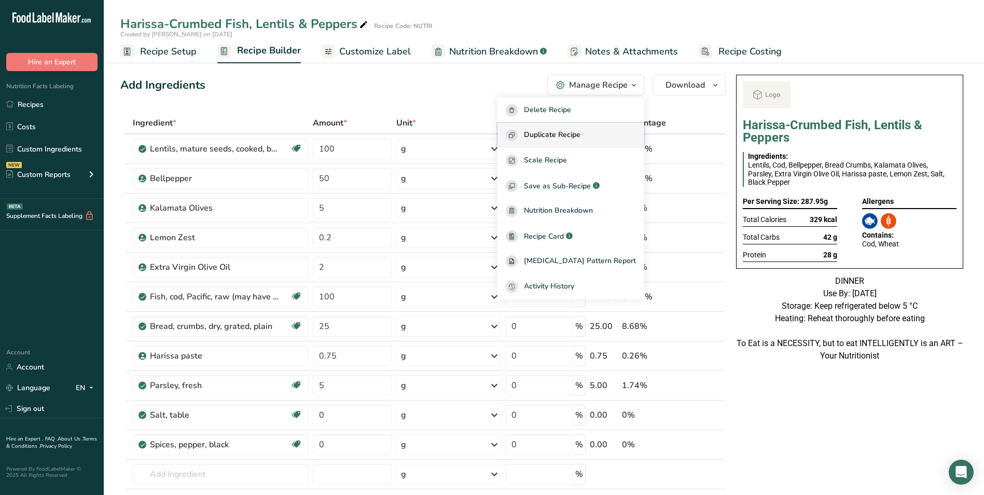
click at [579, 140] on span "Duplicate Recipe" at bounding box center [552, 135] width 57 height 12
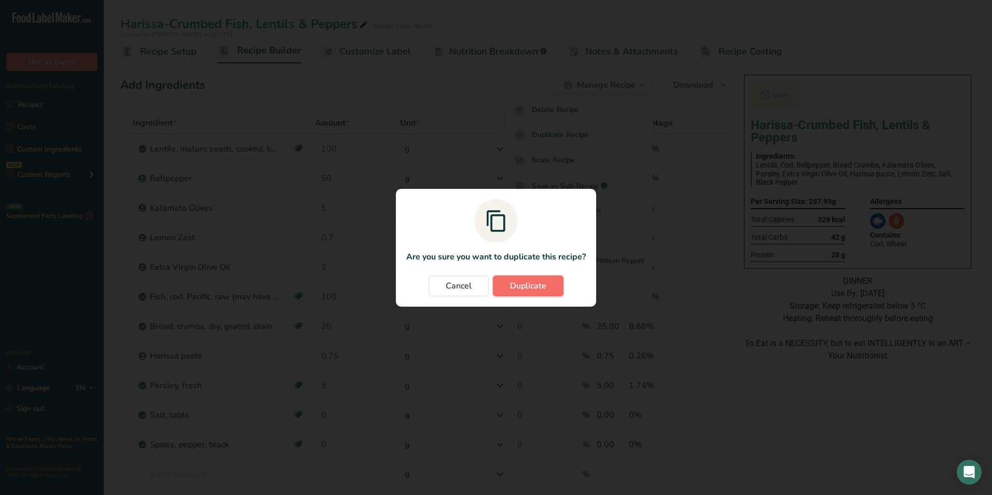
click at [533, 290] on span "Duplicate" at bounding box center [528, 286] width 36 height 12
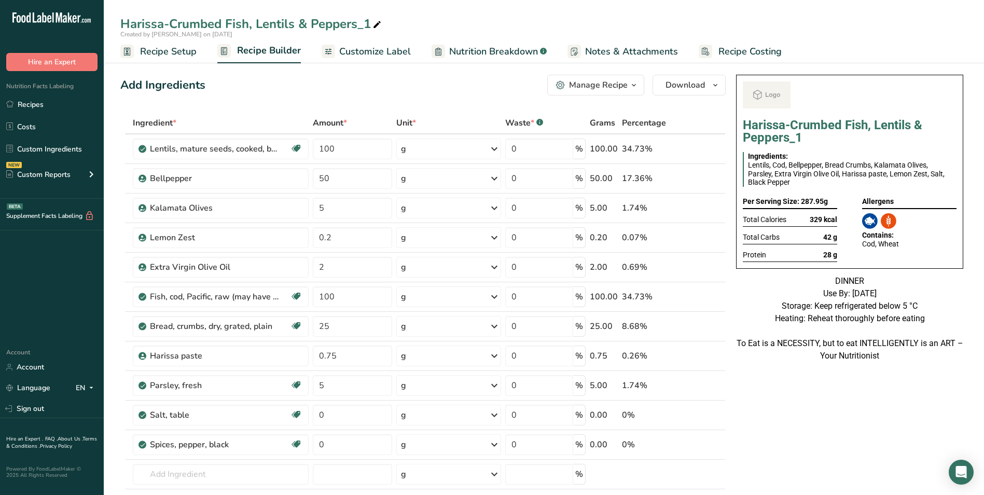
click at [379, 27] on icon at bounding box center [376, 25] width 9 height 15
click at [234, 22] on input "Harissa-Crumbed Fish, Lentils & Peppers" at bounding box center [543, 24] width 847 height 19
type input "Harissa-Crumbed Chicken, Lentils & Peppers"
click at [412, 85] on div "Add Ingredients Manage Recipe Delete Recipe Duplicate Recipe Scale Recipe Save …" at bounding box center [422, 85] width 605 height 21
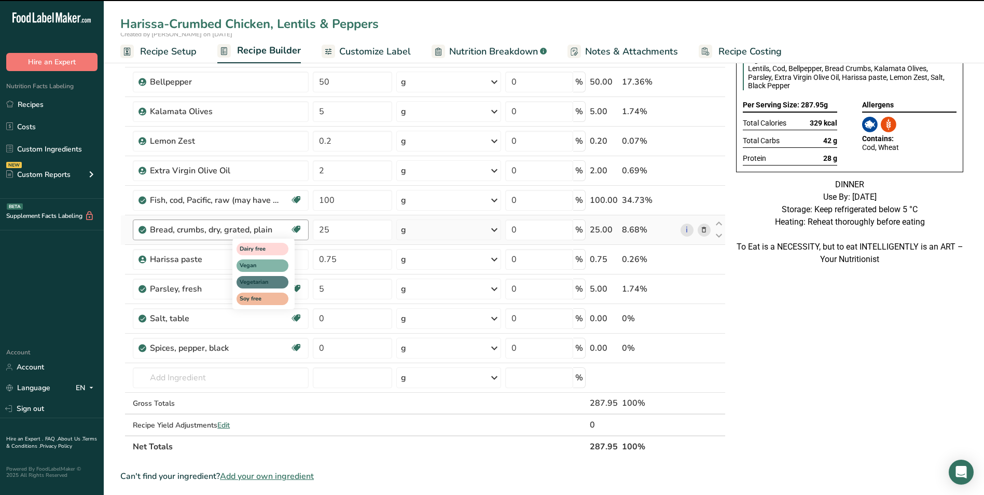
scroll to position [104, 0]
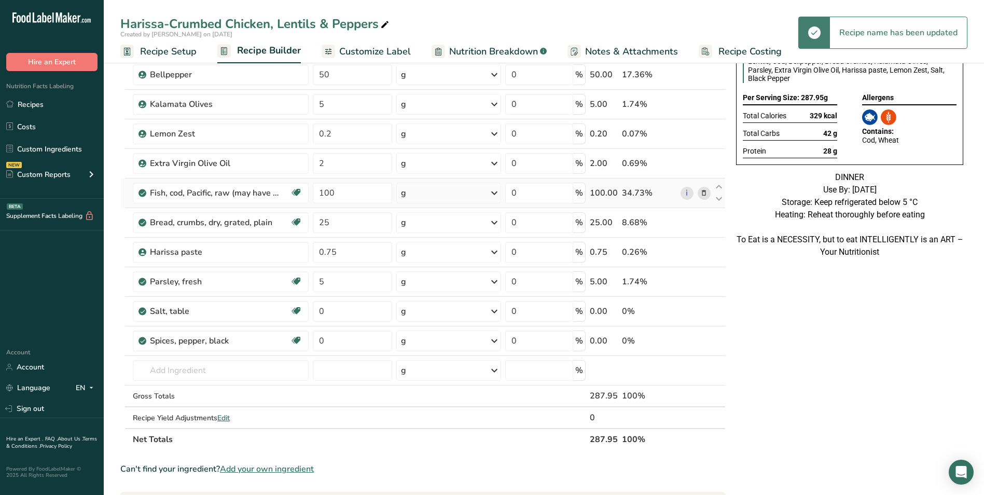
click at [702, 193] on icon at bounding box center [703, 193] width 7 height 11
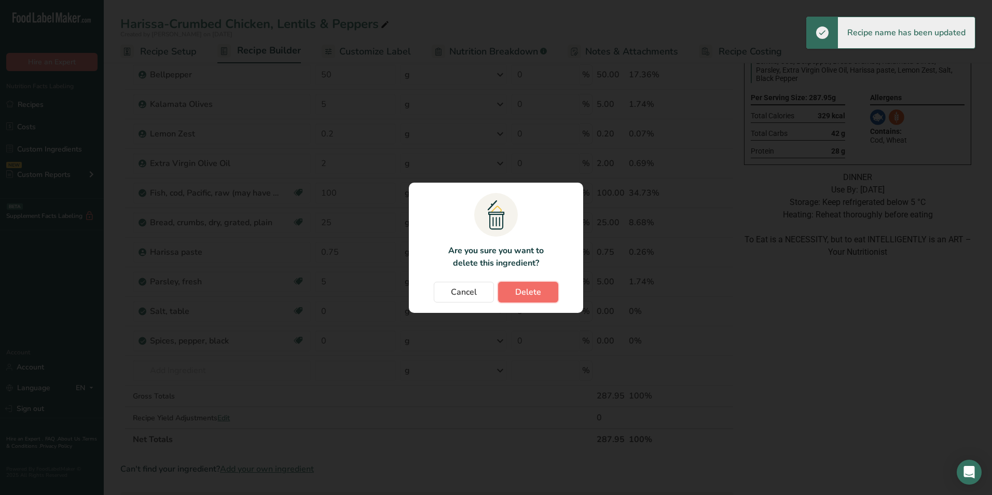
click at [524, 290] on span "Delete" at bounding box center [528, 292] width 26 height 12
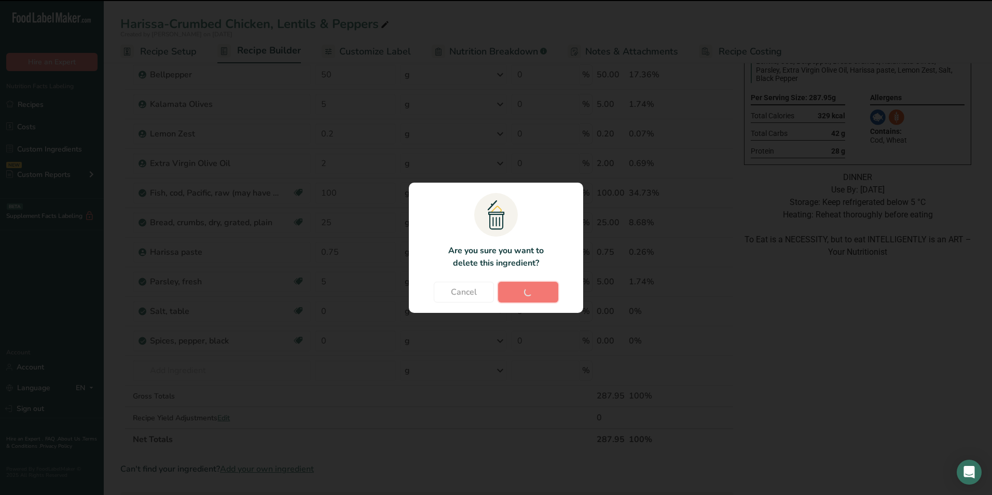
type input "25"
type input "0.75"
type input "5"
type input "0"
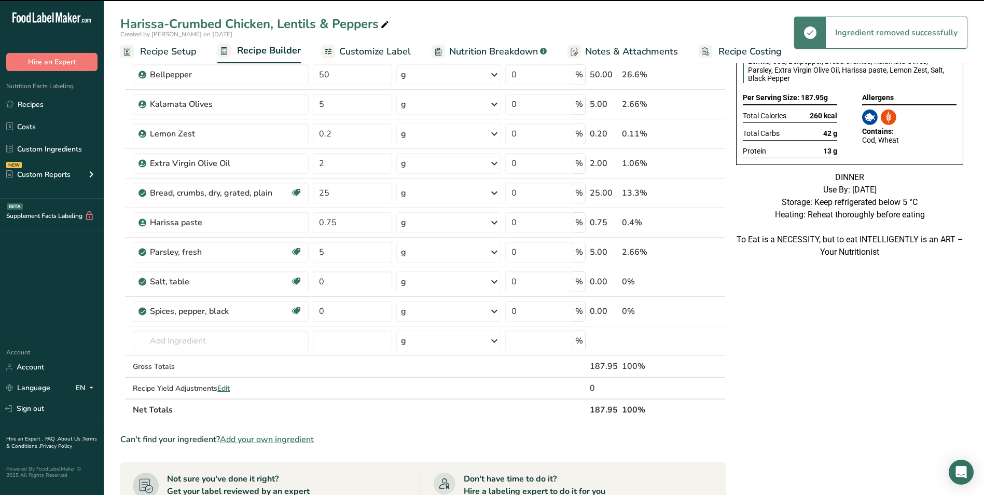
click at [198, 370] on div "Gross Totals" at bounding box center [221, 366] width 176 height 11
click at [198, 346] on input "text" at bounding box center [221, 340] width 176 height 21
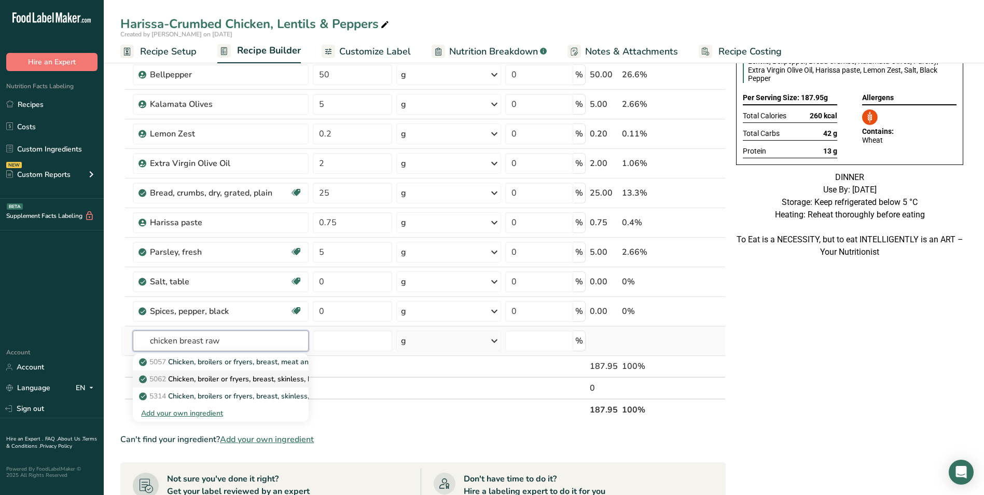
type input "chicken breast raw"
click at [235, 377] on p "5062 Chicken, broiler or fryers, breast, skinless, boneless, meat only, raw" at bounding box center [266, 378] width 250 height 11
type input "Chicken, broiler or fryers, breast, skinless, boneless, meat only, raw"
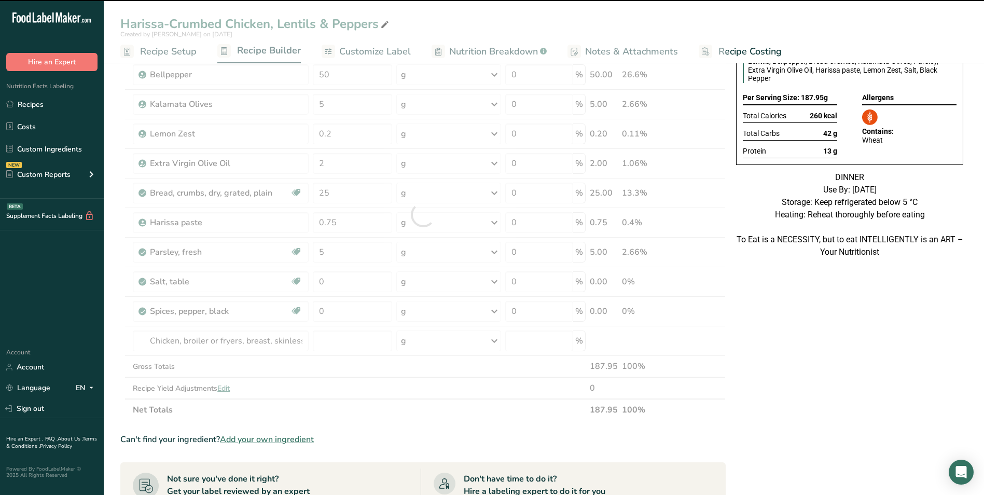
type input "0"
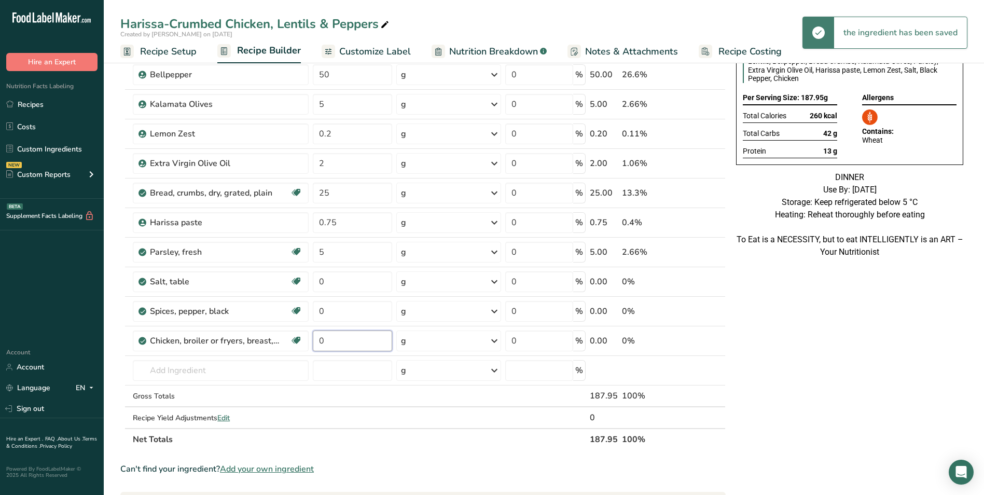
click at [326, 341] on input "0" at bounding box center [353, 340] width 80 height 21
type input "150"
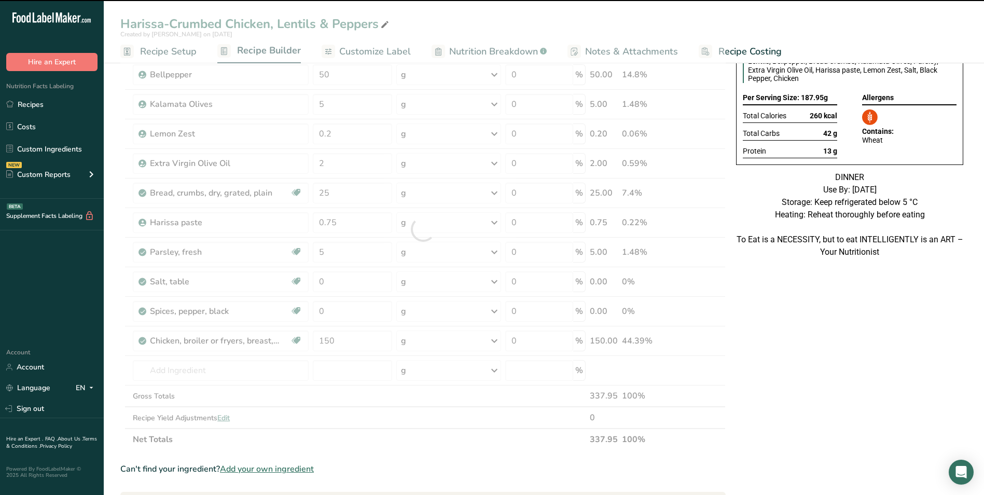
click at [361, 54] on span "Customize Label" at bounding box center [375, 52] width 72 height 14
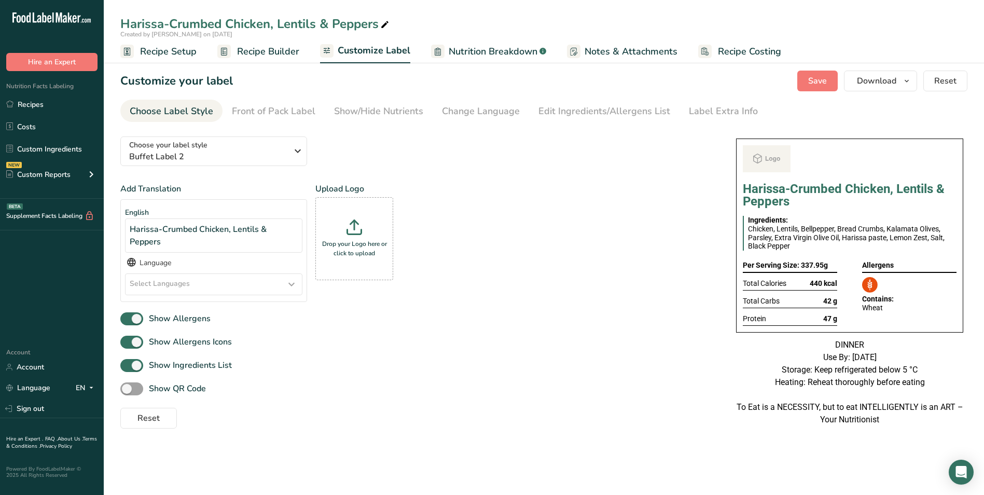
click at [361, 54] on span "Customize Label" at bounding box center [374, 51] width 73 height 14
click at [259, 57] on span "Recipe Builder" at bounding box center [268, 52] width 62 height 14
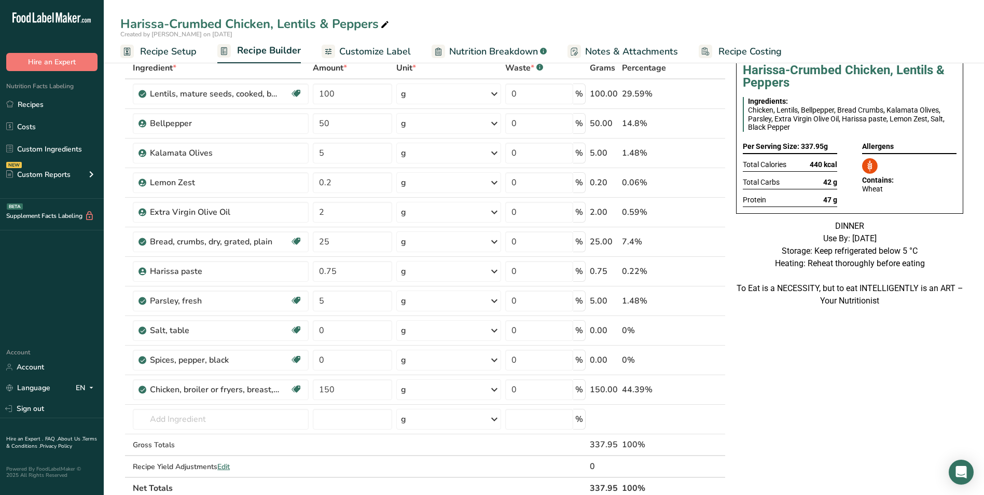
scroll to position [156, 0]
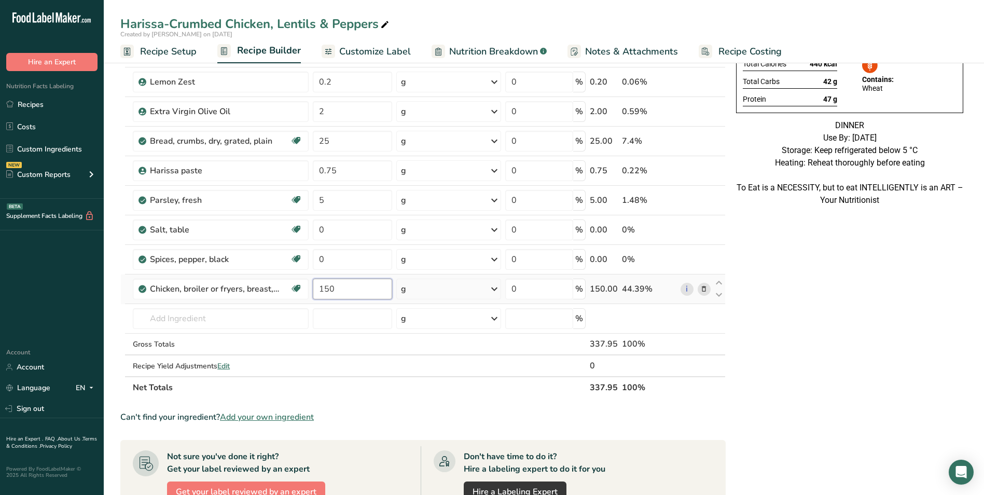
click at [327, 297] on input "150" at bounding box center [353, 289] width 80 height 21
type input "9"
type input "100"
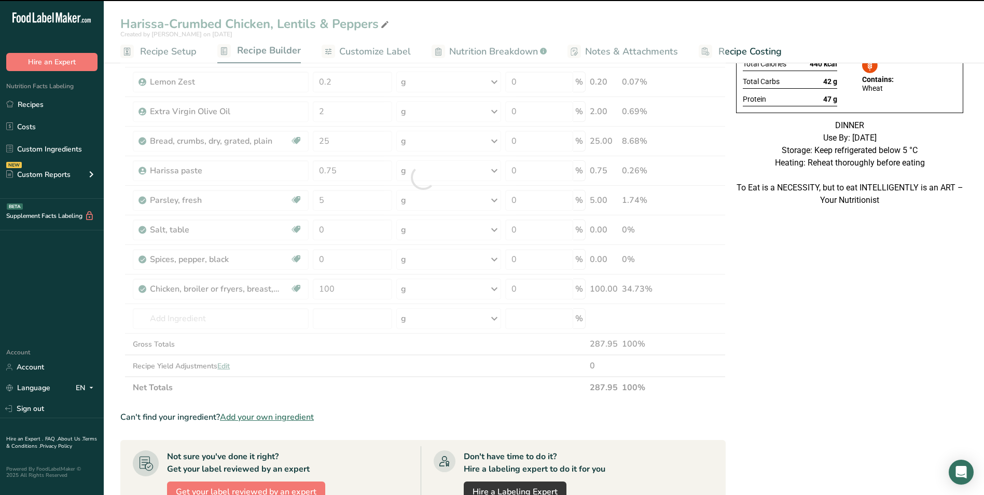
click at [390, 45] on div at bounding box center [422, 177] width 605 height 442
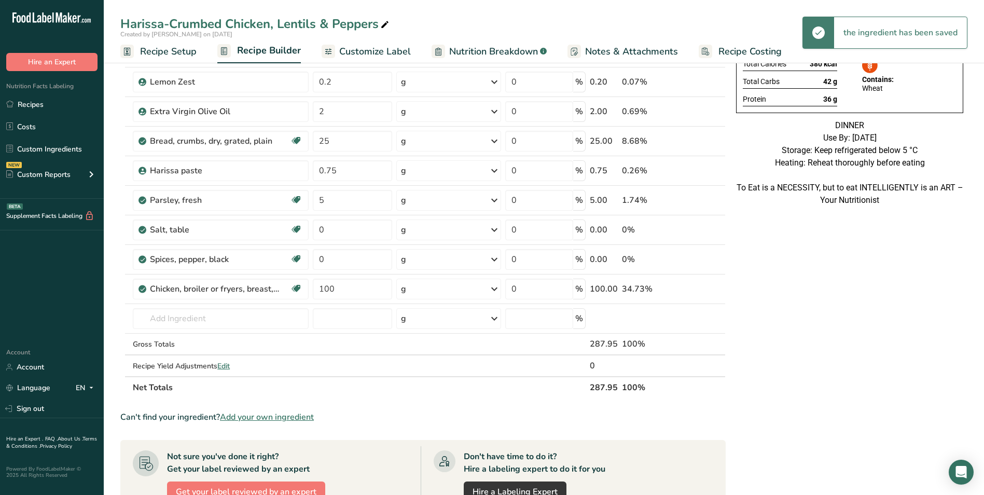
click at [393, 54] on span "Customize Label" at bounding box center [375, 52] width 72 height 14
